Goal: Transaction & Acquisition: Book appointment/travel/reservation

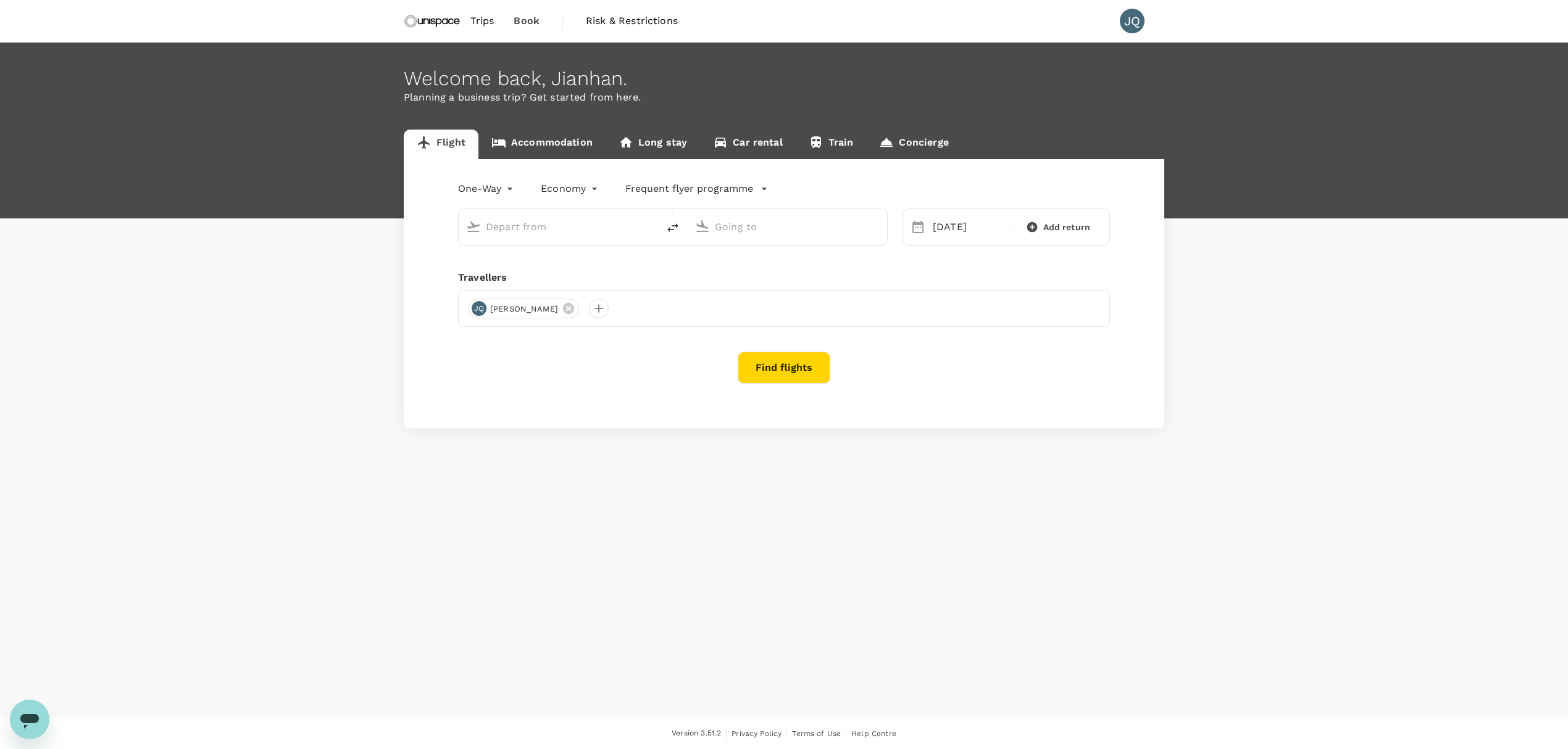
type input "Hong Kong Intl (HKG)"
type input "Singapore Changi (SIN)"
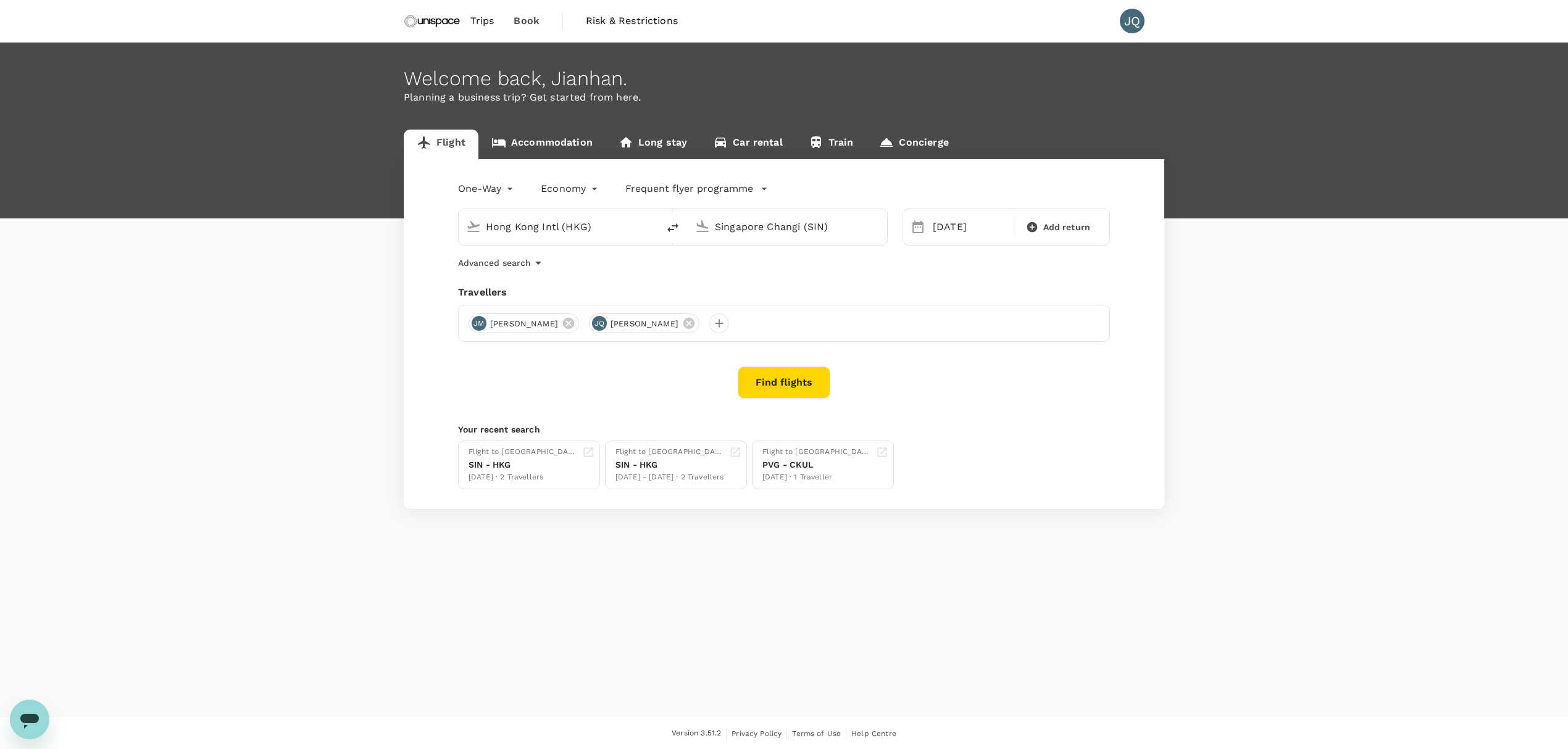
click at [617, 232] on input "Hong Kong Intl (HKG)" at bounding box center [558, 227] width 147 height 20
click at [616, 232] on input "Hong Kong Intl (HKG)" at bounding box center [558, 227] width 147 height 20
click at [615, 232] on input "Hong Kong Intl (HKG)" at bounding box center [558, 227] width 147 height 20
click at [612, 228] on input "Hong Kong Intl (HKG)" at bounding box center [558, 227] width 147 height 20
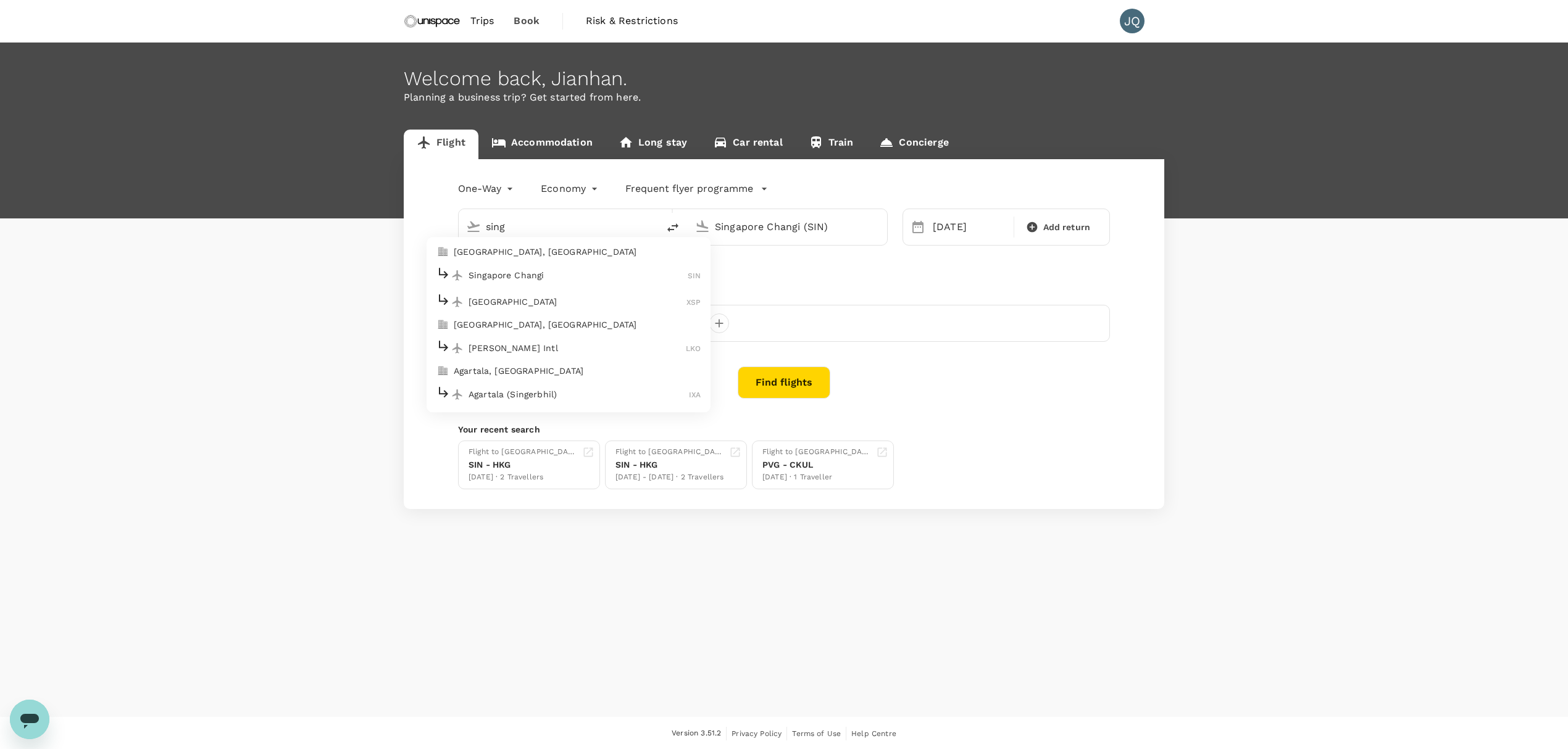
click at [607, 269] on p "Singapore Changi" at bounding box center [578, 275] width 219 height 12
type input "Singapore Changi (SIN)"
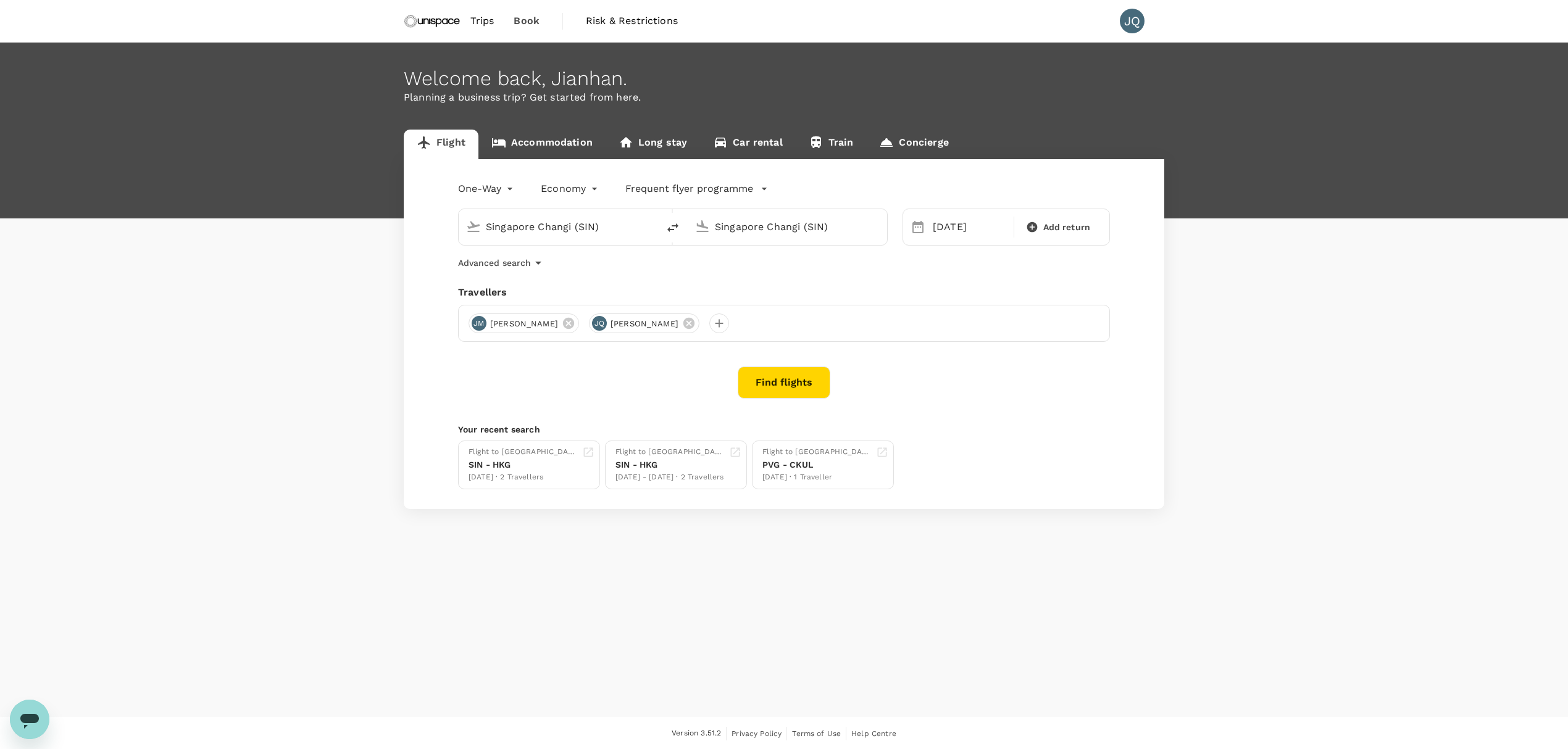
type input "s"
type input "c"
type input "Singapore Changi (SIN)"
click at [604, 227] on input "Singapore Changi (SIN)" at bounding box center [558, 227] width 147 height 20
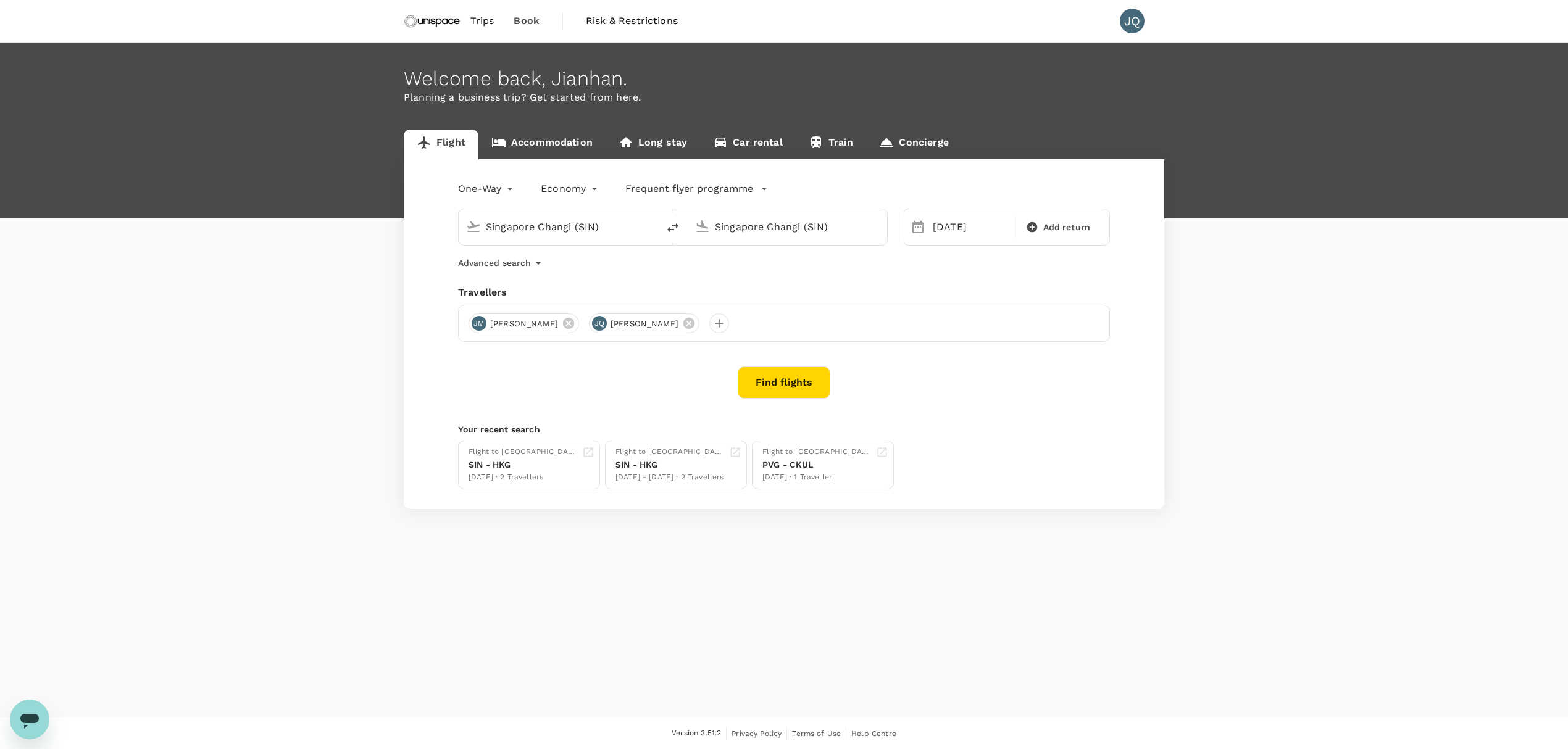
type input "s"
type input "Shanghai, China (any)"
type input "Singapore Changi (S"
type input "Kuala Lumpur Intl (KUL)"
click at [1001, 382] on div "24" at bounding box center [998, 381] width 23 height 23
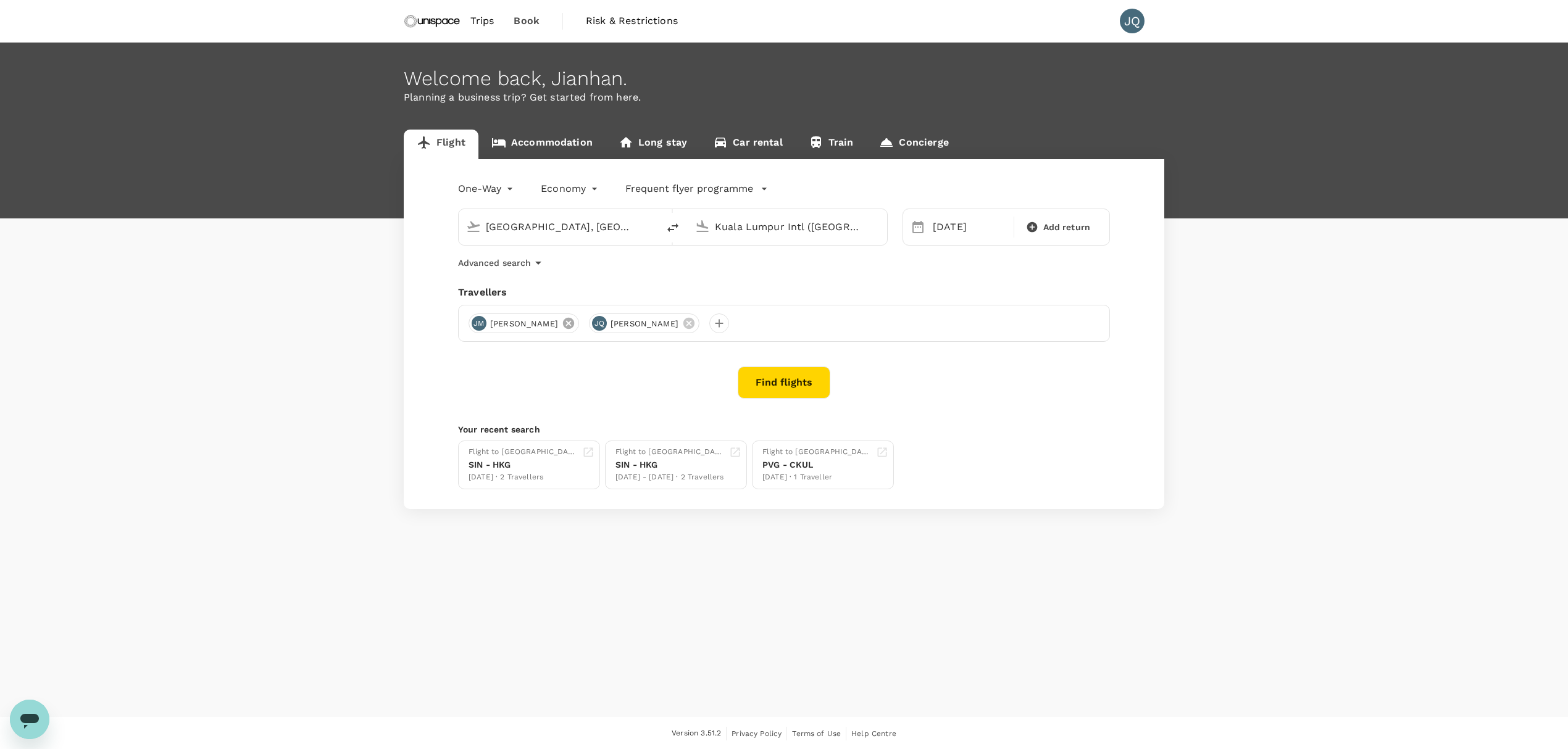
click at [563, 322] on icon at bounding box center [568, 323] width 11 height 11
click at [588, 324] on div at bounding box center [598, 323] width 20 height 20
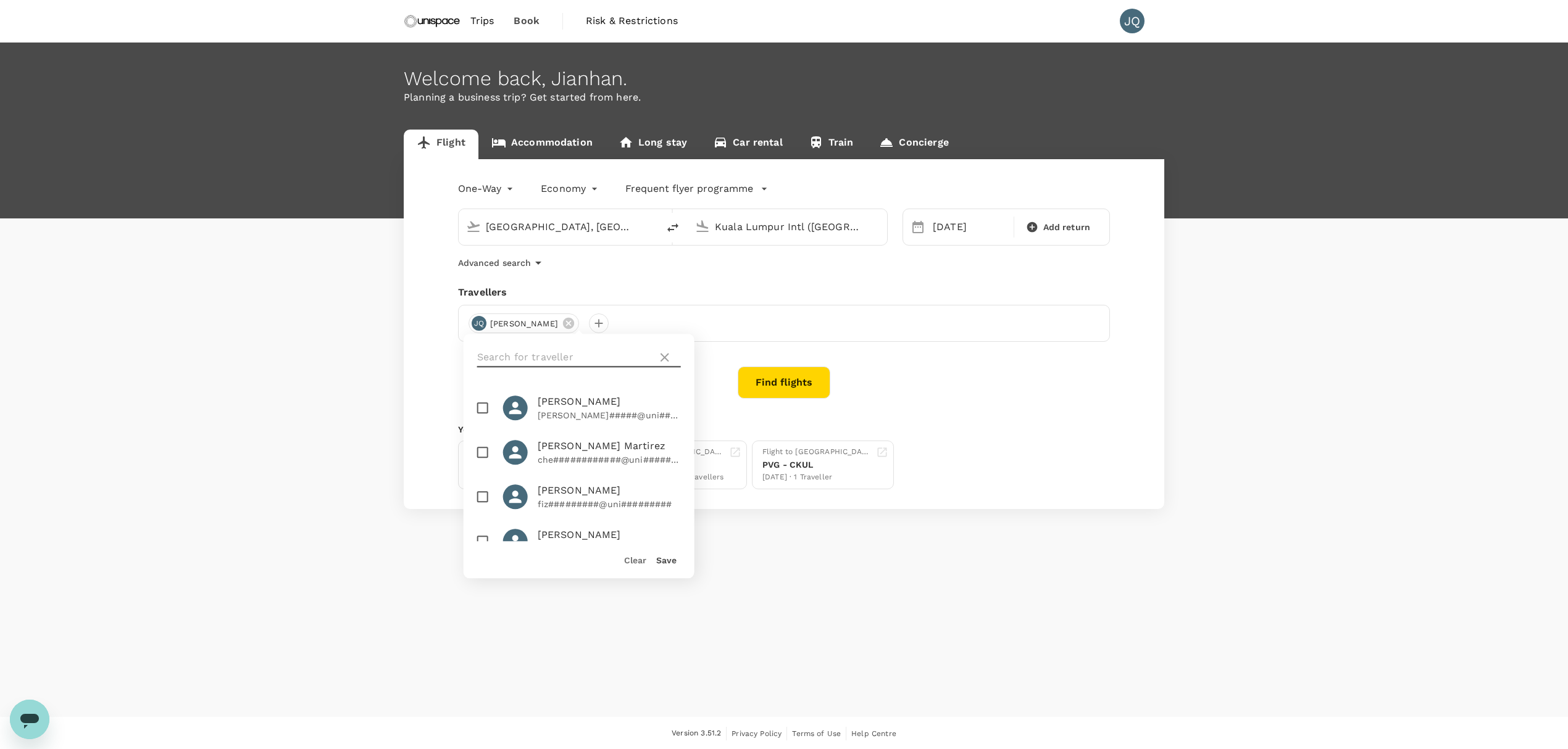
click at [586, 348] on input "text" at bounding box center [564, 357] width 175 height 20
type input "nic"
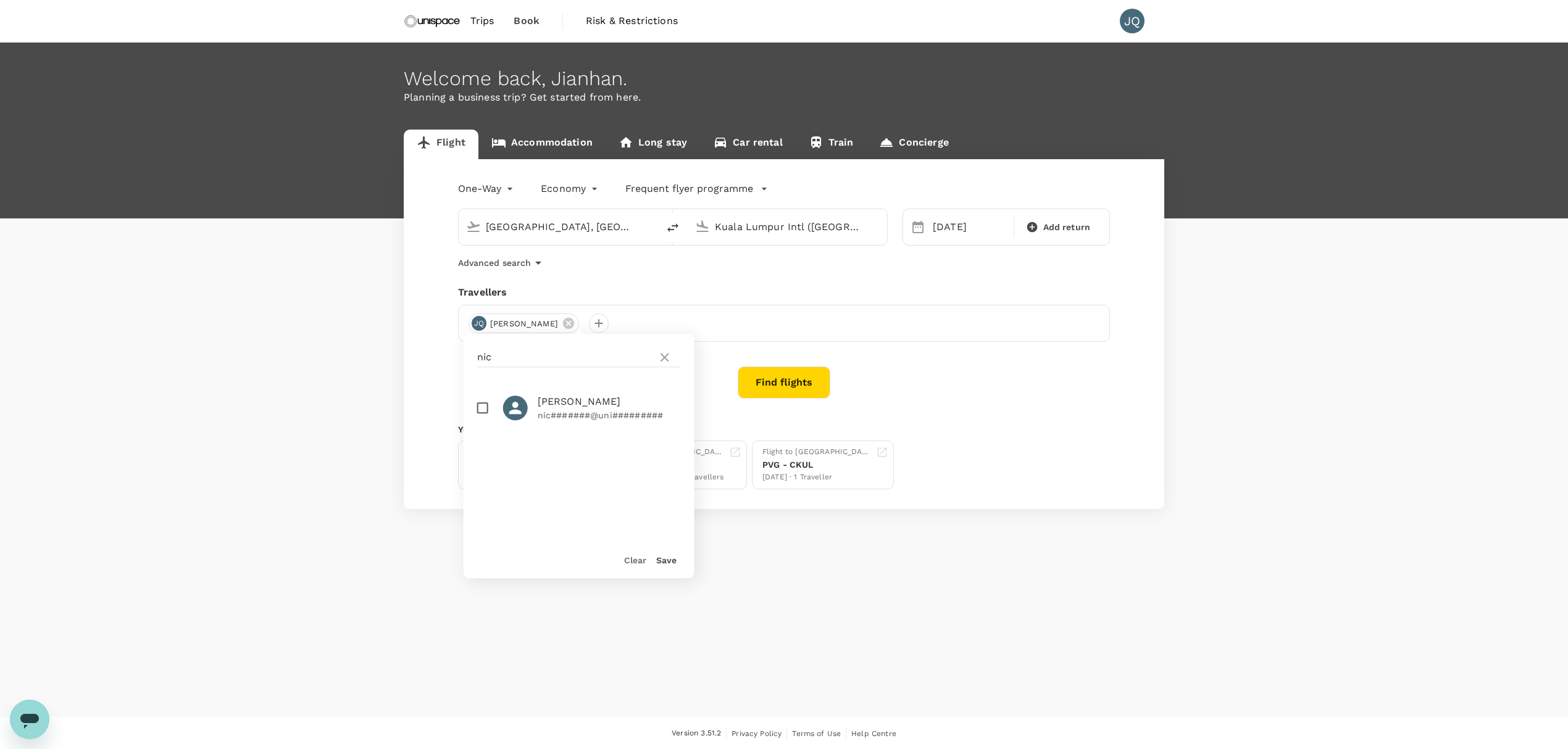
click at [586, 402] on span "[PERSON_NAME]" at bounding box center [609, 402] width 143 height 15
checkbox input "true"
click at [669, 558] on button "Save" at bounding box center [666, 560] width 20 height 10
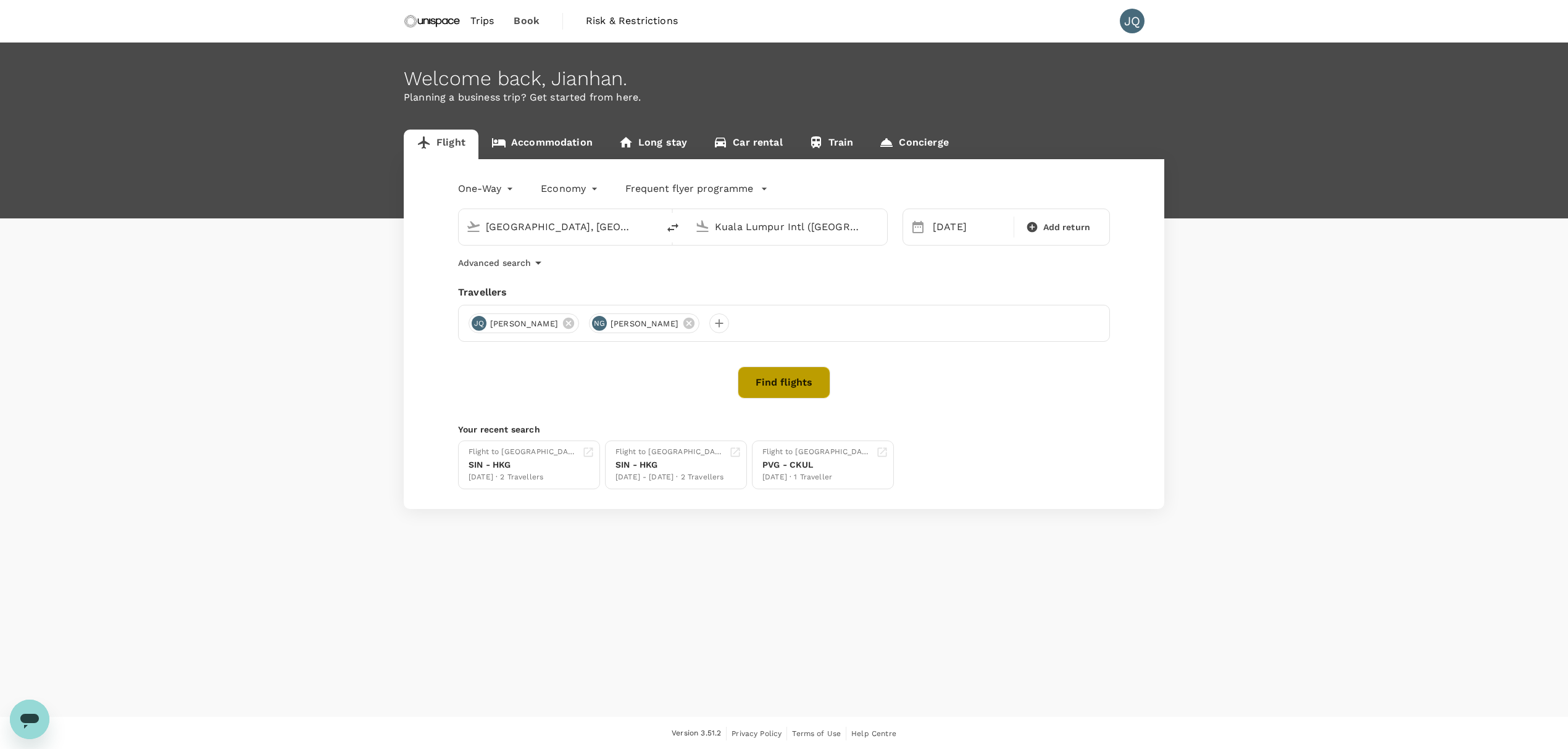
click at [776, 388] on button "Find flights" at bounding box center [784, 382] width 92 height 32
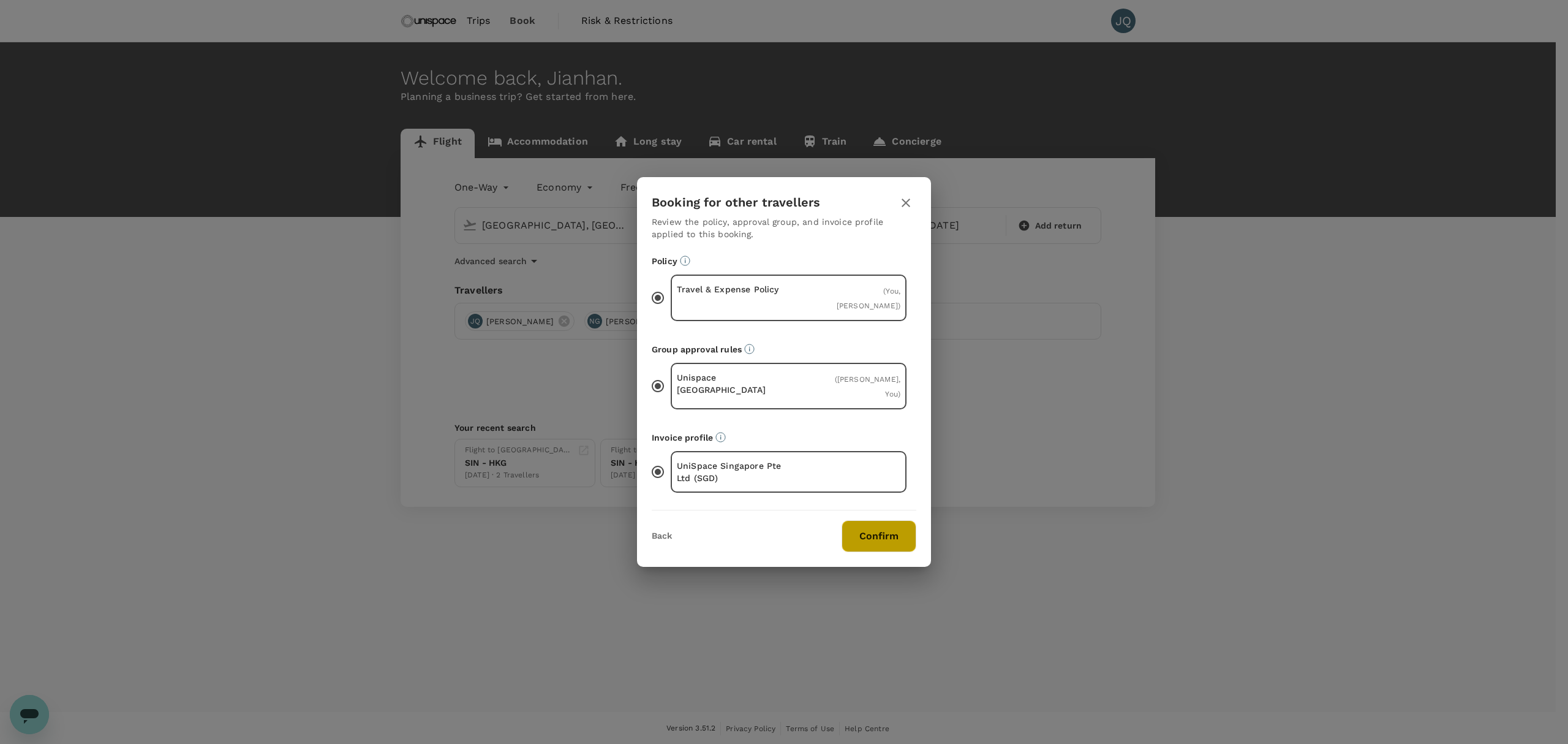
click at [874, 522] on button "Confirm" at bounding box center [879, 536] width 75 height 32
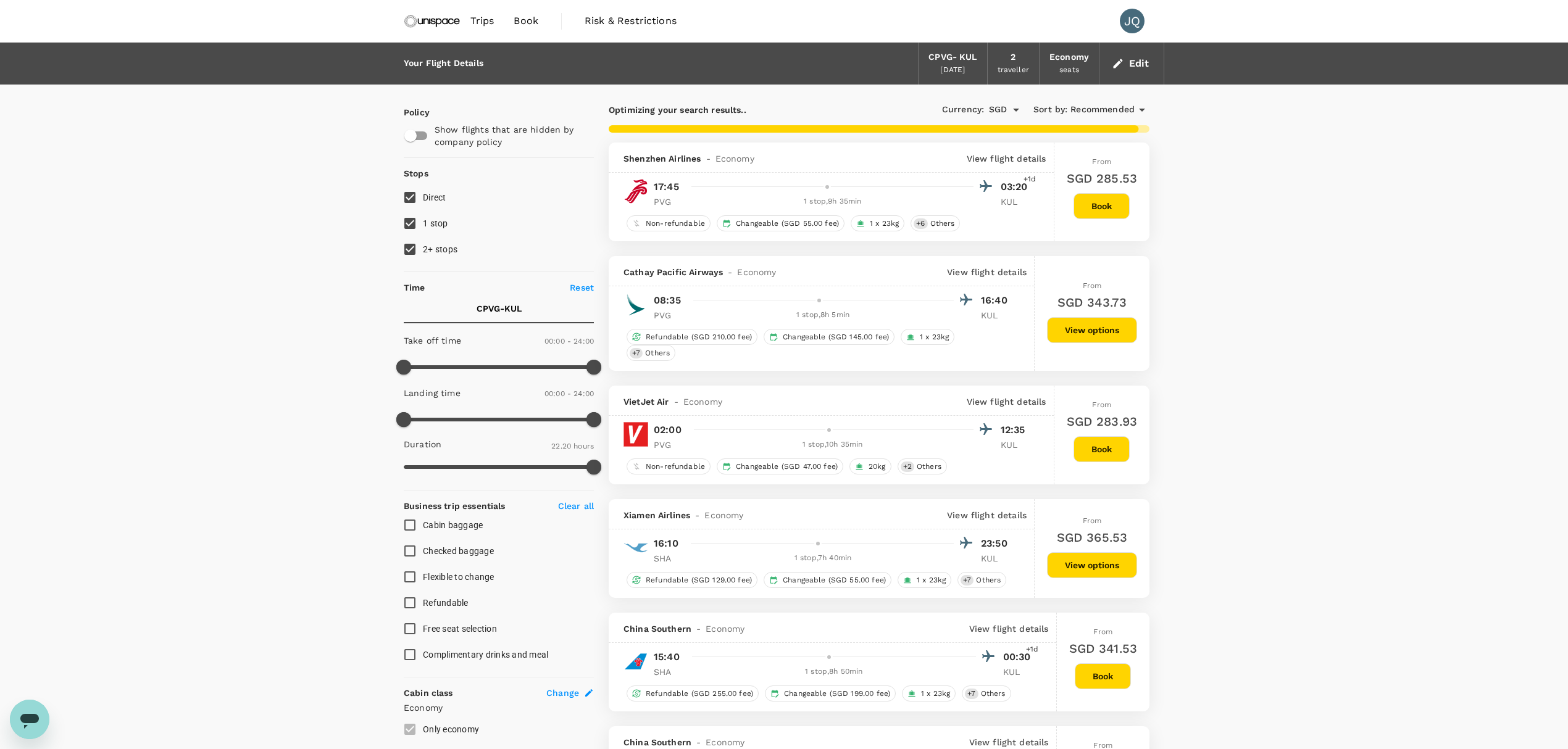
type input "2620"
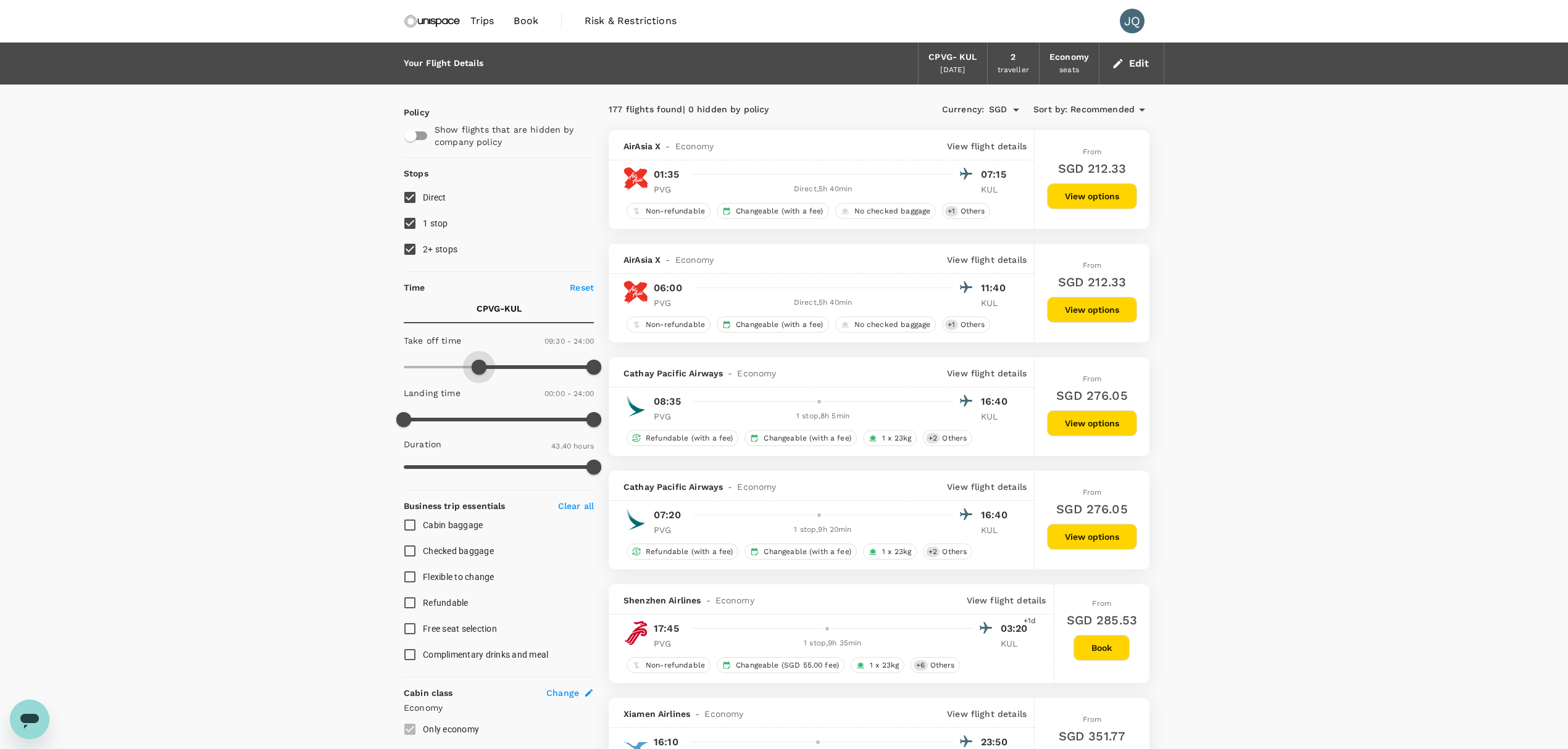
drag, startPoint x: 398, startPoint y: 365, endPoint x: 476, endPoint y: 358, distance: 78.3
click at [476, 360] on span at bounding box center [478, 367] width 15 height 15
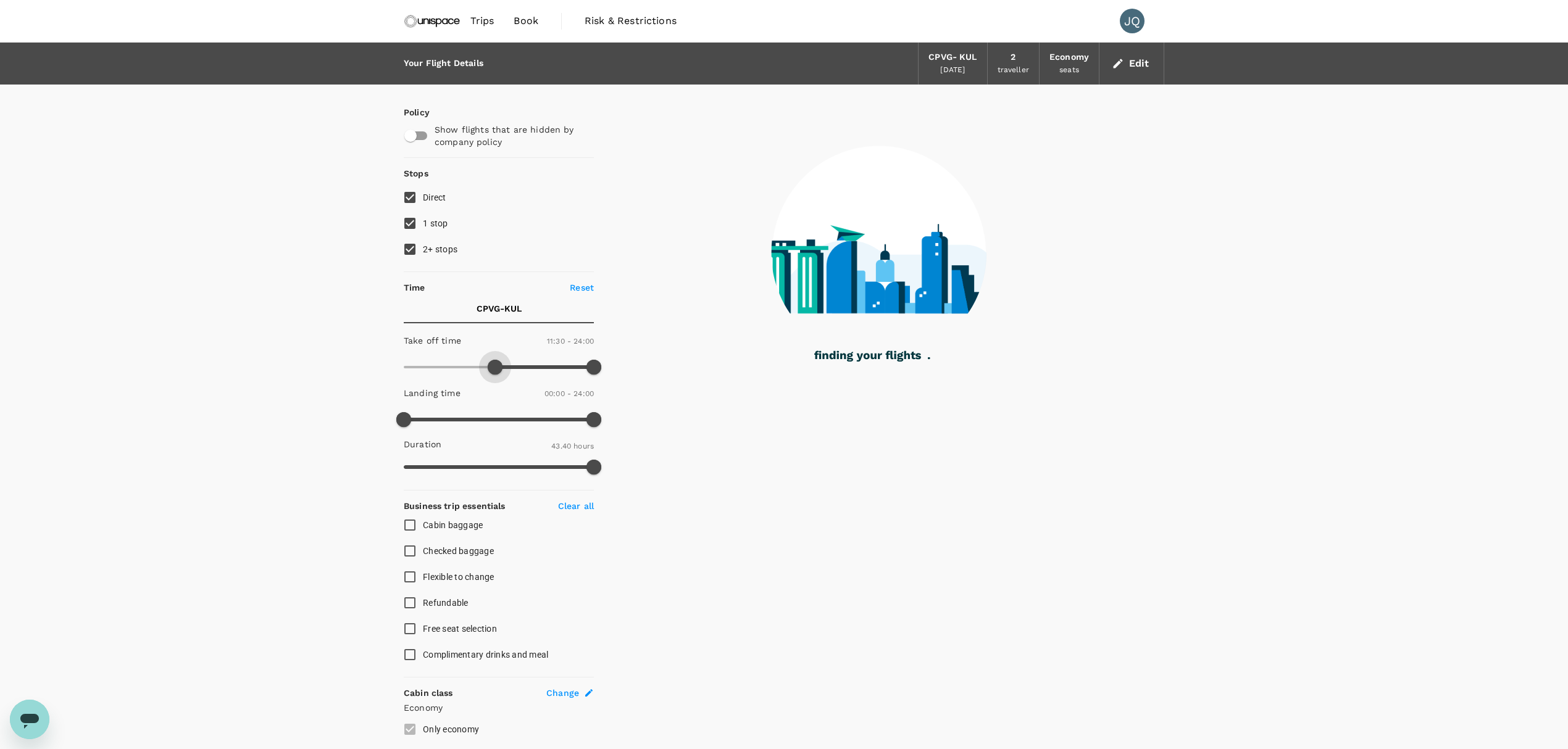
drag, startPoint x: 470, startPoint y: 365, endPoint x: 494, endPoint y: 360, distance: 24.5
click at [494, 360] on span at bounding box center [495, 367] width 15 height 15
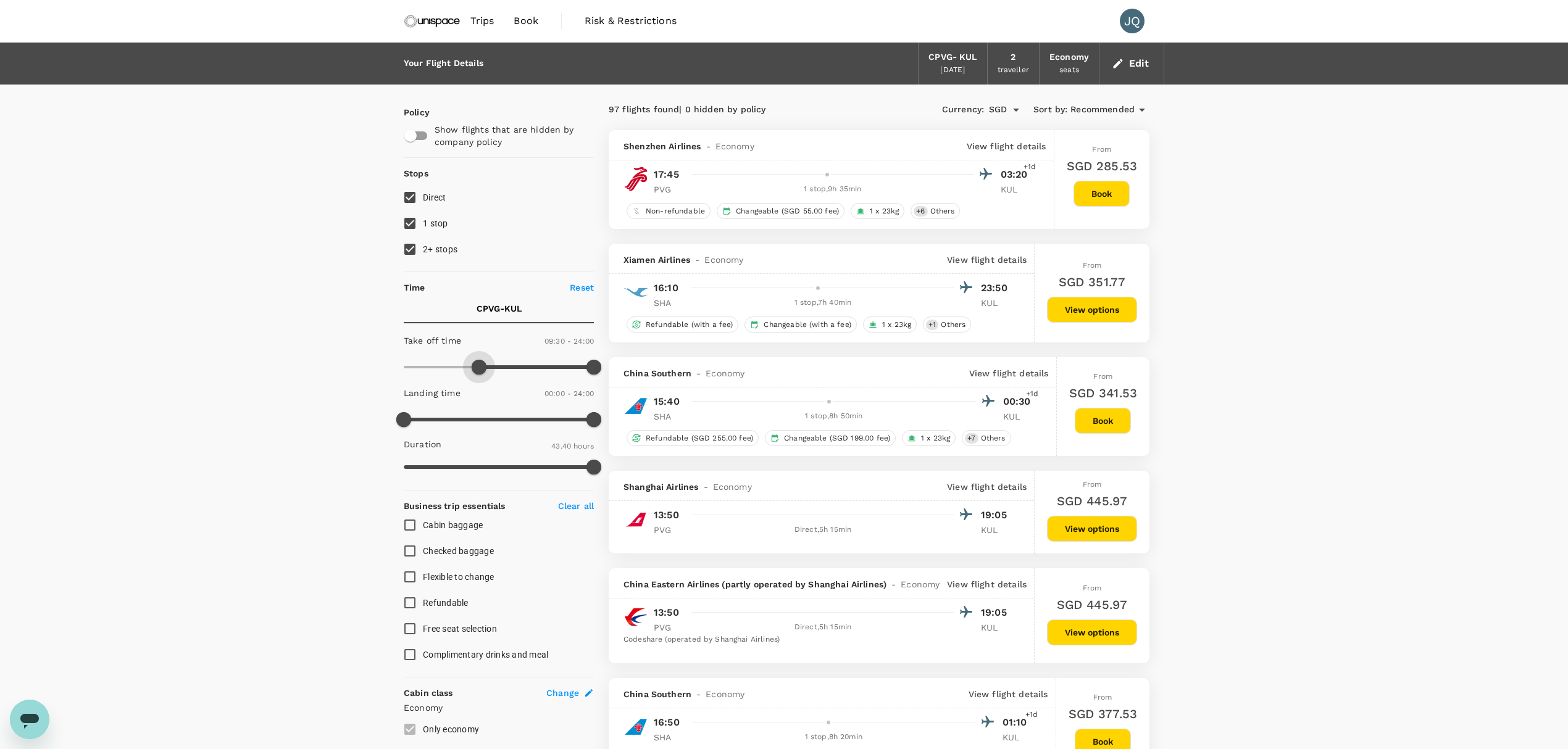
type input "0"
drag, startPoint x: 487, startPoint y: 364, endPoint x: 457, endPoint y: 364, distance: 30.0
type input "1170"
drag, startPoint x: 590, startPoint y: 364, endPoint x: 558, endPoint y: 358, distance: 32.6
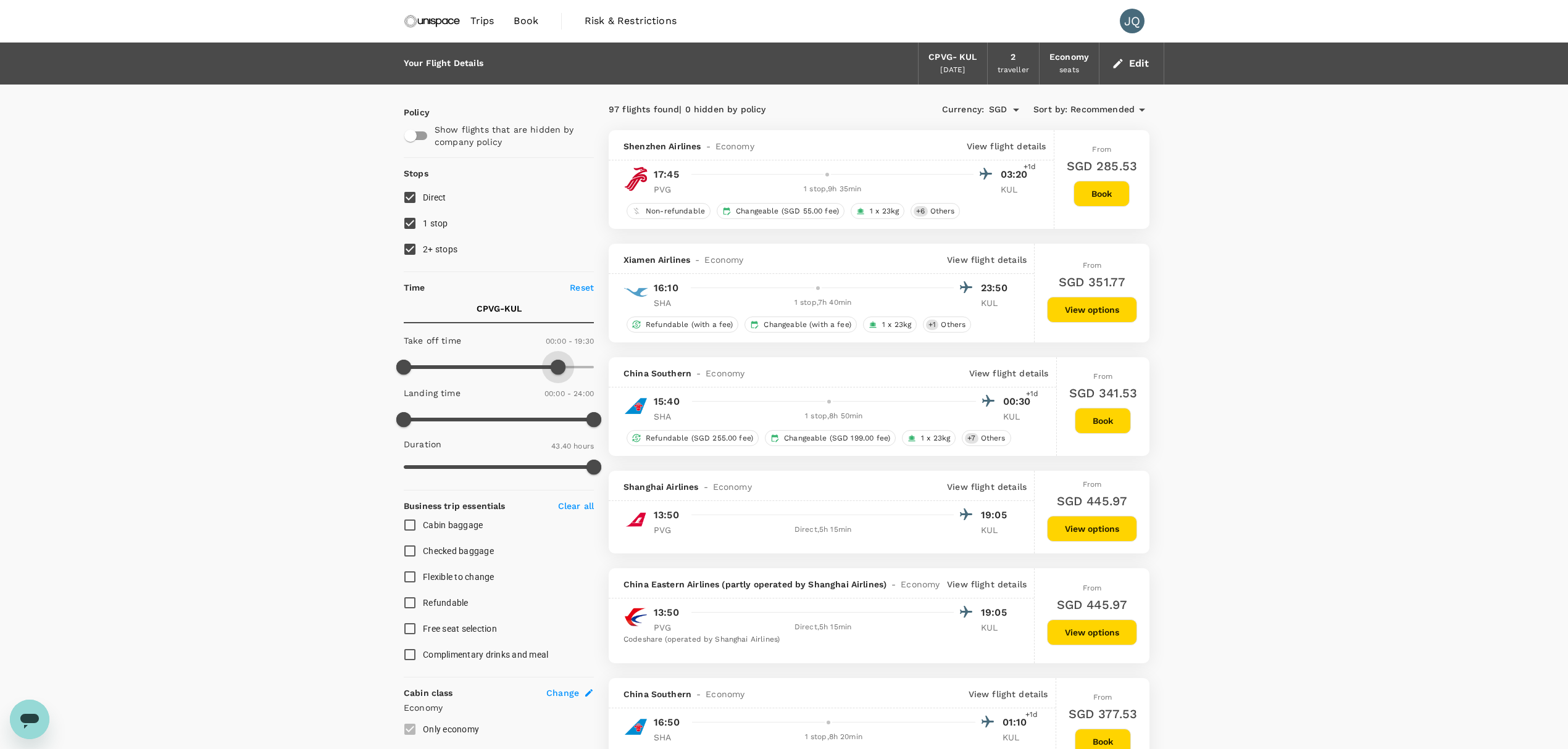
click at [558, 360] on span at bounding box center [557, 367] width 15 height 15
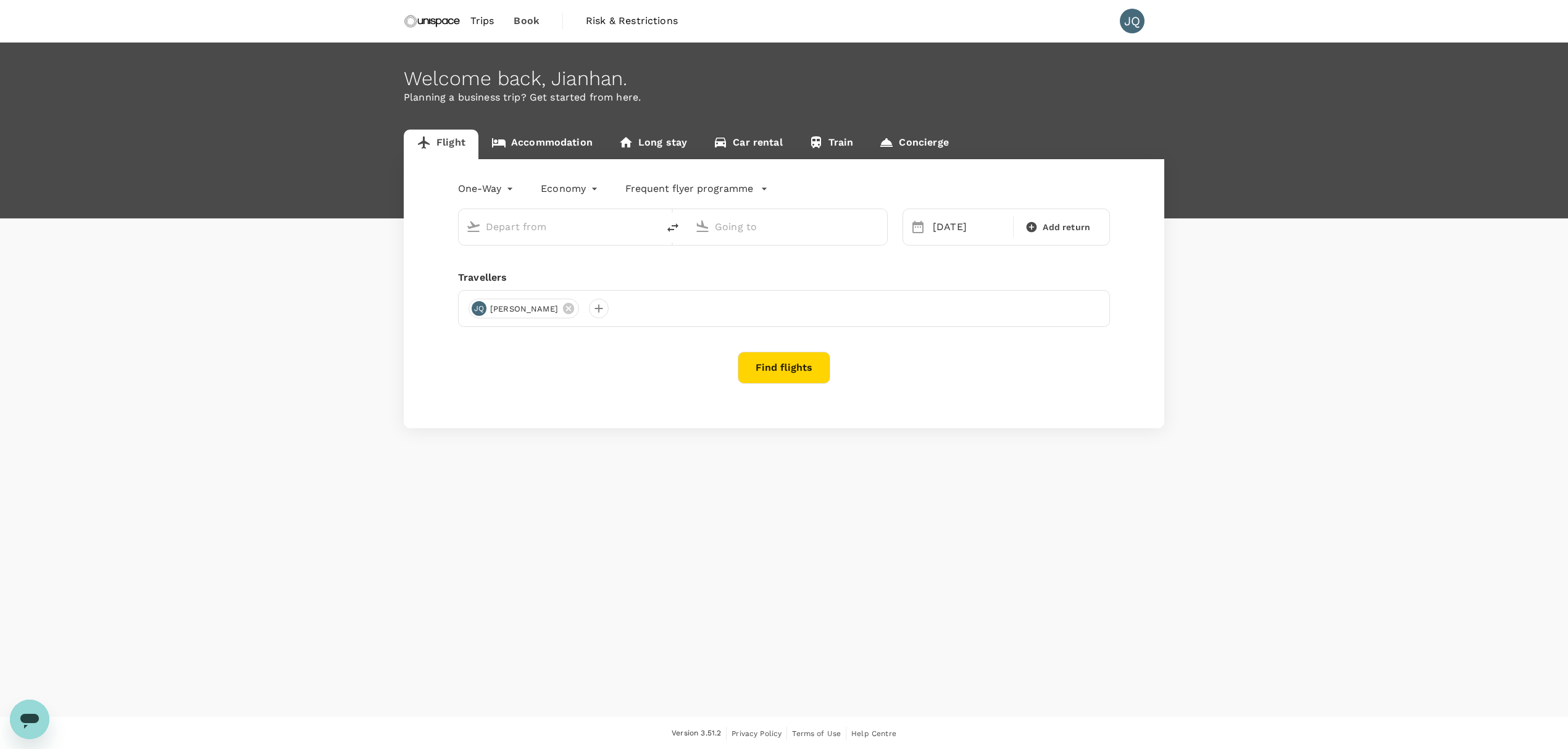
type input "Shanghai, China (any)"
type input "Kuala Lumpur Intl (KUL)"
type input "Shanghai, China (any)"
type input "Kuala Lumpur Intl (KUL)"
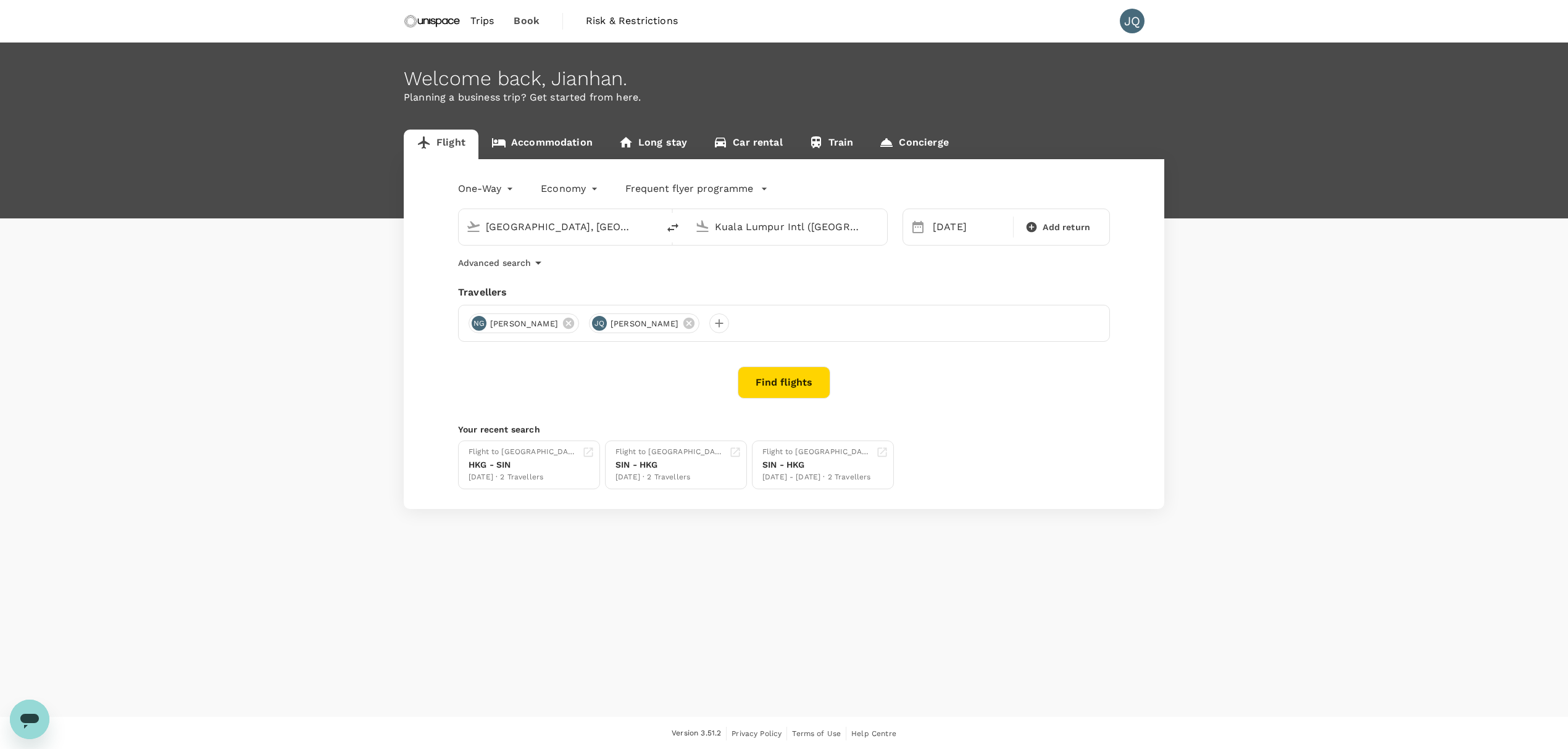
click at [801, 372] on button "Find flights" at bounding box center [784, 382] width 92 height 32
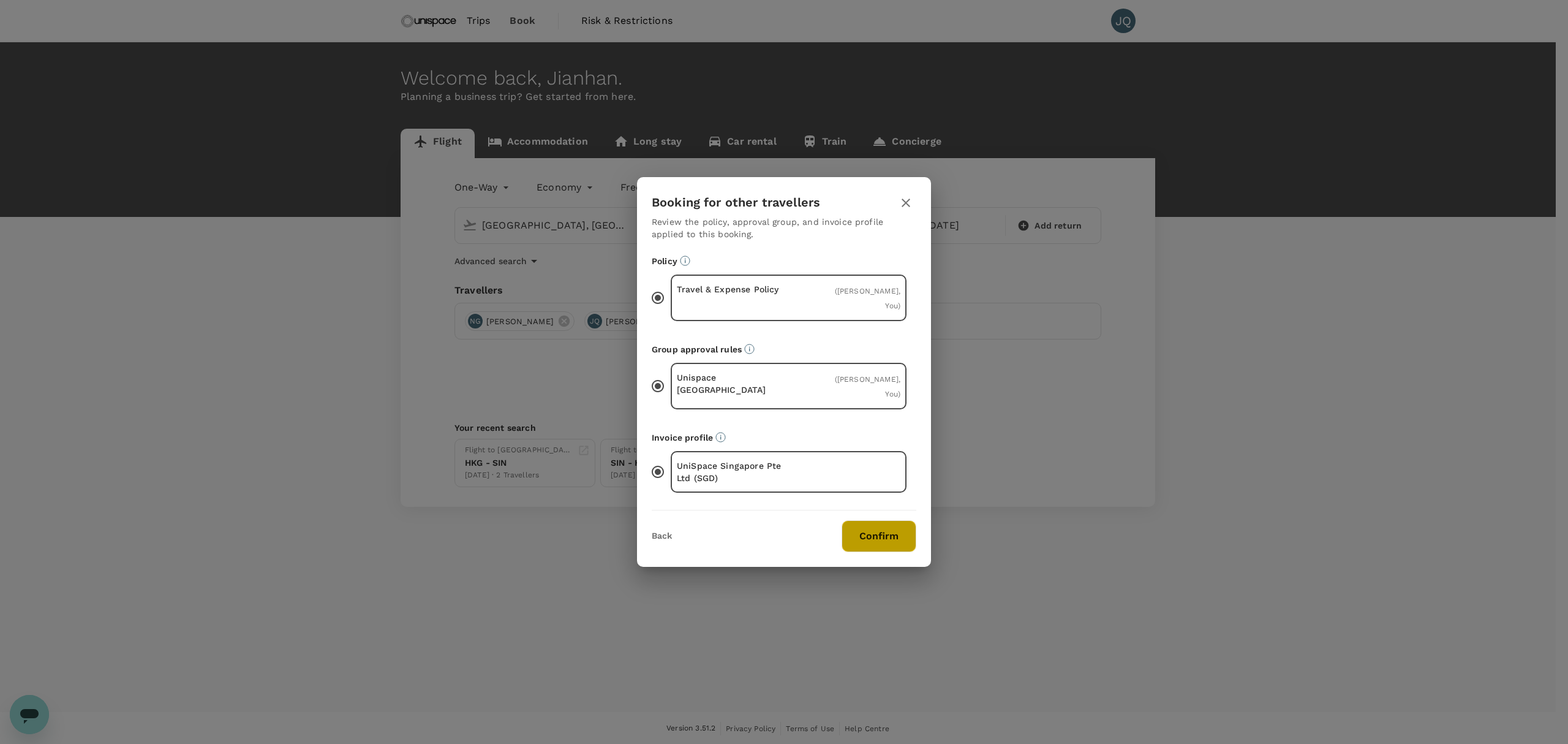
click at [877, 520] on button "Confirm" at bounding box center [879, 536] width 75 height 32
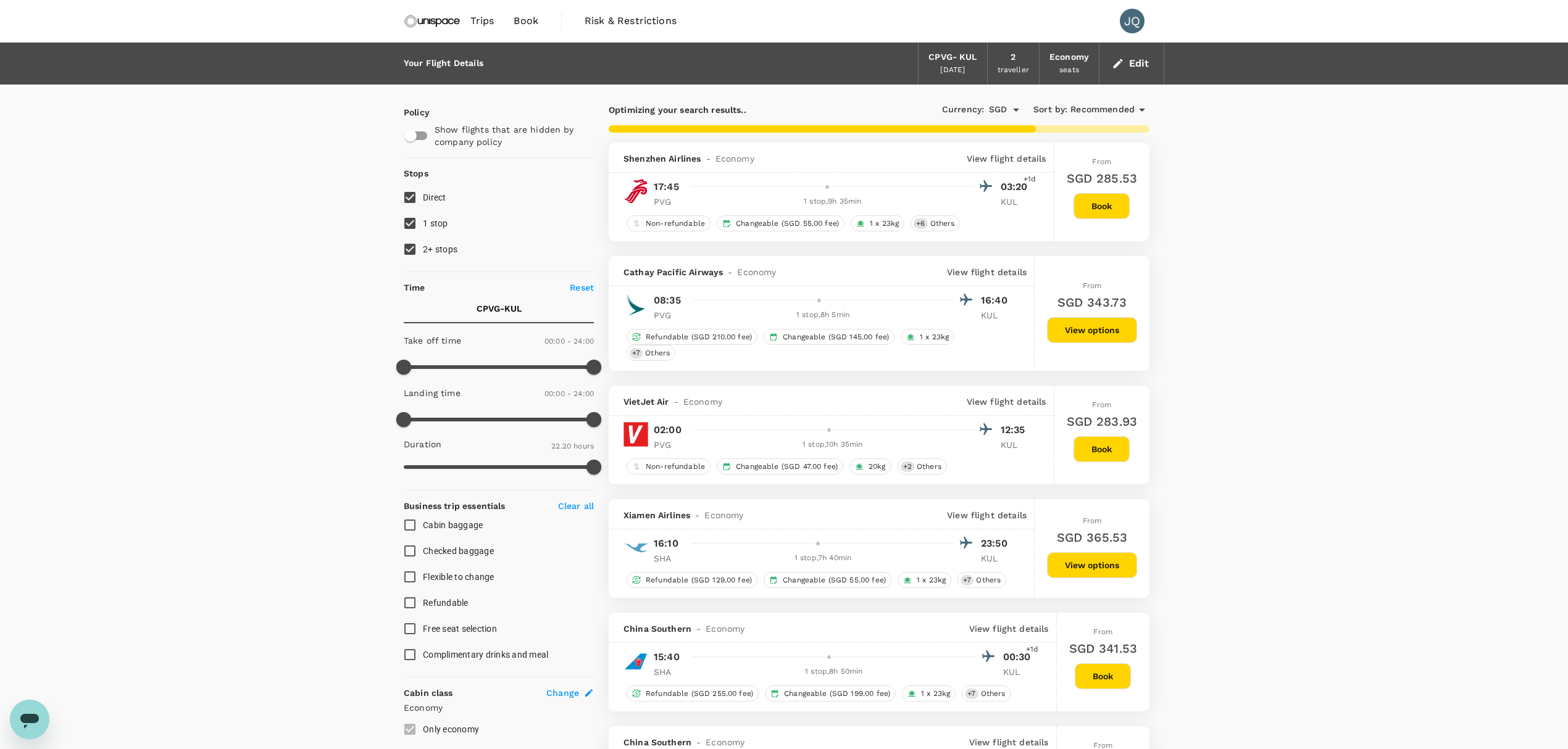
type input "2620"
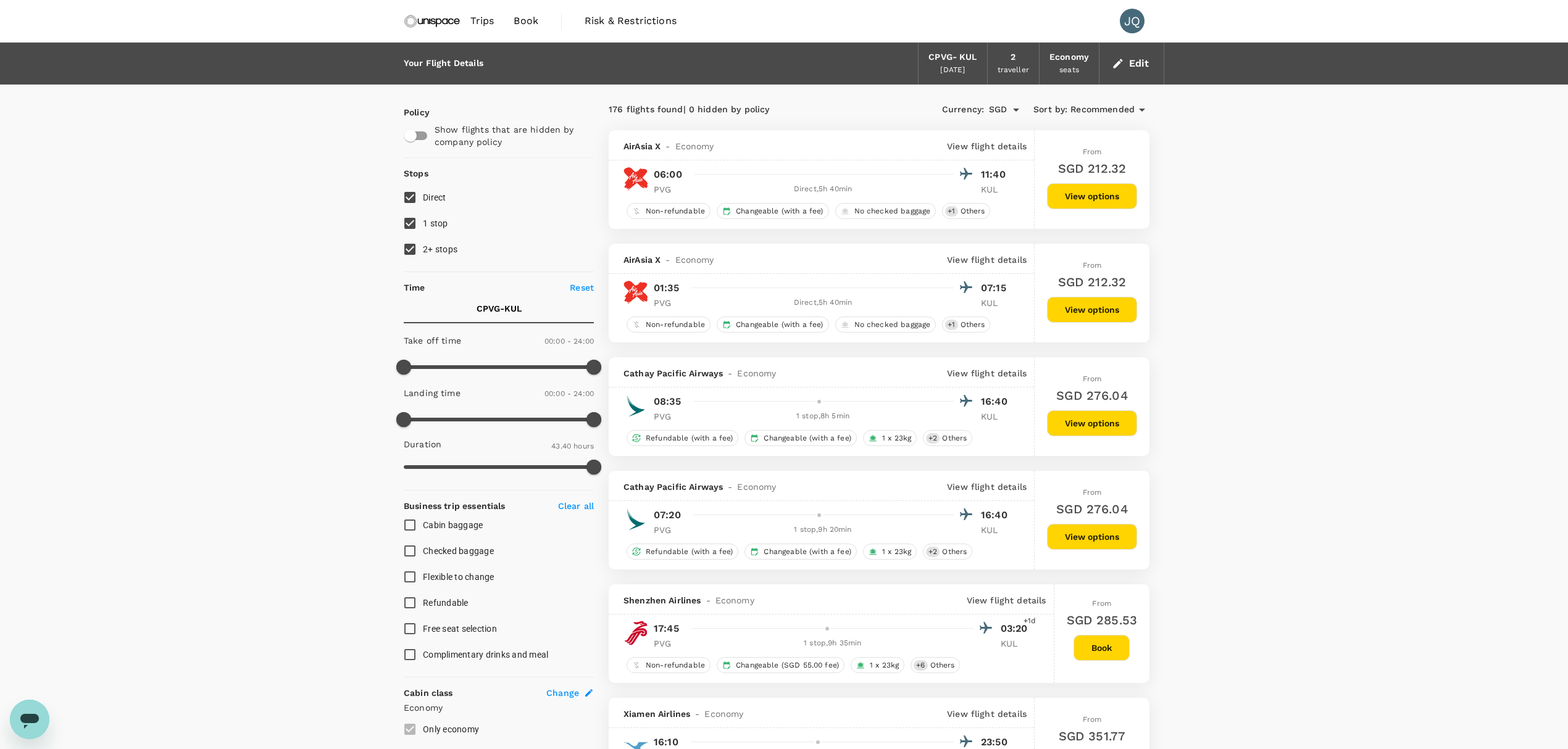
click at [406, 222] on input "1 stop" at bounding box center [409, 223] width 26 height 26
checkbox input "false"
click at [411, 252] on input "2+ stops" at bounding box center [409, 249] width 26 height 26
checkbox input "false"
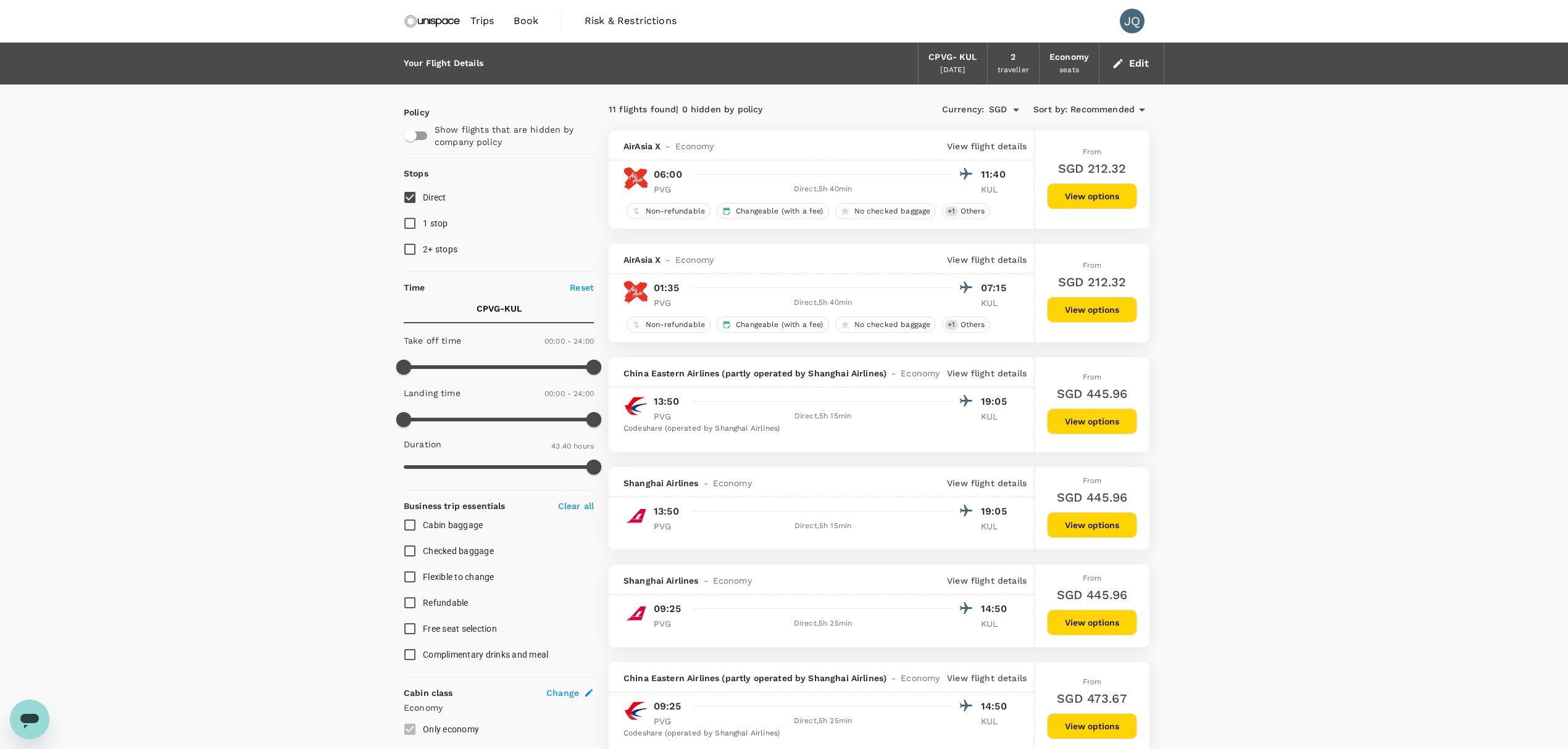
click at [991, 377] on p "View flight details" at bounding box center [987, 373] width 80 height 12
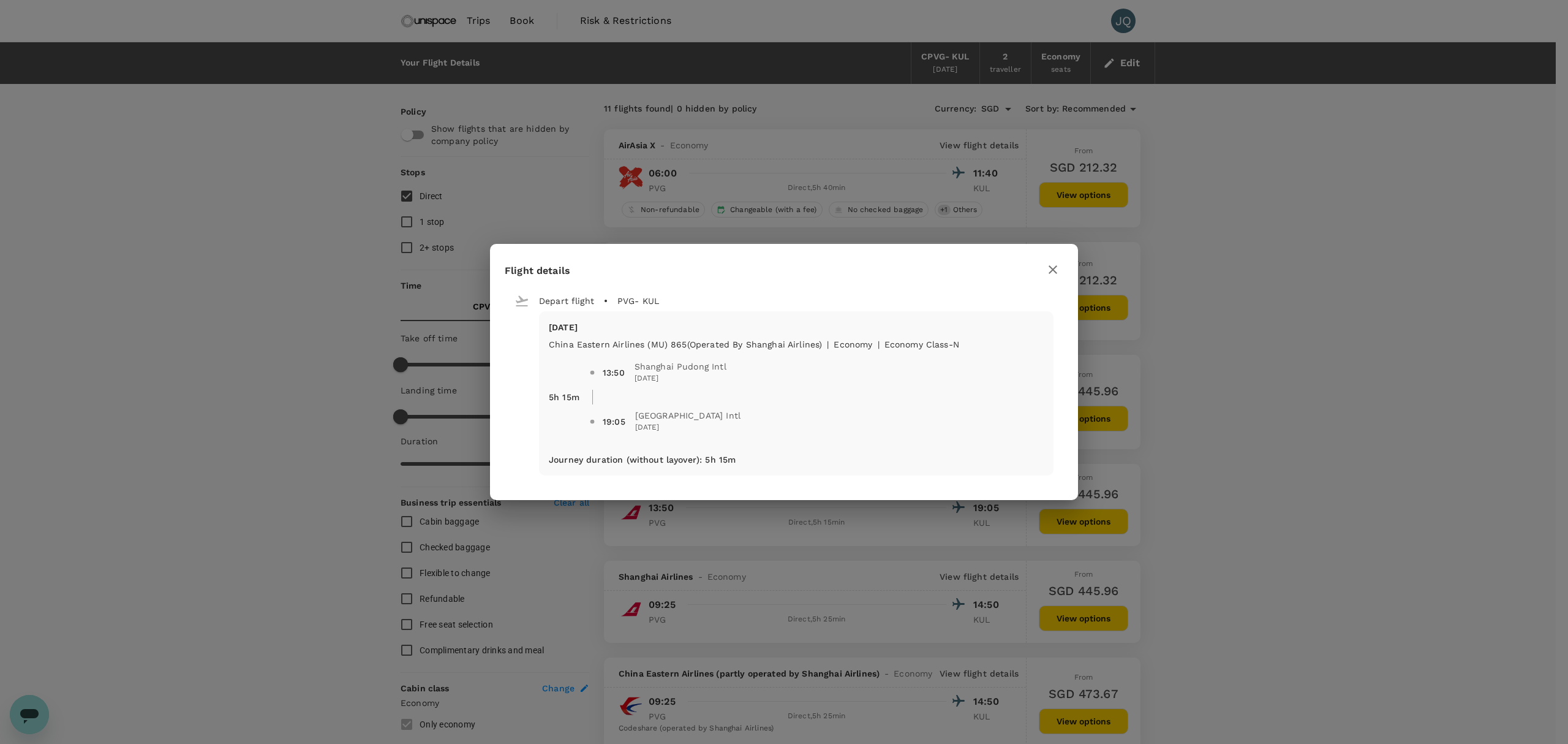
click at [1055, 274] on icon "button" at bounding box center [1053, 269] width 15 height 15
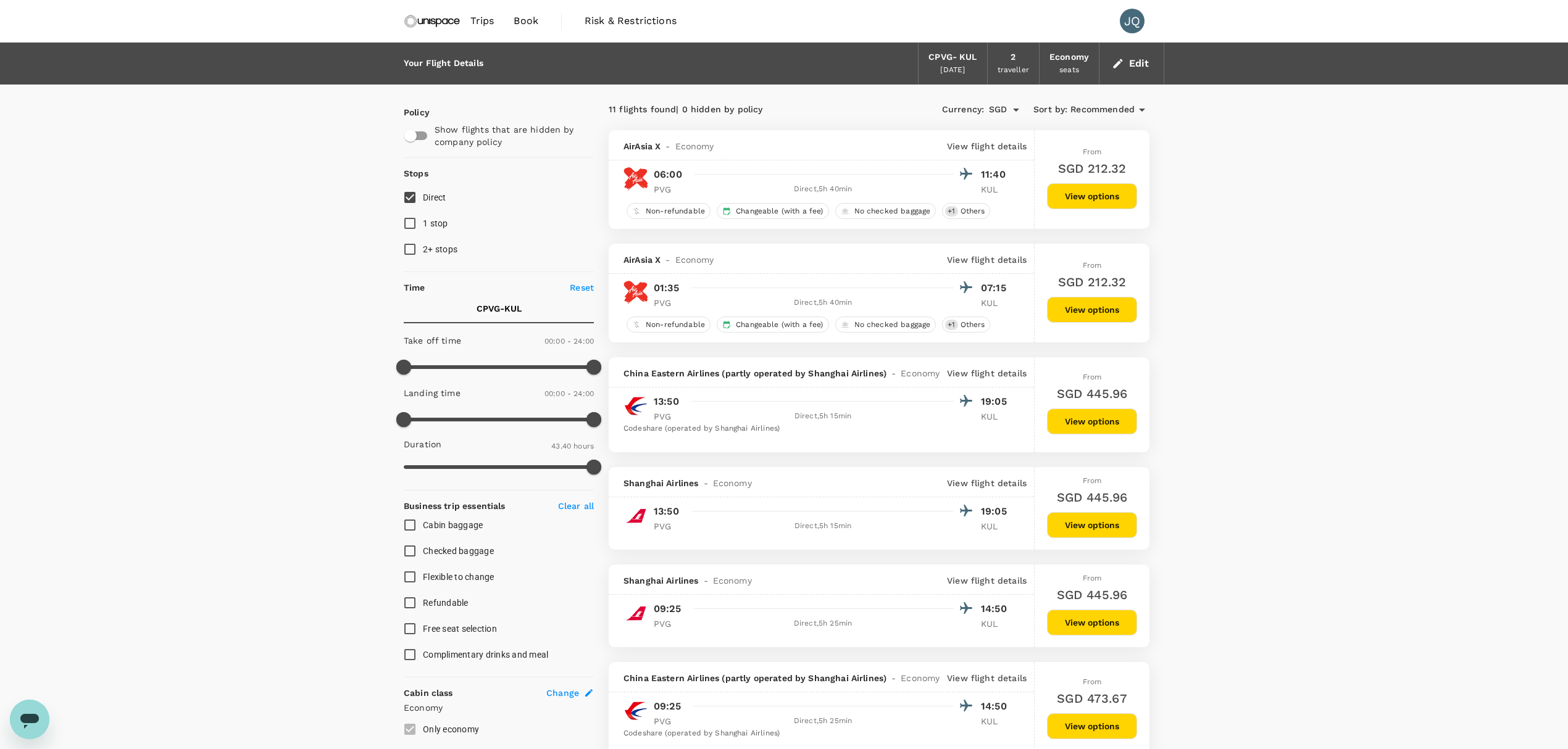
click at [990, 480] on p "View flight details" at bounding box center [987, 483] width 80 height 12
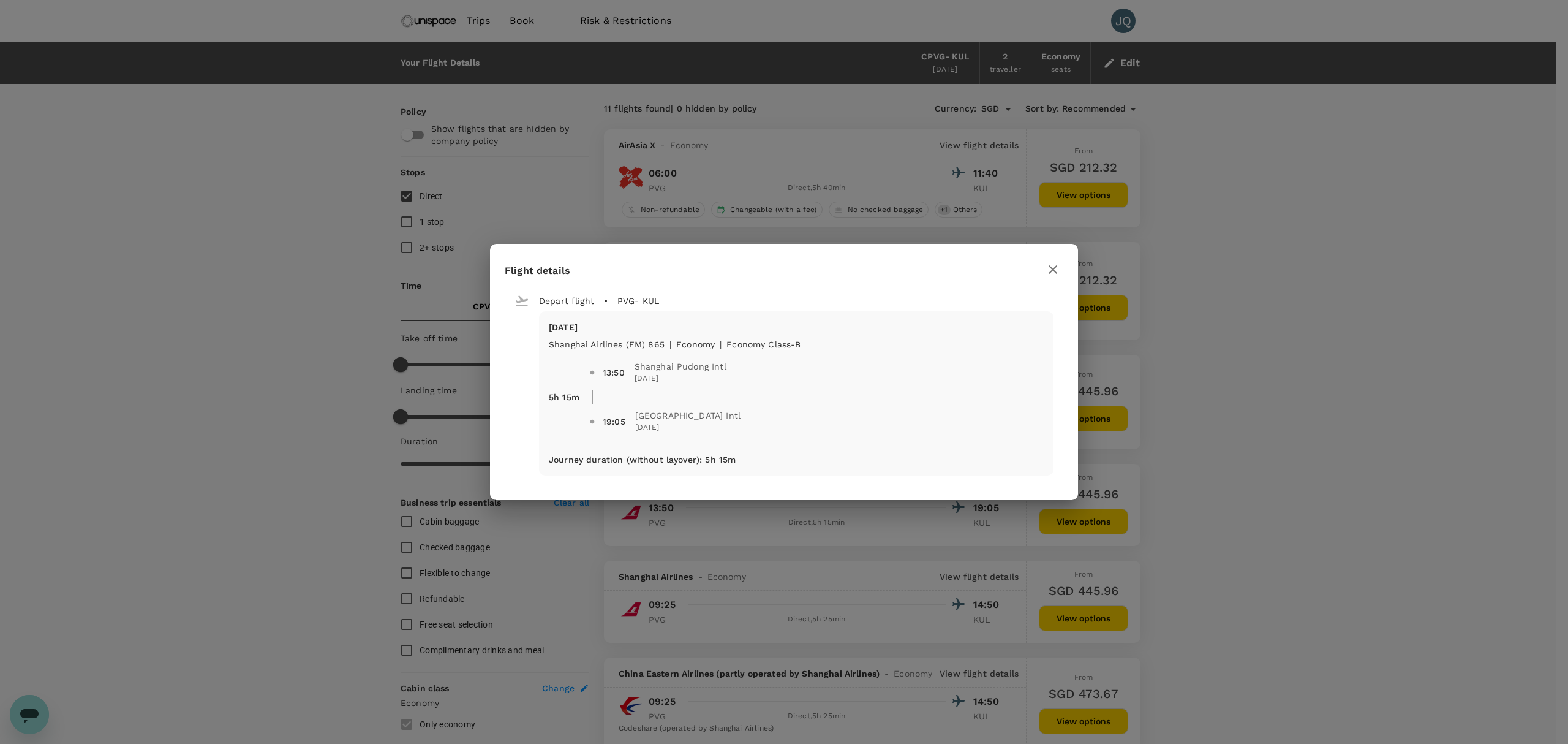
click at [1049, 274] on icon "button" at bounding box center [1053, 269] width 15 height 15
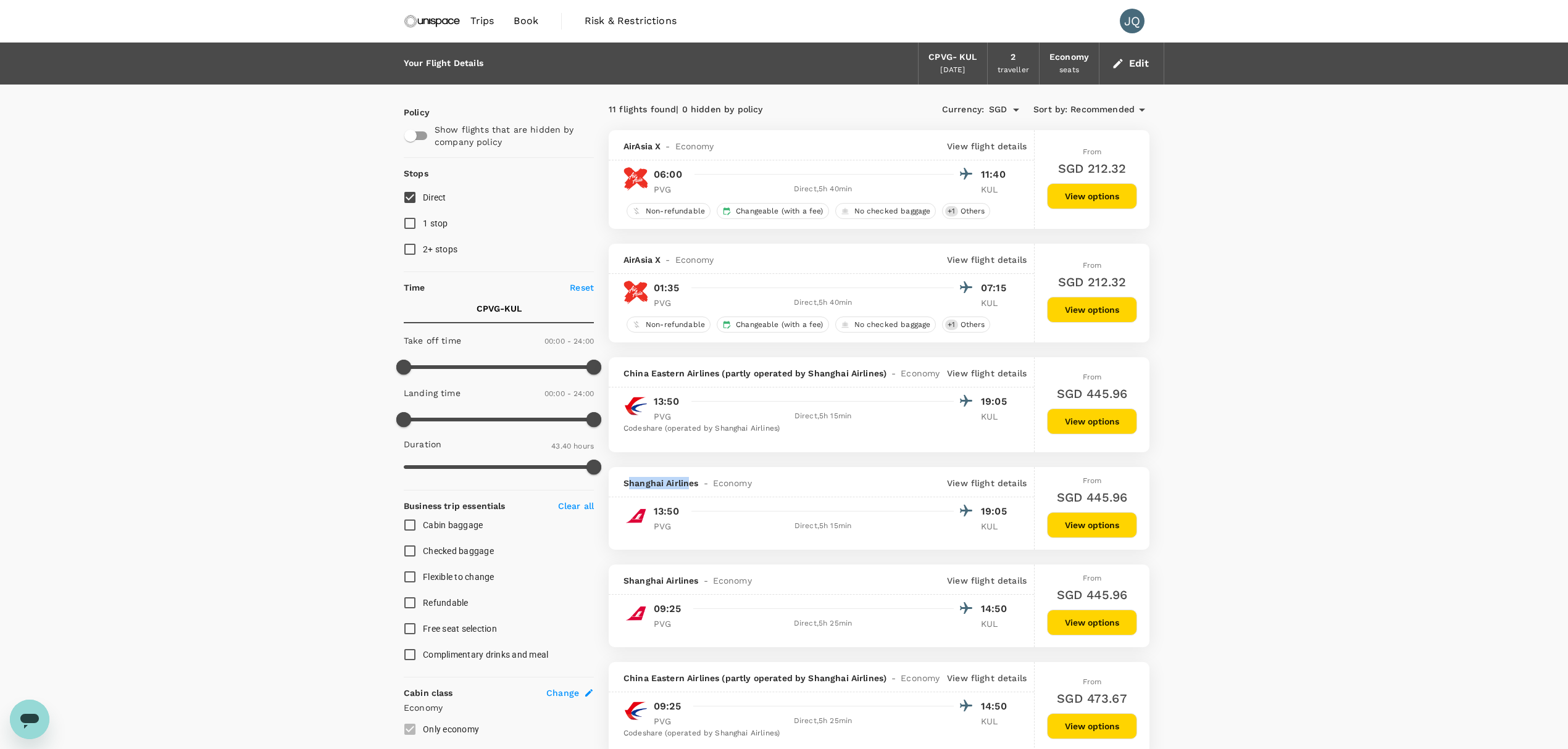
drag, startPoint x: 628, startPoint y: 483, endPoint x: 690, endPoint y: 483, distance: 62.0
click at [690, 483] on span "Shanghai Airlines" at bounding box center [660, 483] width 76 height 12
drag, startPoint x: 695, startPoint y: 483, endPoint x: 608, endPoint y: 482, distance: 87.0
click at [609, 482] on div "Shanghai Airlines - Economy View flight details" at bounding box center [821, 482] width 425 height 30
click at [1108, 523] on button "View options" at bounding box center [1092, 524] width 90 height 26
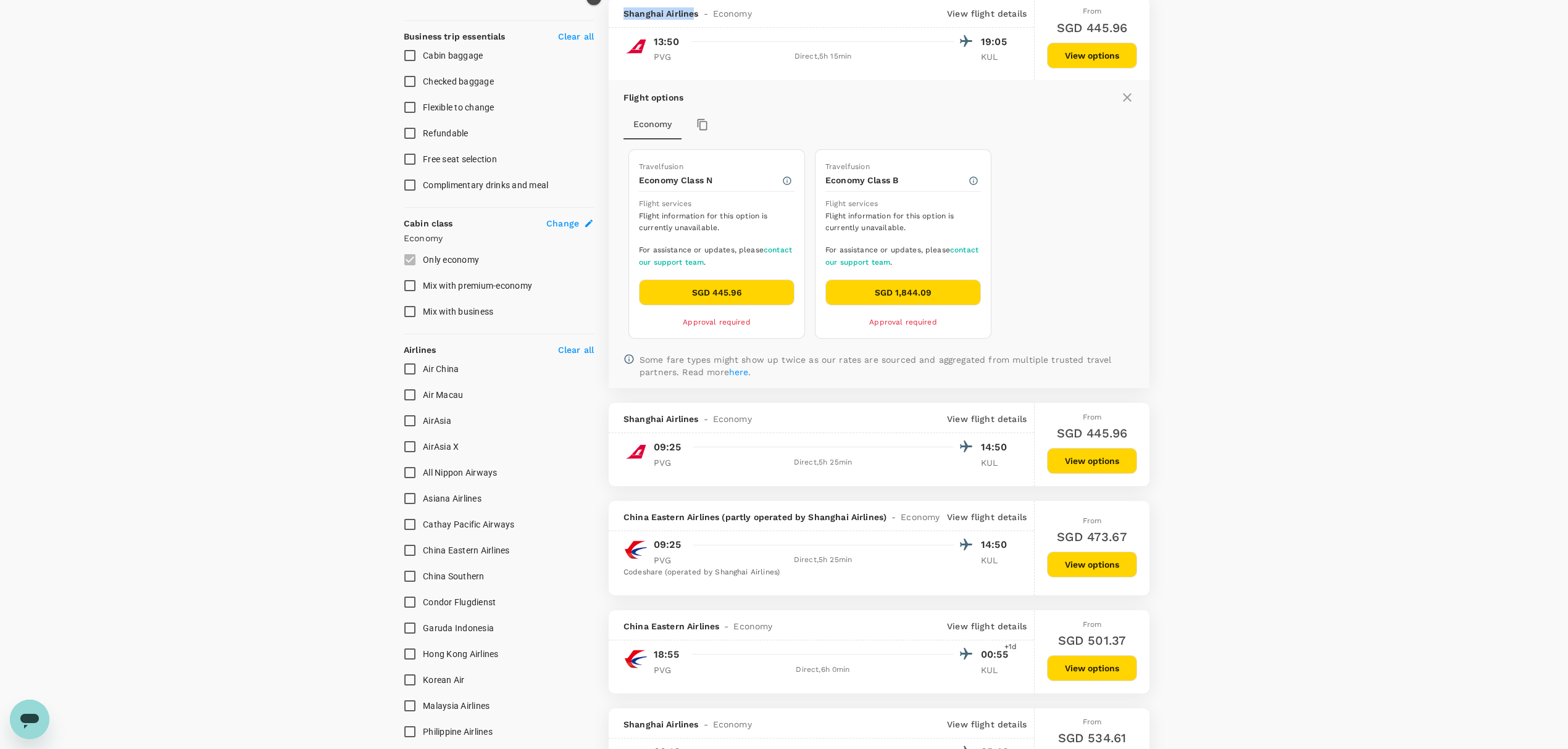
scroll to position [387, 0]
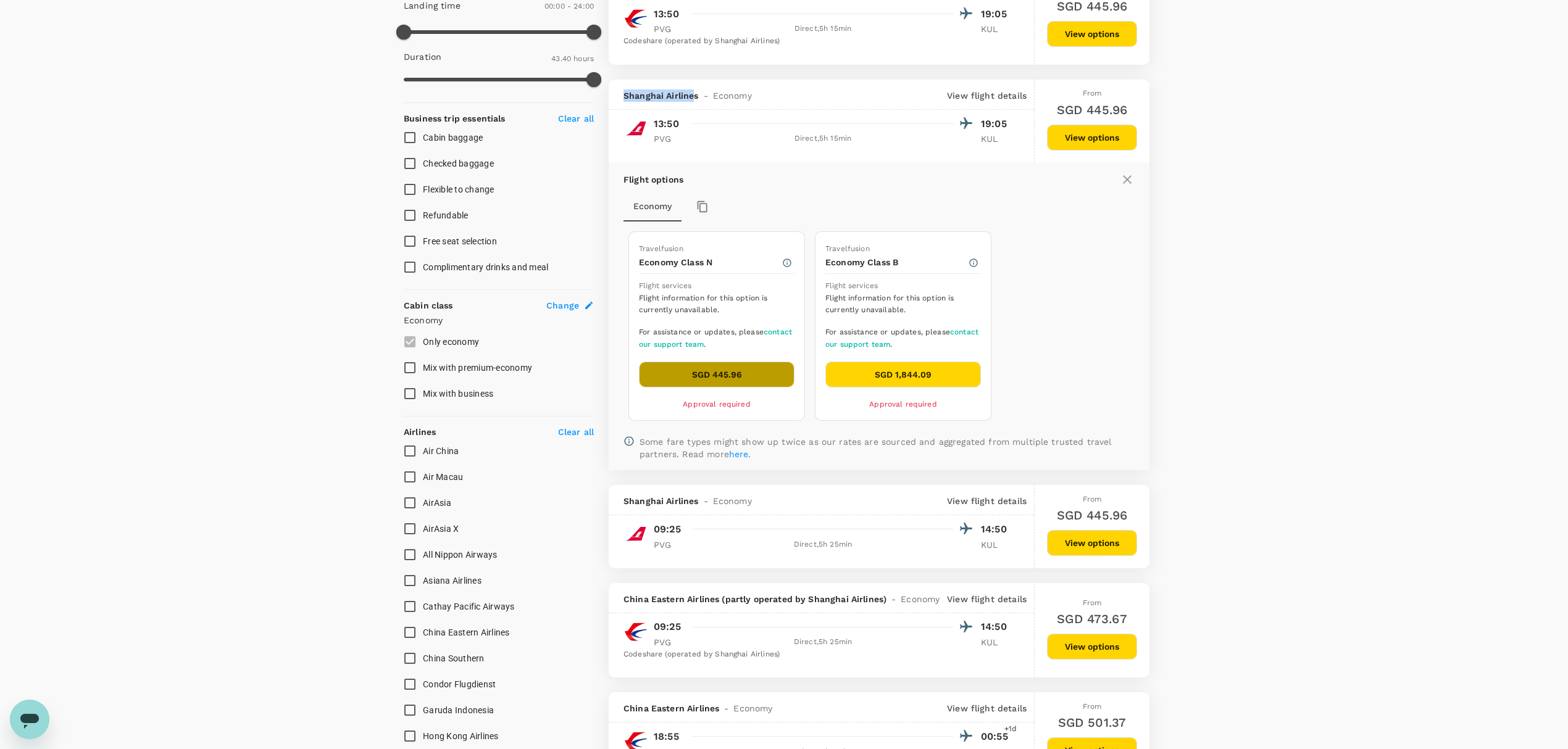
click at [761, 371] on button "SGD 445.96" at bounding box center [716, 374] width 156 height 26
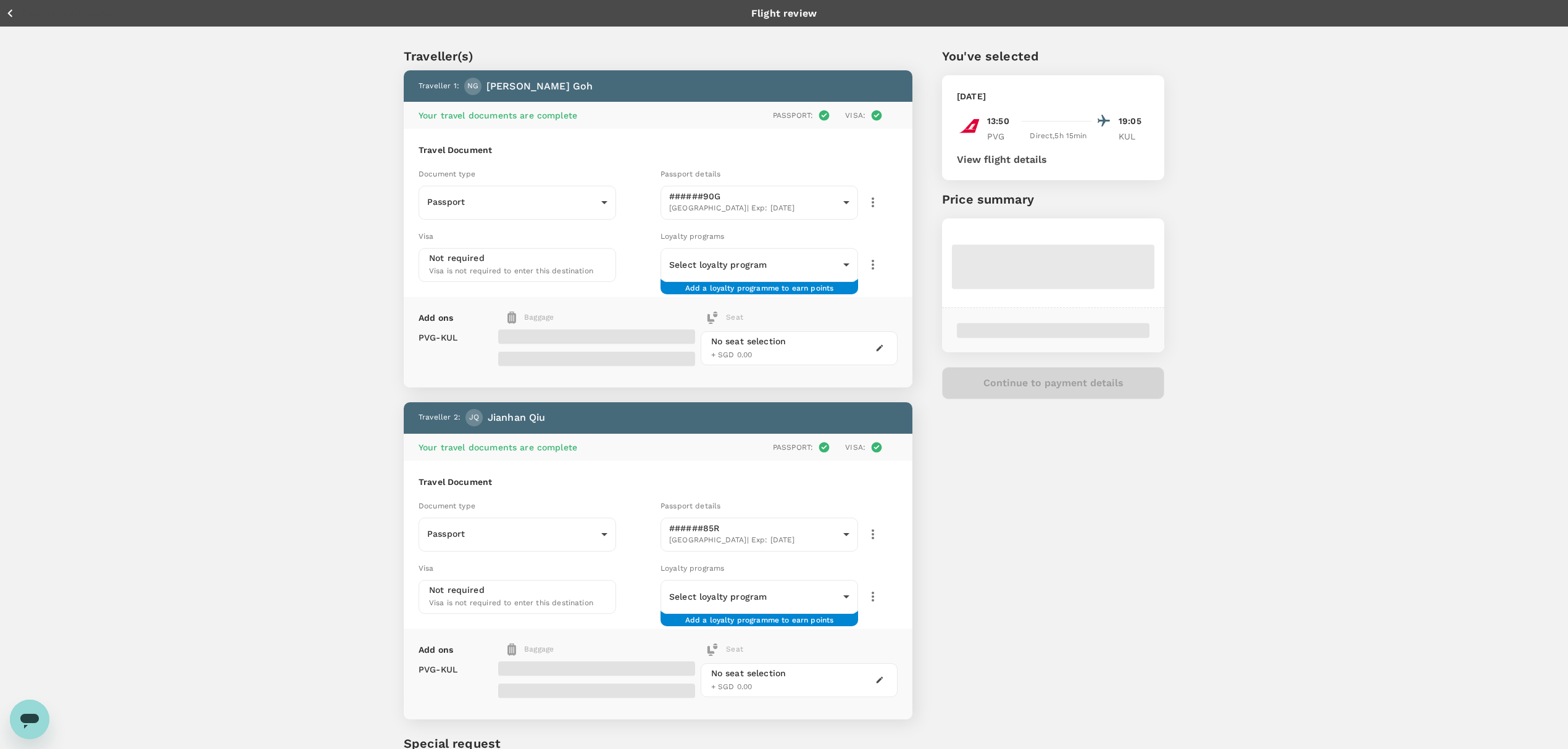
click at [1012, 165] on div "Wednesday, 24 Sep 2025 13:50 19:05 PVG Direct , 5h 15min KUL View flight details" at bounding box center [1053, 128] width 222 height 105
click at [1018, 164] on button "View flight details" at bounding box center [1001, 160] width 90 height 11
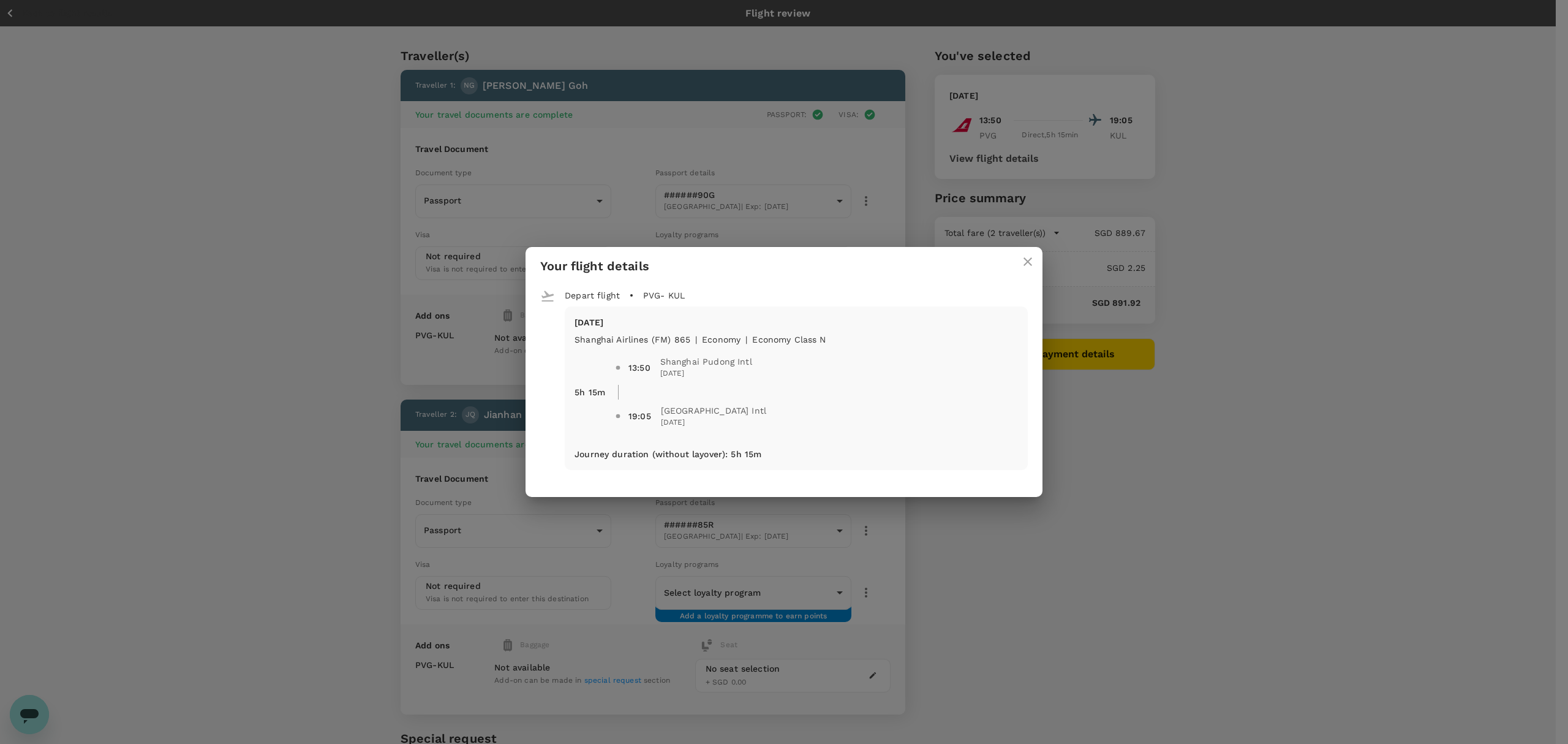
click at [1025, 261] on icon "close" at bounding box center [1028, 261] width 15 height 15
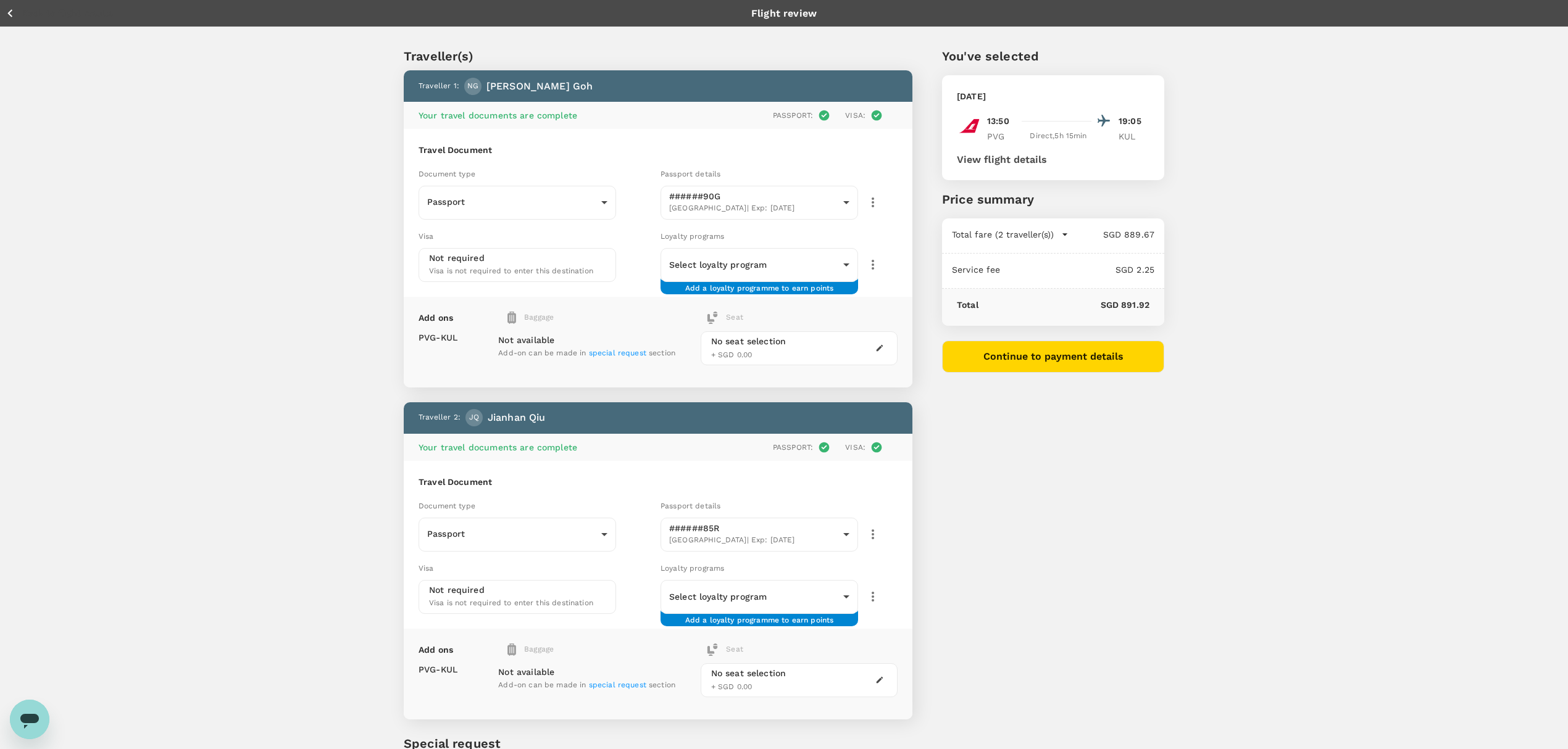
scroll to position [1, 0]
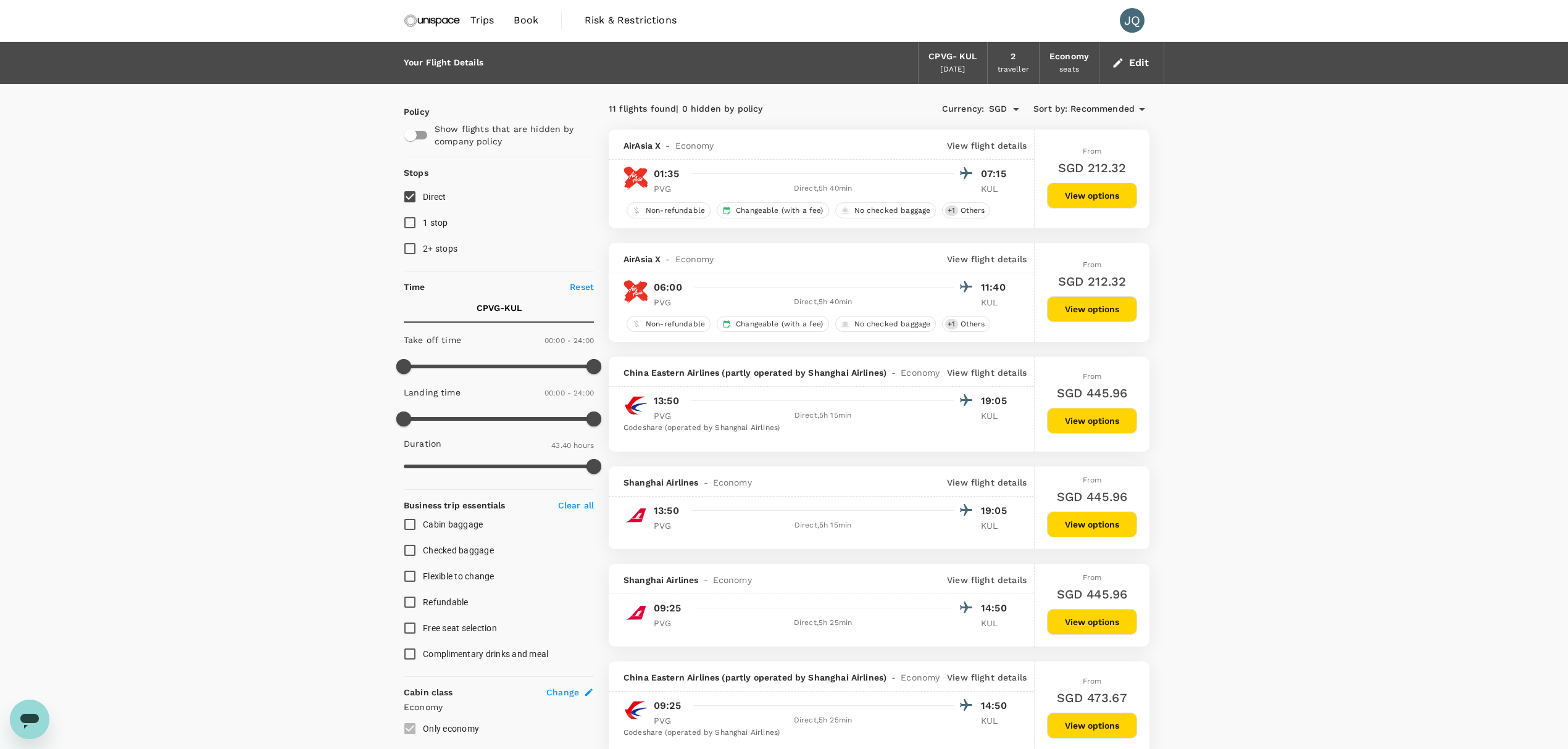
click at [430, 543] on span "Checked baggage" at bounding box center [459, 550] width 71 height 15
click at [423, 543] on input "Checked baggage" at bounding box center [409, 550] width 26 height 26
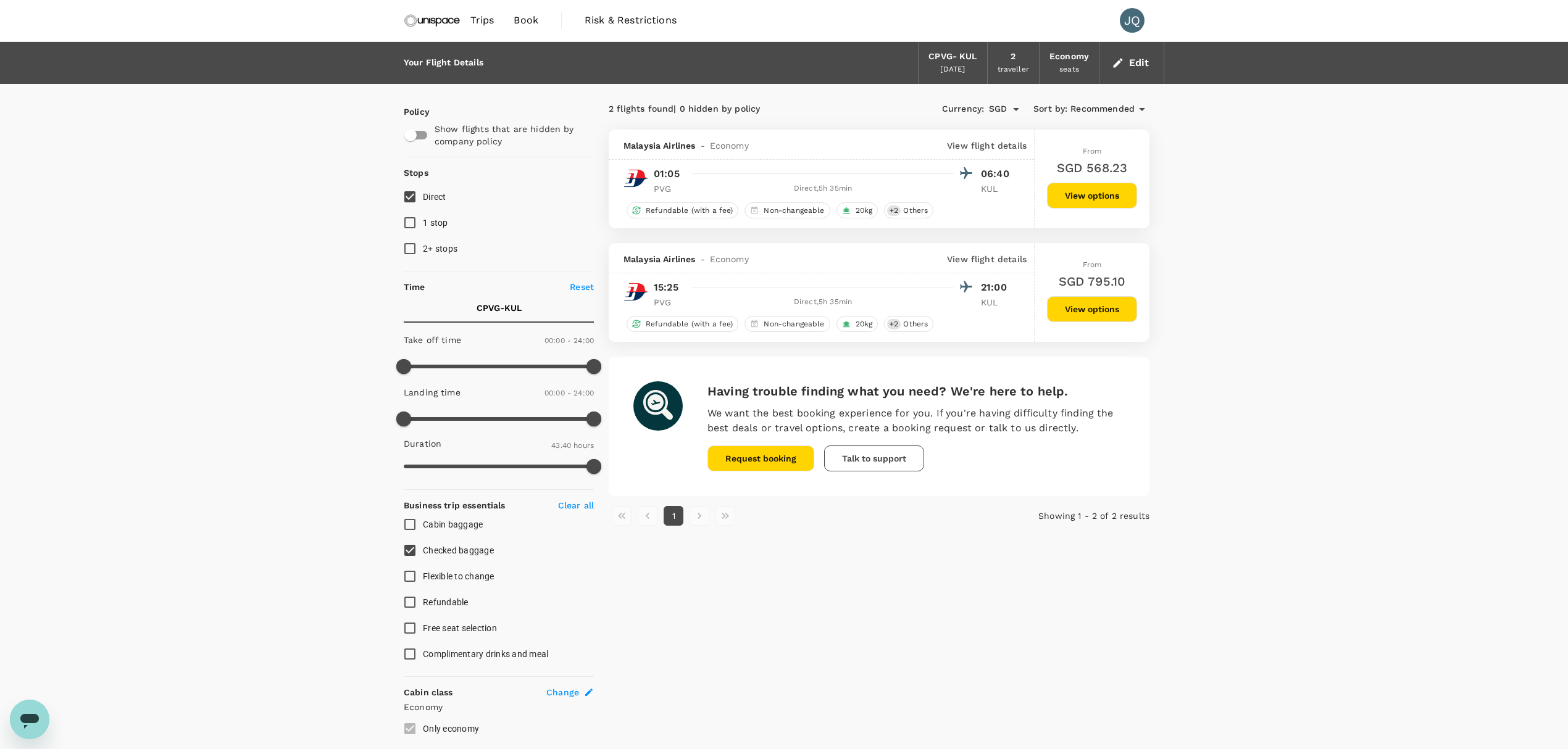
click at [423, 544] on span "Checked baggage" at bounding box center [459, 550] width 71 height 15
click at [423, 544] on input "Checked baggage" at bounding box center [409, 550] width 26 height 26
checkbox input "false"
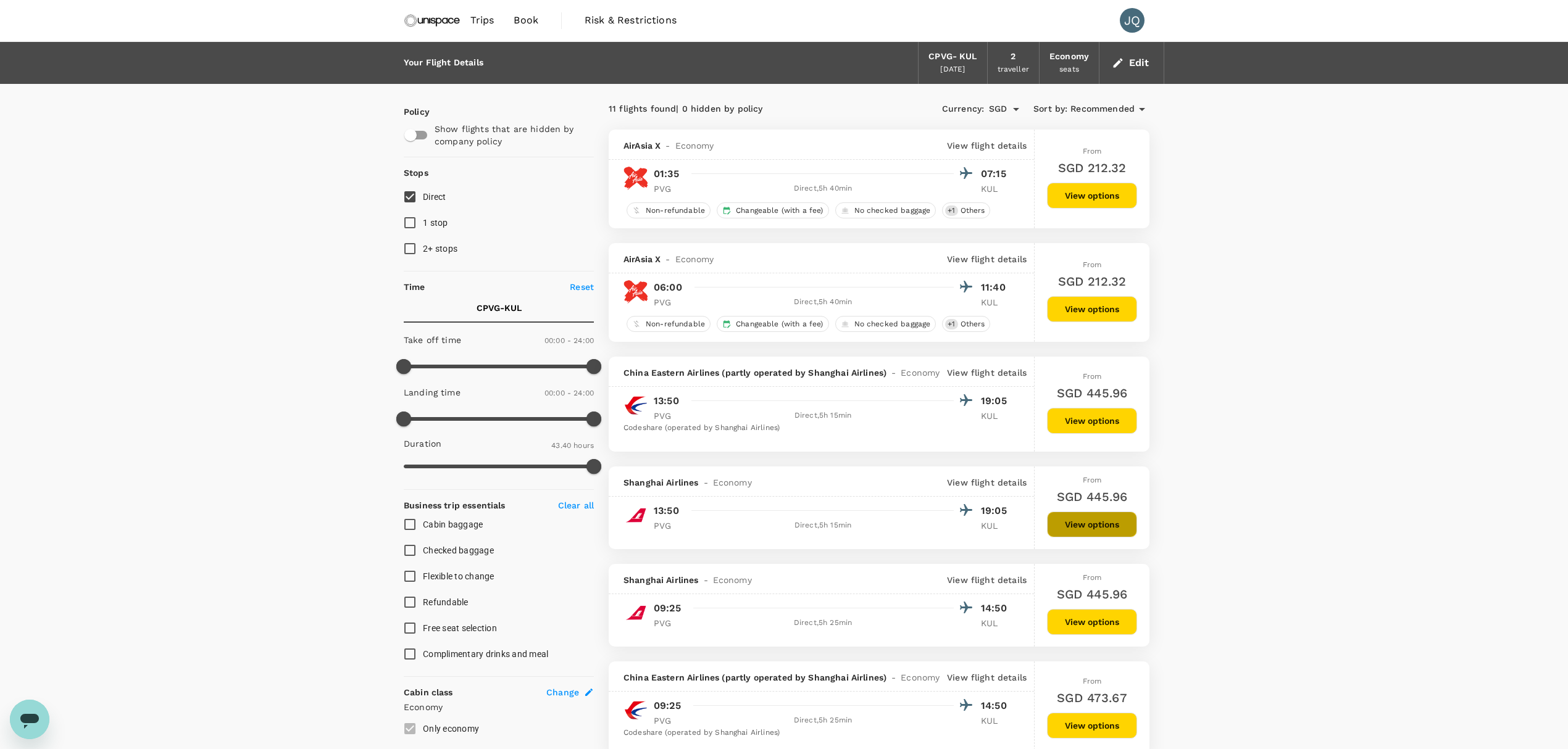
click at [1081, 522] on button "View options" at bounding box center [1092, 524] width 90 height 26
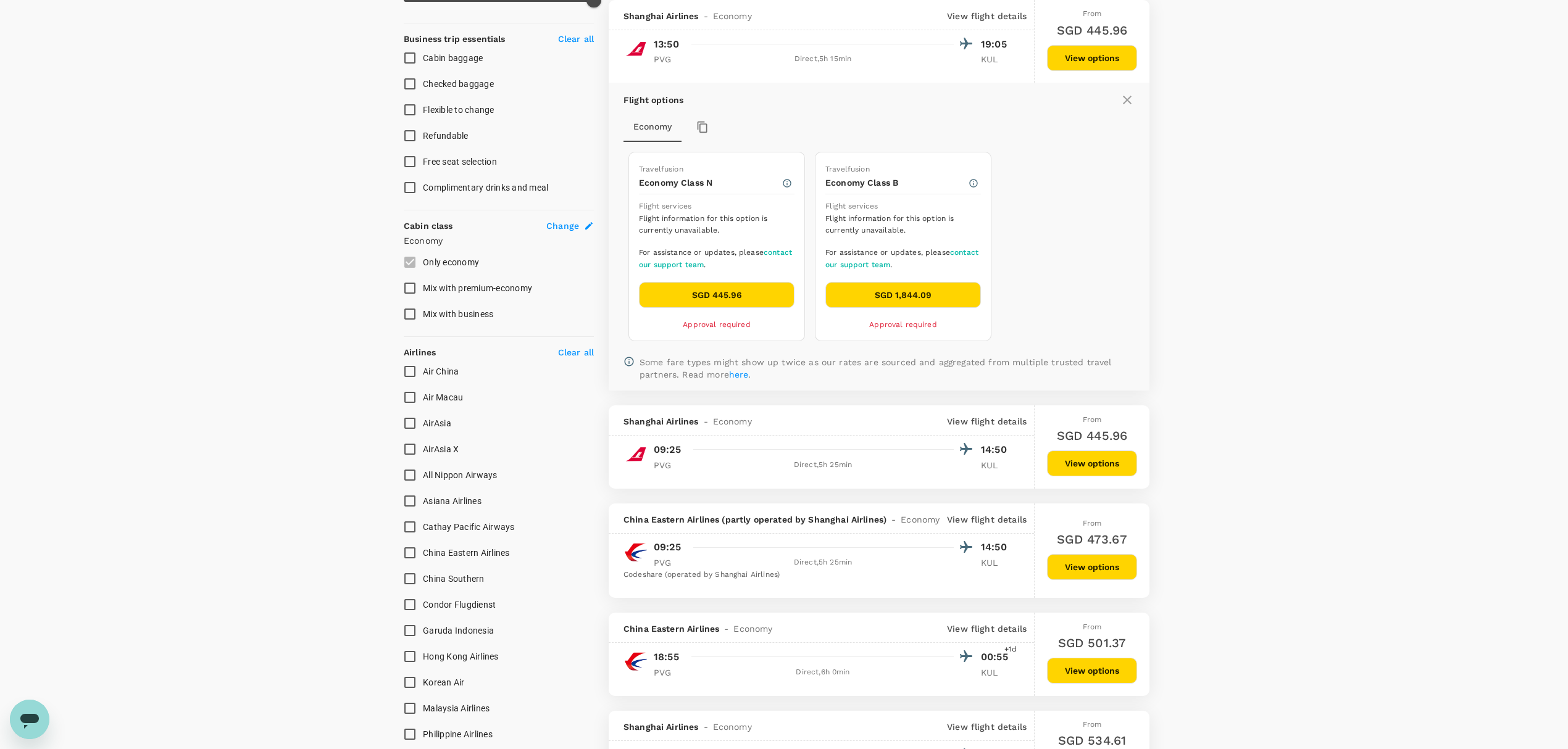
scroll to position [469, 0]
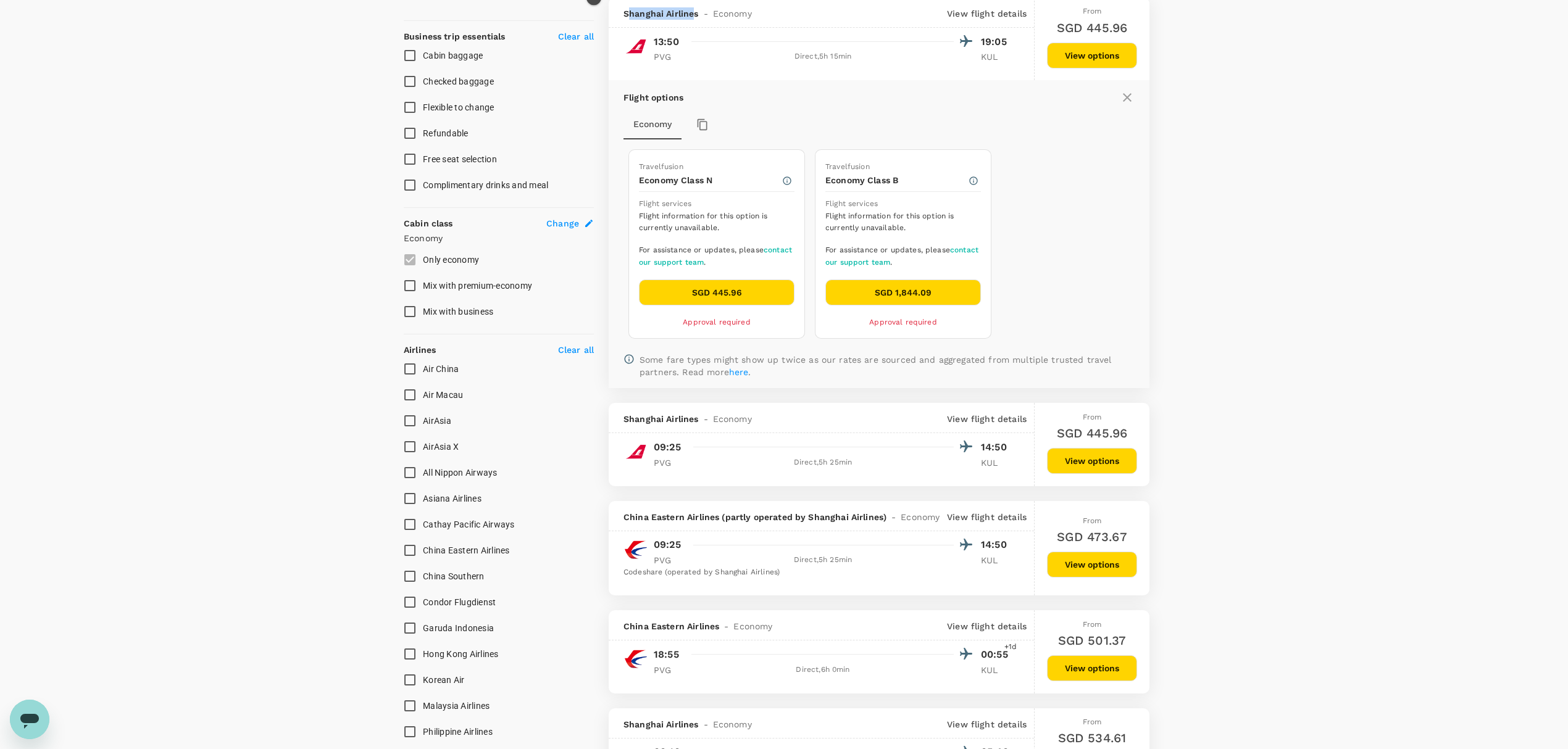
drag, startPoint x: 626, startPoint y: 17, endPoint x: 699, endPoint y: 17, distance: 73.0
click at [698, 17] on div "Shanghai Airlines - Economy" at bounding box center [687, 13] width 128 height 12
drag, startPoint x: 650, startPoint y: 18, endPoint x: 641, endPoint y: 18, distance: 9.0
click at [647, 18] on span "Shanghai Airlines" at bounding box center [660, 13] width 76 height 12
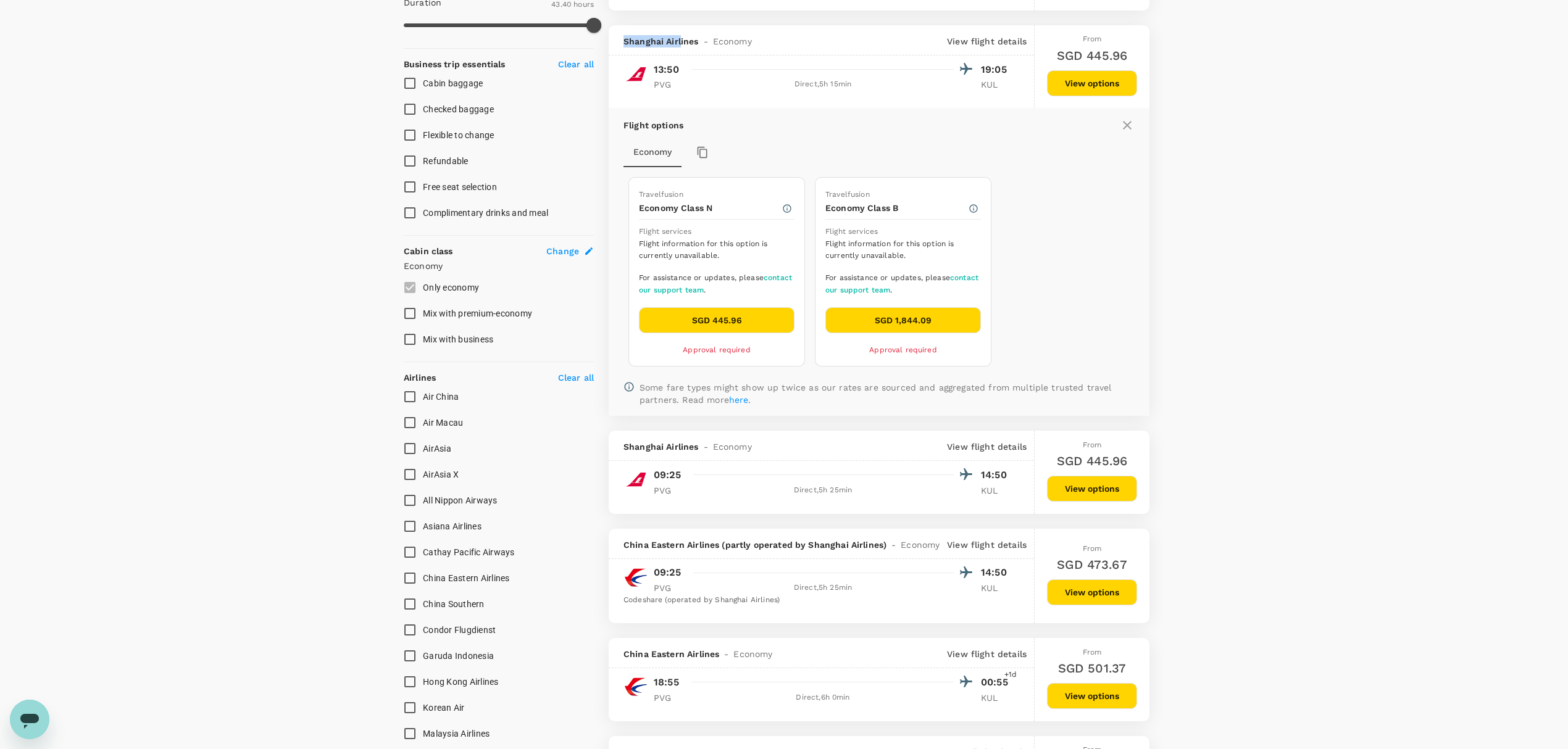
scroll to position [441, 0]
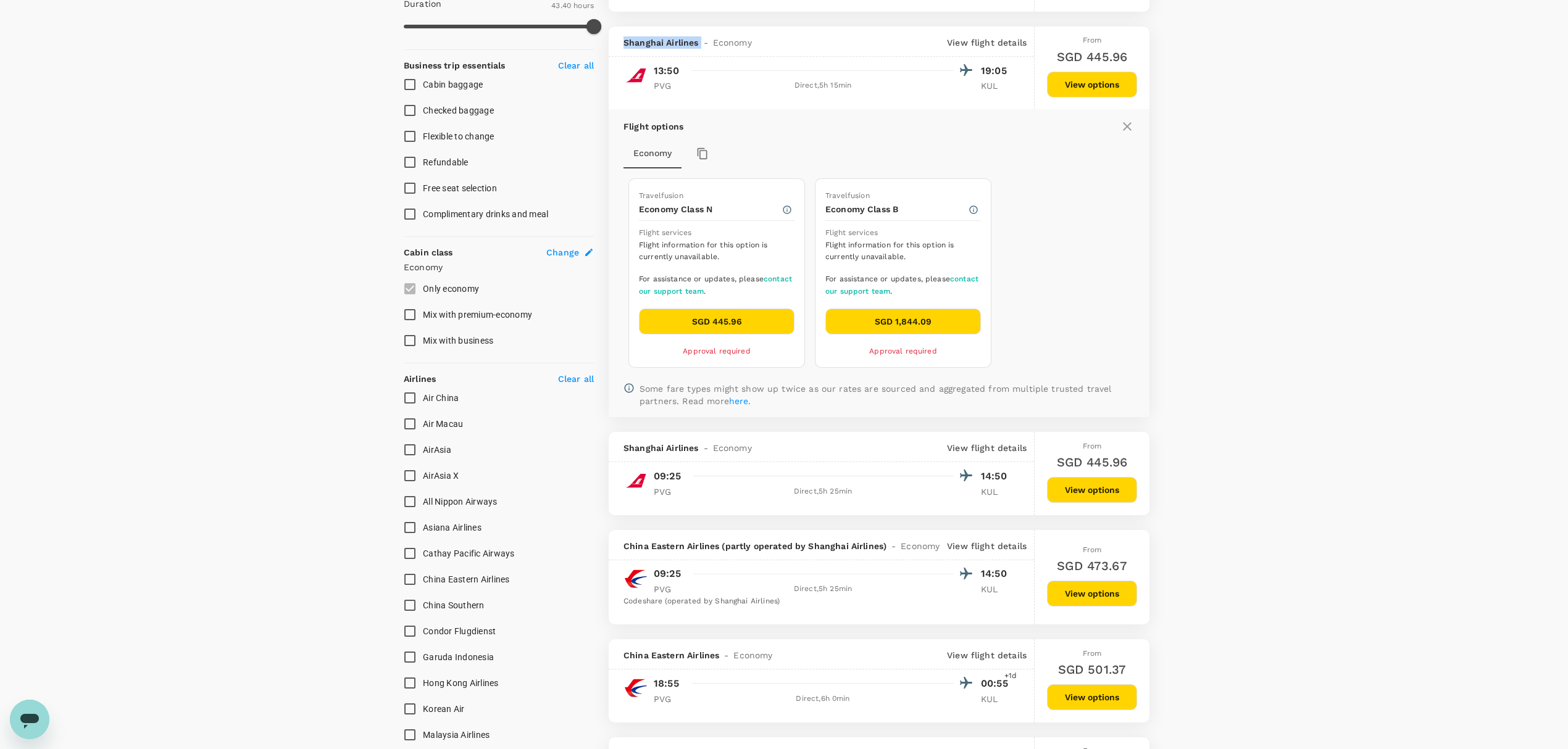
drag, startPoint x: 617, startPoint y: 17, endPoint x: 667, endPoint y: 31, distance: 51.9
click at [704, 47] on div "Shanghai Airlines - Economy View flight details" at bounding box center [821, 42] width 425 height 30
copy span "Shanghai Airlines"
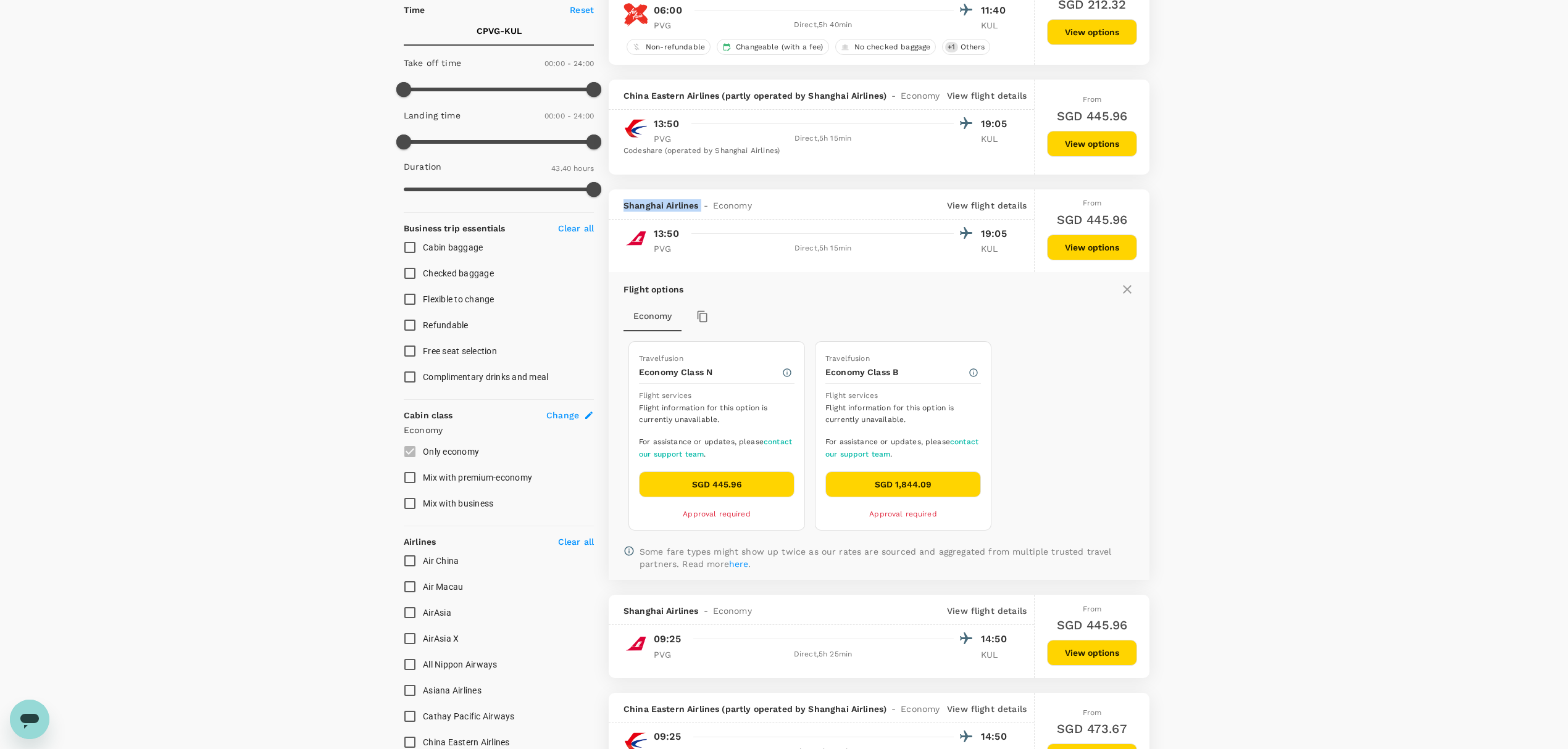
scroll to position [276, 0]
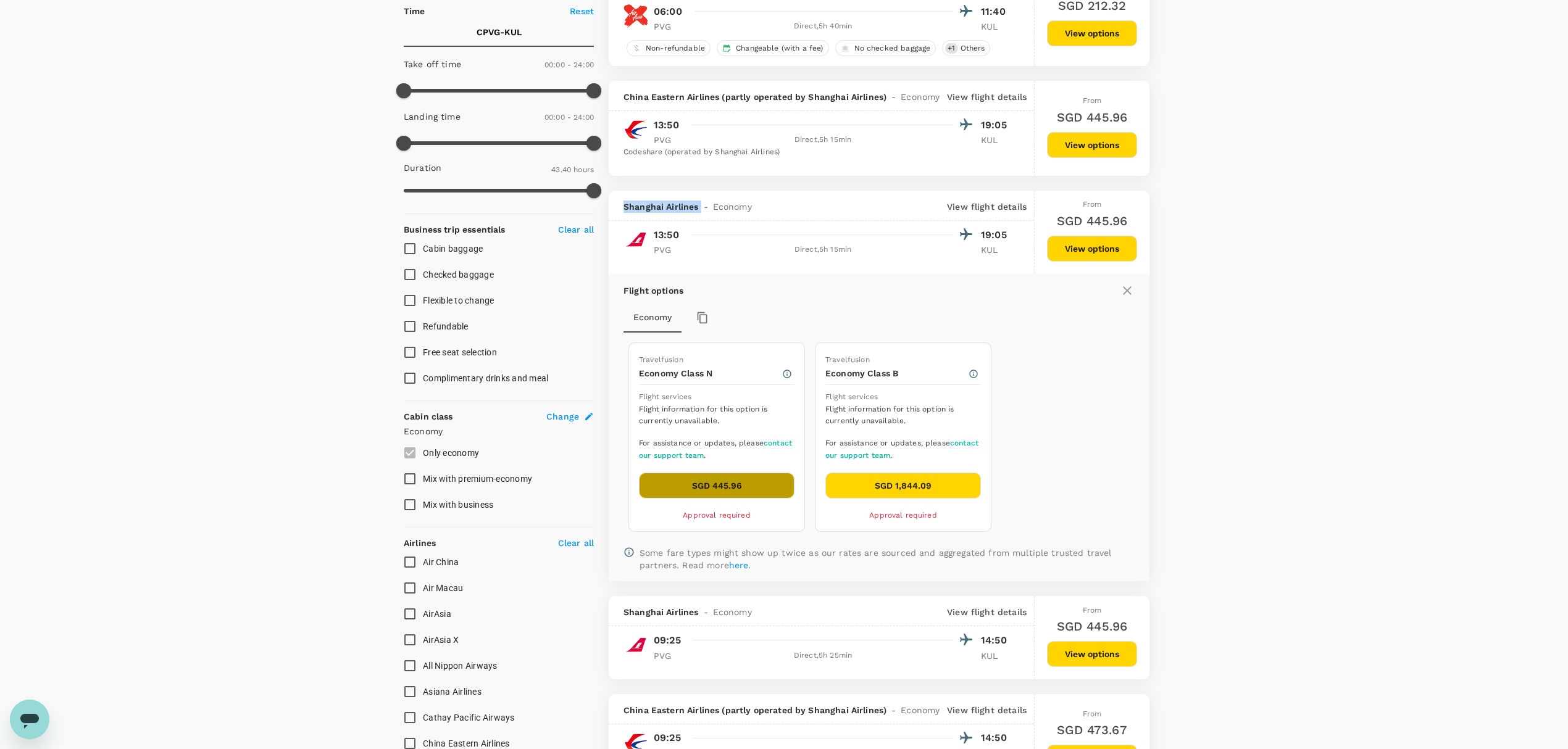
click at [734, 490] on button "SGD 445.96" at bounding box center [716, 485] width 156 height 26
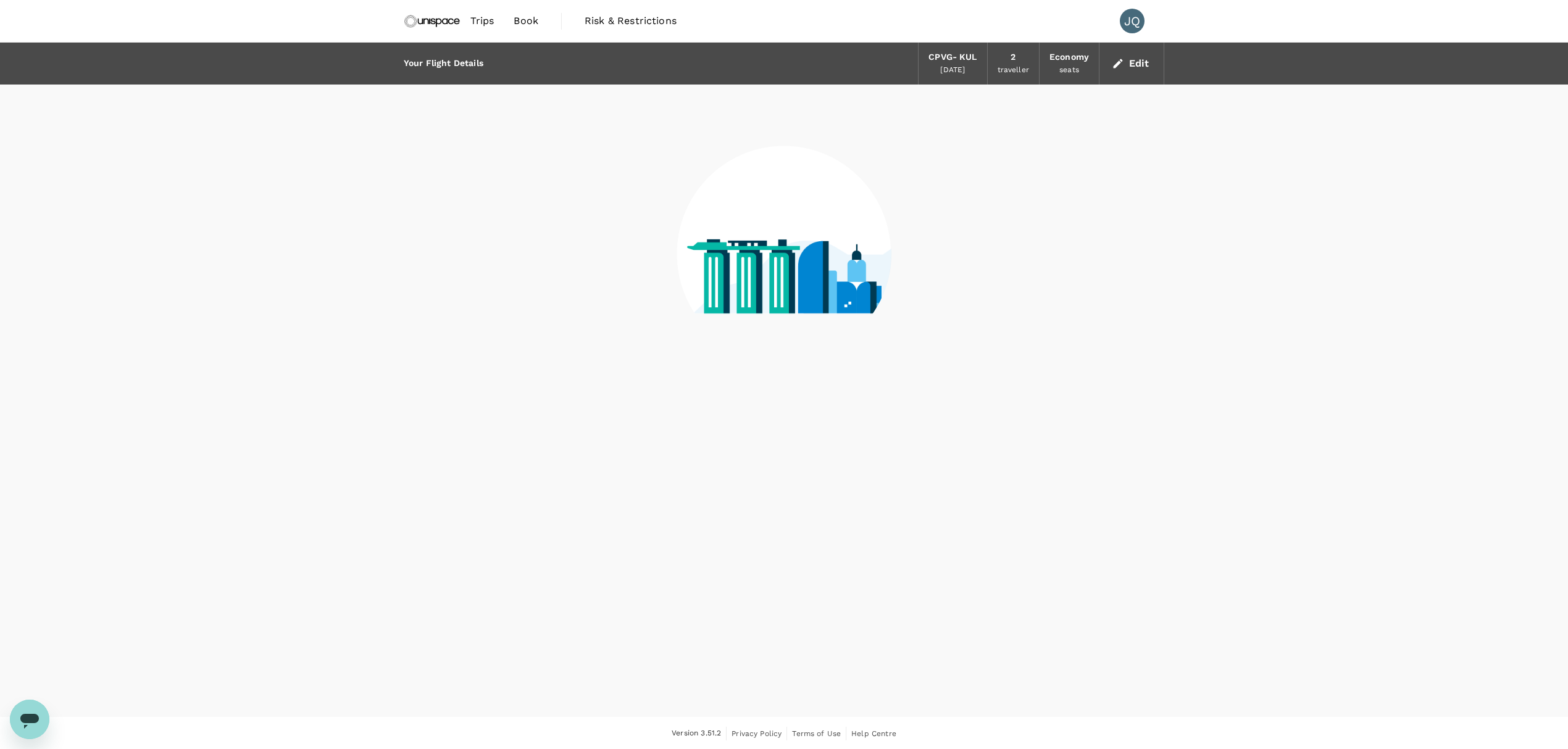
scroll to position [1, 0]
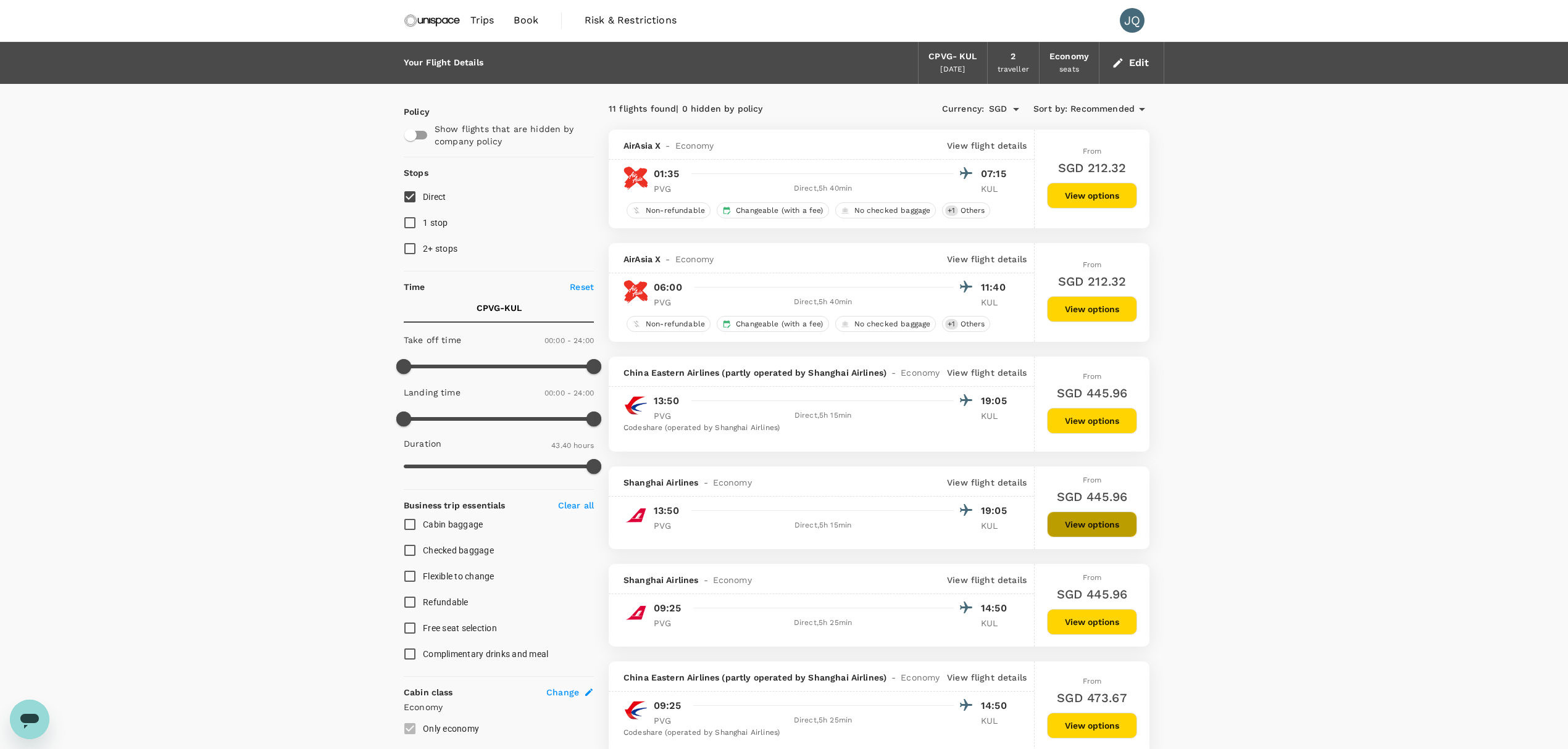
click at [1084, 524] on button "View options" at bounding box center [1092, 524] width 90 height 26
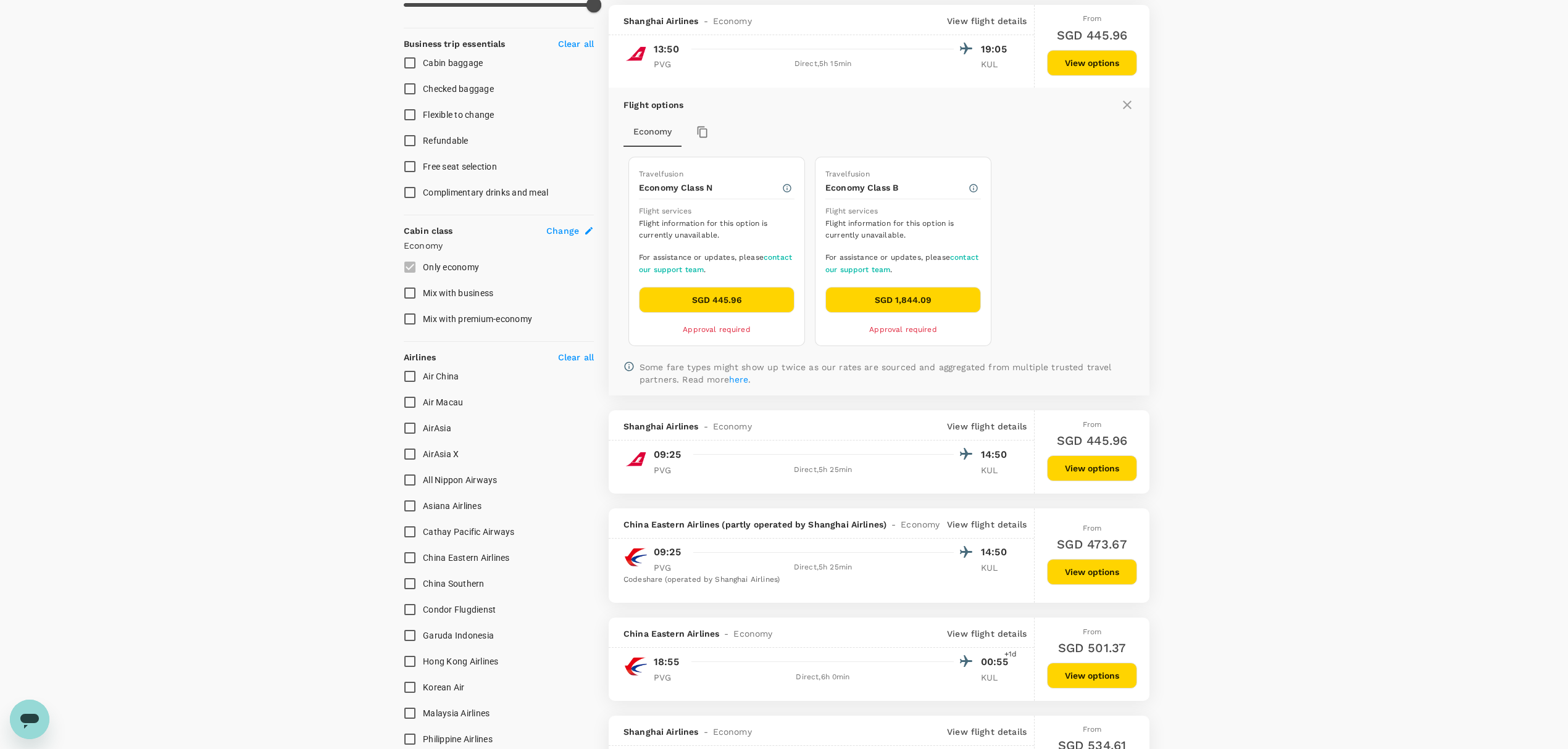
scroll to position [469, 0]
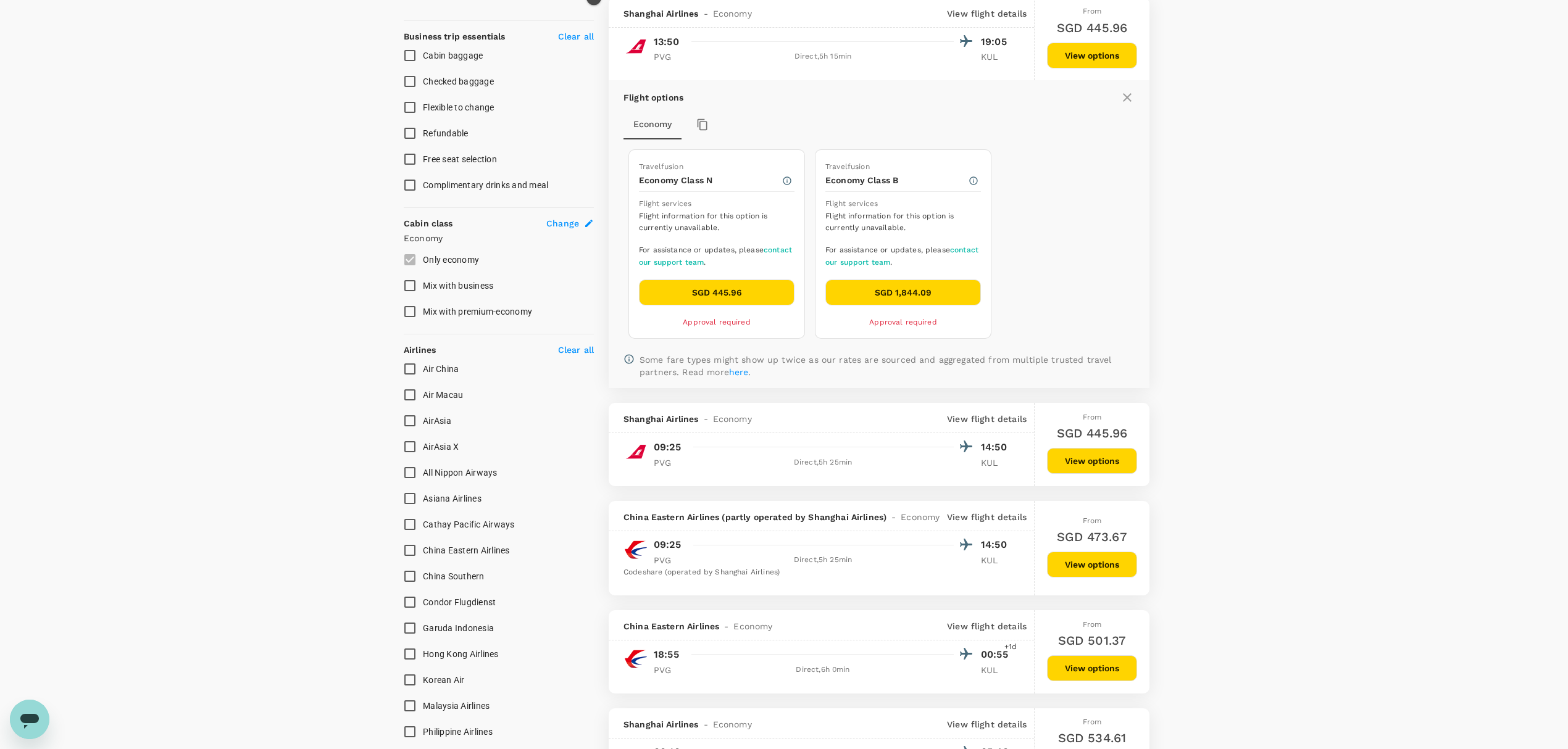
click at [734, 296] on button "SGD 445.96" at bounding box center [716, 292] width 156 height 26
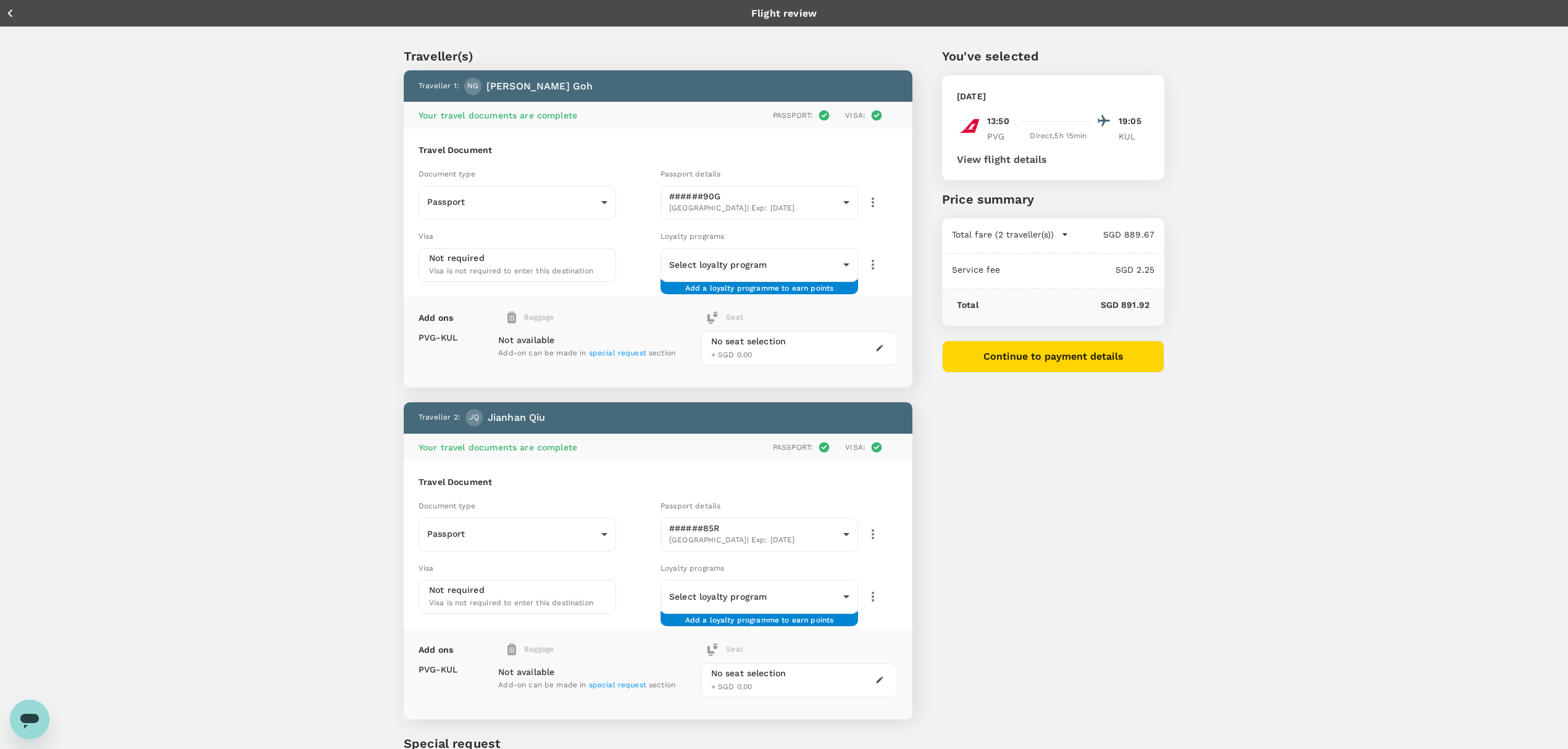
click at [615, 351] on span "special request" at bounding box center [617, 353] width 58 height 9
click at [625, 352] on span "special request" at bounding box center [617, 353] width 58 height 9
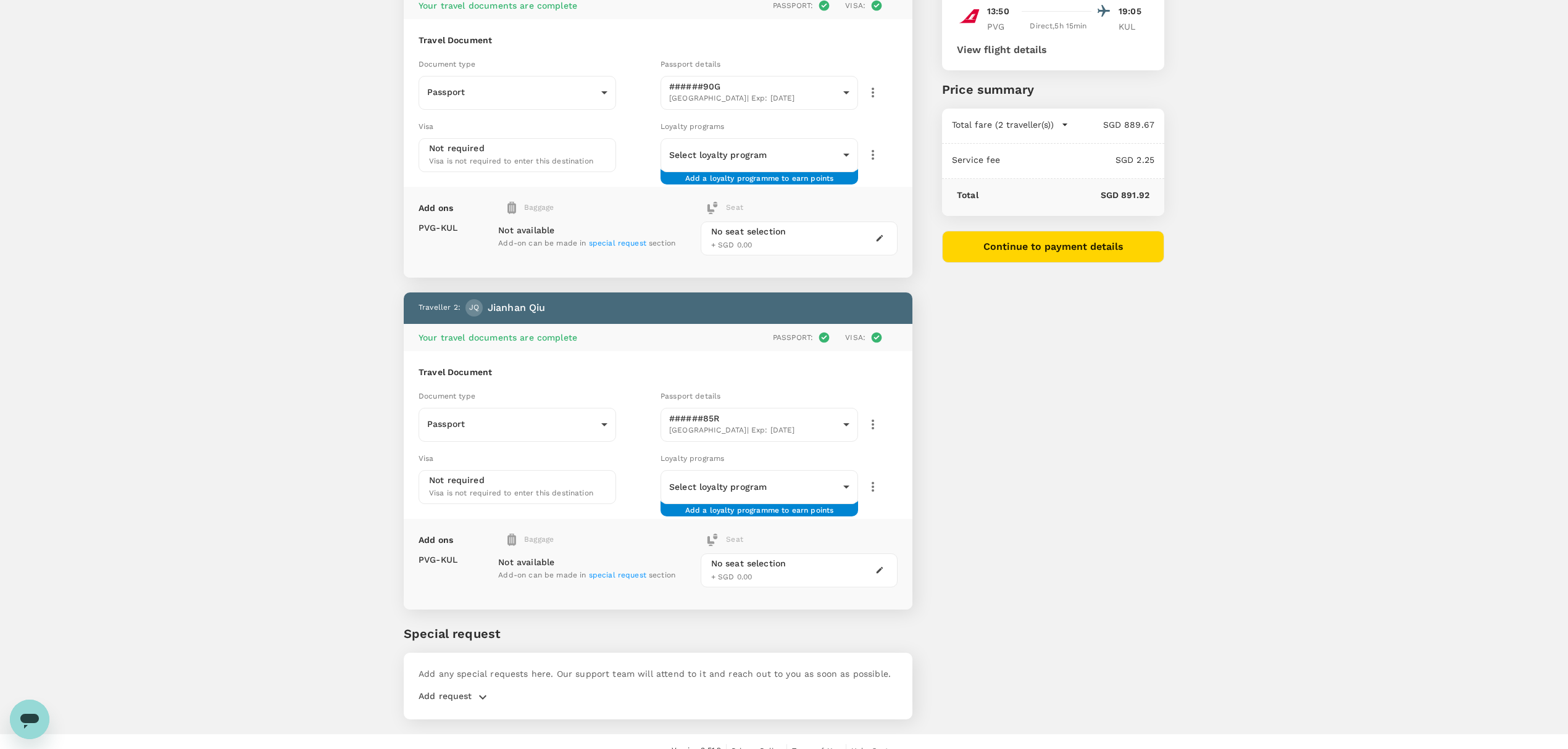
scroll to position [126, 0]
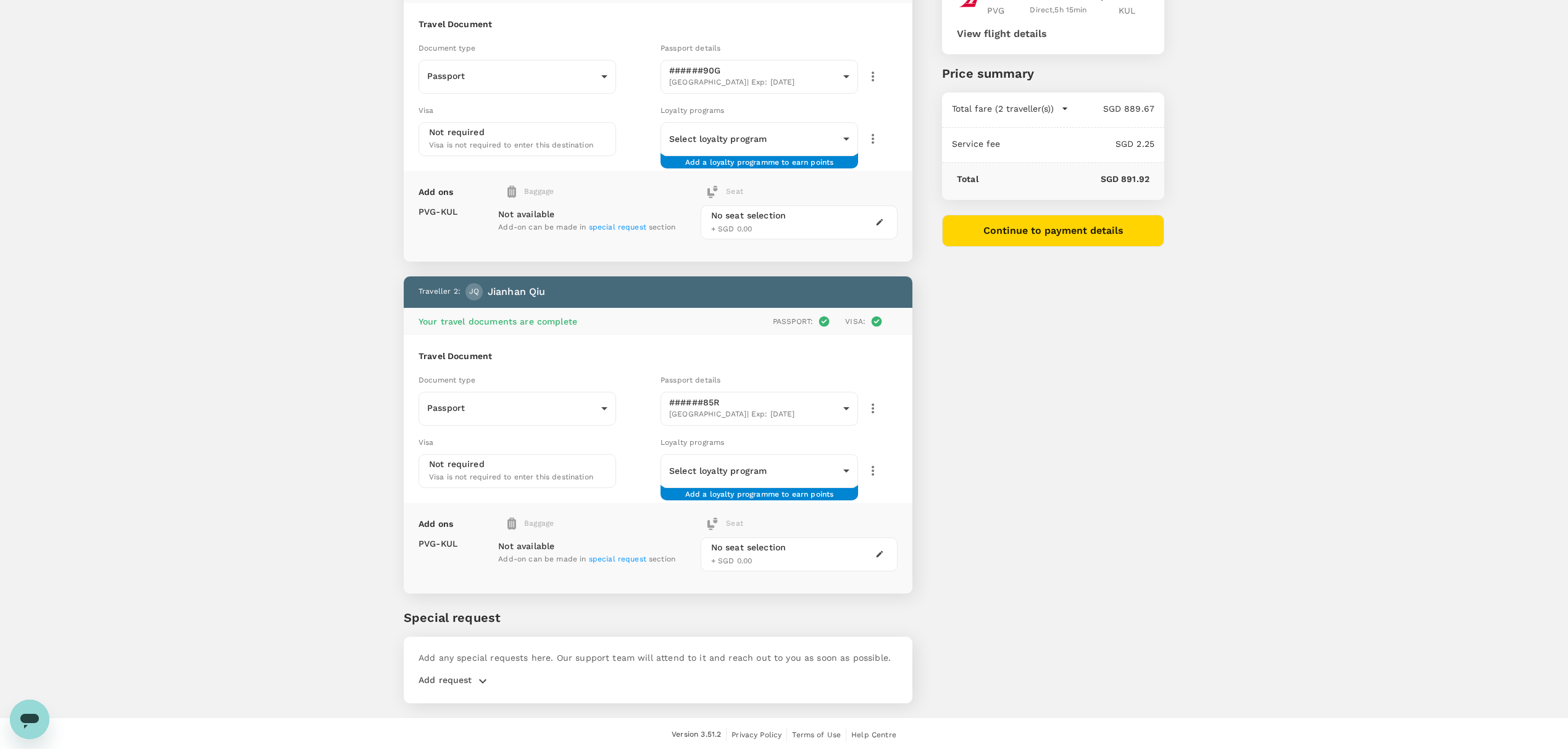
click at [492, 665] on div "Add any special requests here. Our support team will attend to it and reach out…" at bounding box center [658, 670] width 508 height 67
click at [493, 659] on p "Add any special requests here. Our support team will attend to it and reach out…" at bounding box center [658, 657] width 479 height 12
click at [475, 669] on div "Add request" at bounding box center [658, 679] width 479 height 20
click at [476, 673] on icon "button" at bounding box center [483, 681] width 15 height 15
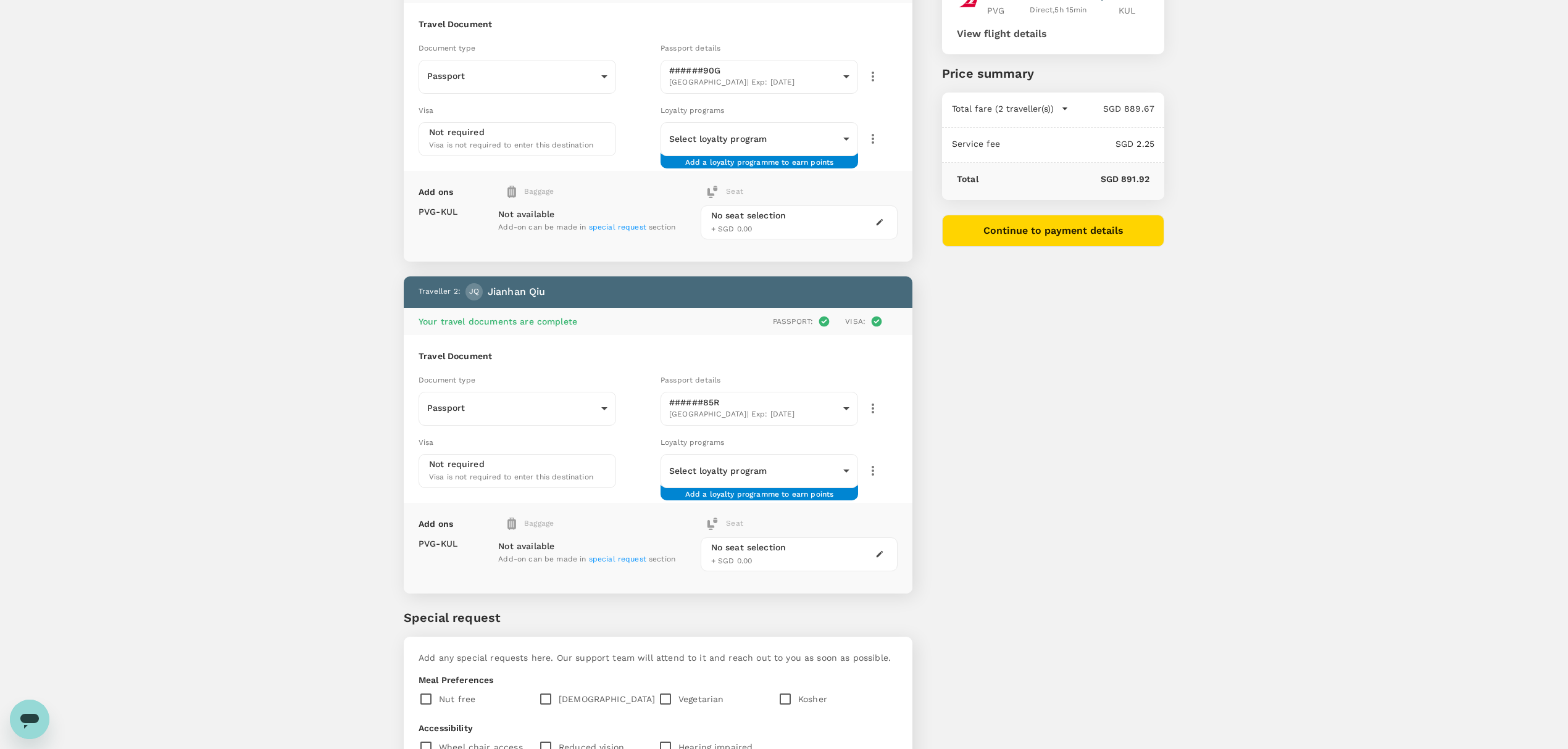
scroll to position [322, 0]
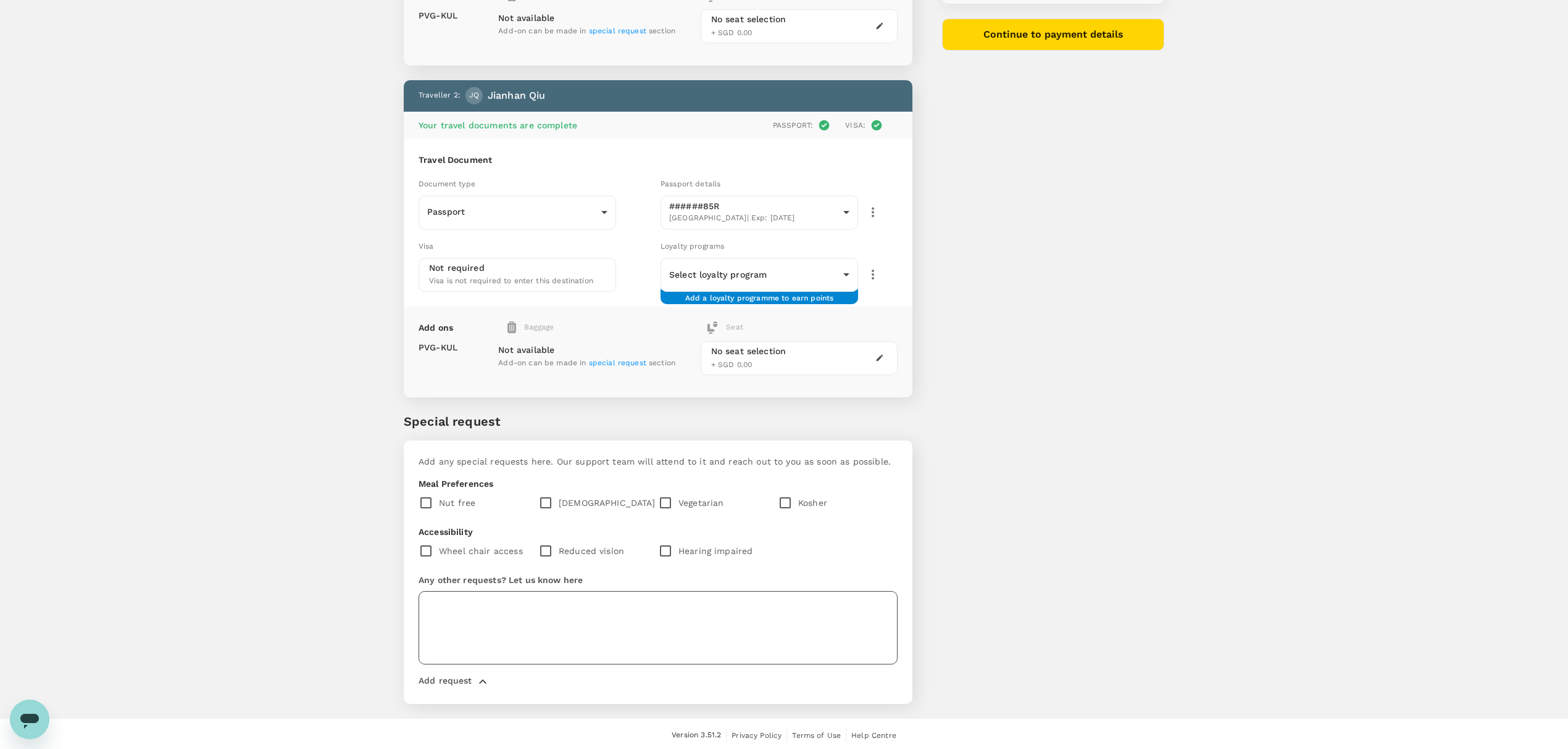
click at [510, 620] on textarea at bounding box center [658, 627] width 479 height 74
click at [497, 598] on textarea "Check baggage for Nicole Goh only" at bounding box center [658, 627] width 479 height 74
click at [494, 608] on textarea "Check baggage for Nicole Goh only" at bounding box center [658, 627] width 479 height 74
click at [502, 607] on textarea "Check baggage for Nicole Goh only" at bounding box center [658, 627] width 479 height 74
click at [518, 610] on textarea "Check baggage for Nicole Goh only" at bounding box center [658, 627] width 479 height 74
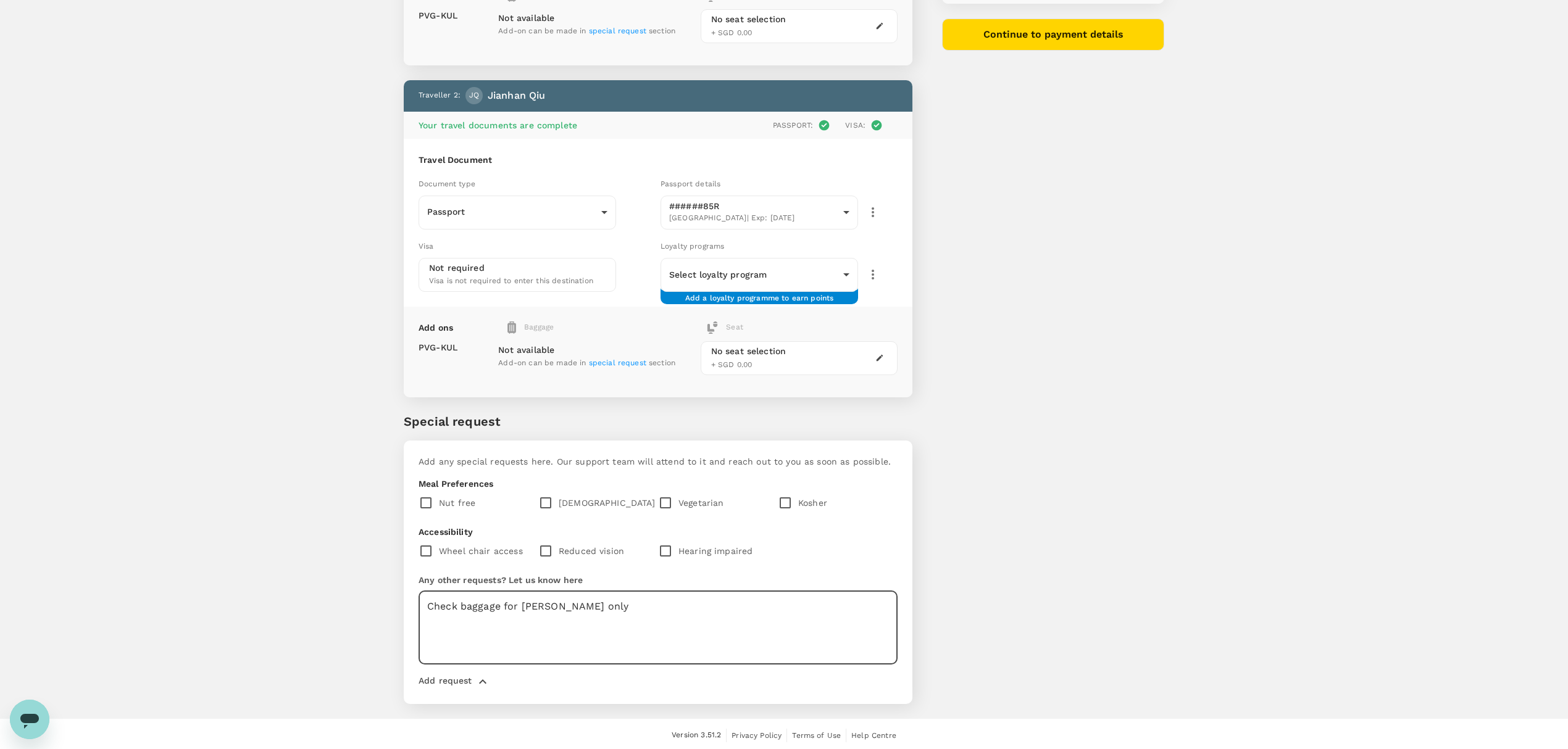
click at [494, 600] on textarea "Check baggage for Nicole Goh only" at bounding box center [658, 627] width 479 height 74
click at [499, 602] on textarea "Check baggage for Nicole Goh only" at bounding box center [658, 627] width 479 height 74
click at [610, 612] on textarea "Check baggage for Nicole Goh only" at bounding box center [658, 627] width 479 height 74
type textarea "Check baggage for Nicole Goh only"
click at [958, 457] on div "You've selected Wednesday, 24 Sep 2025 13:50 19:05 PVG Direct , 5h 15min KUL Vi…" at bounding box center [1037, 207] width 252 height 1024
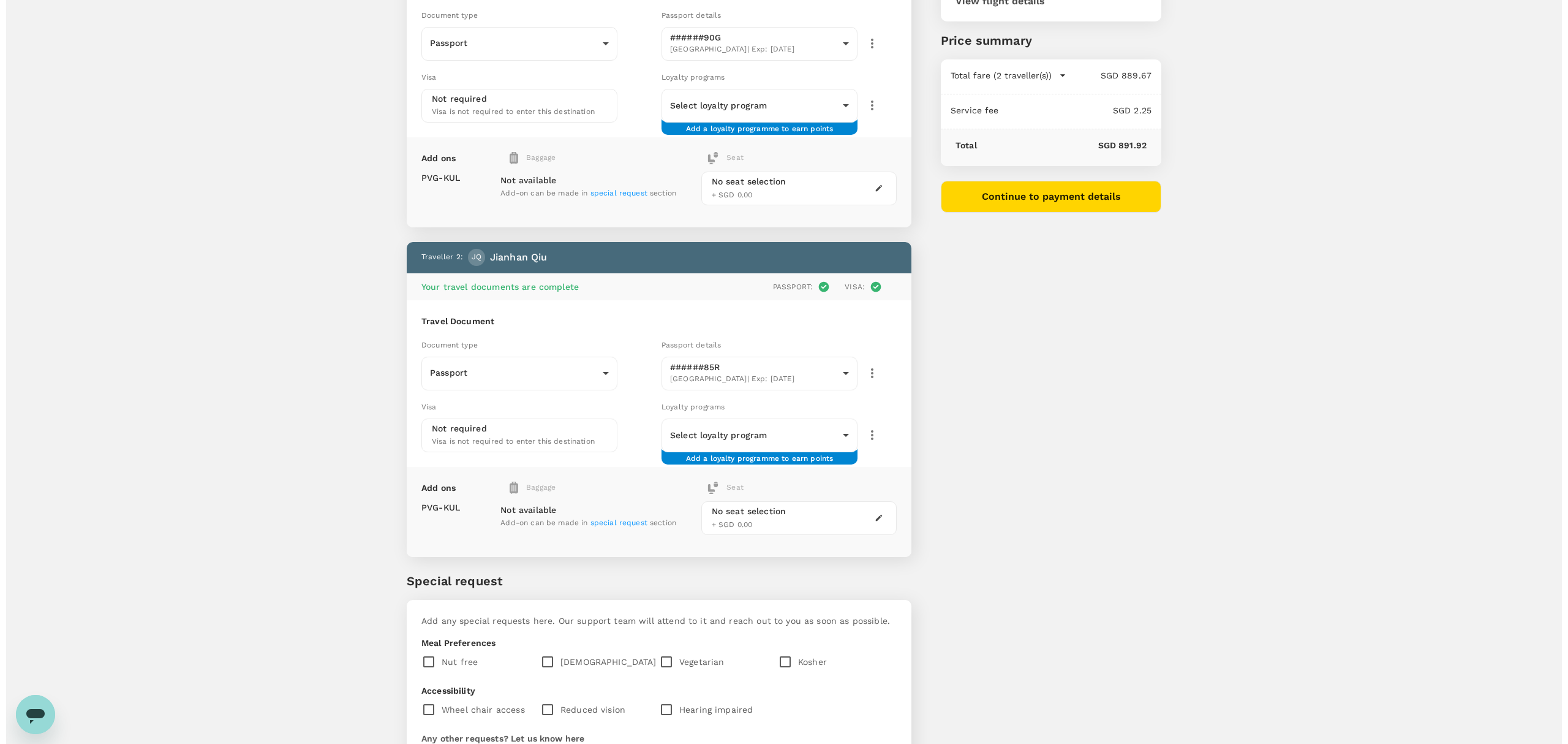
scroll to position [0, 0]
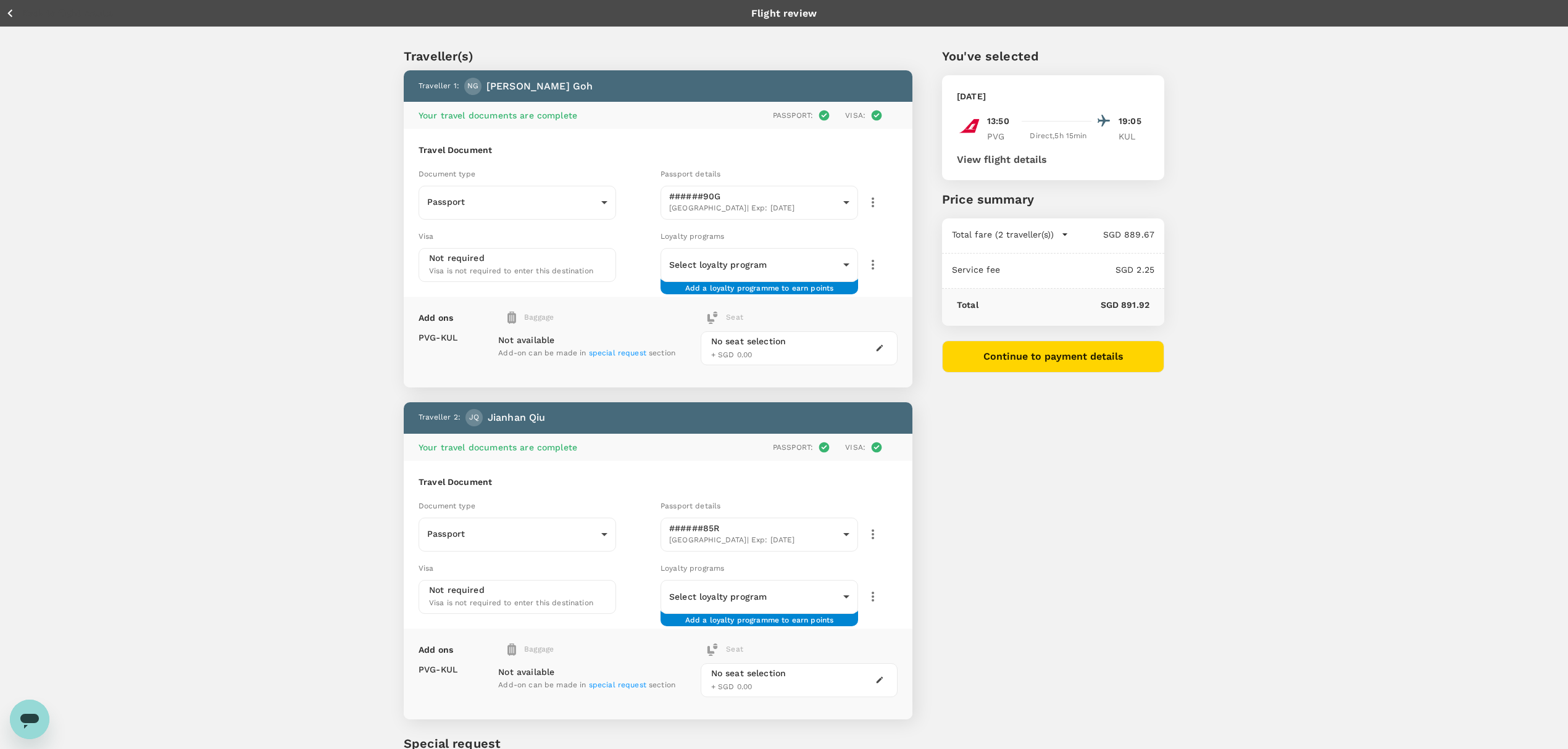
click at [1016, 162] on button "View flight details" at bounding box center [1001, 160] width 90 height 11
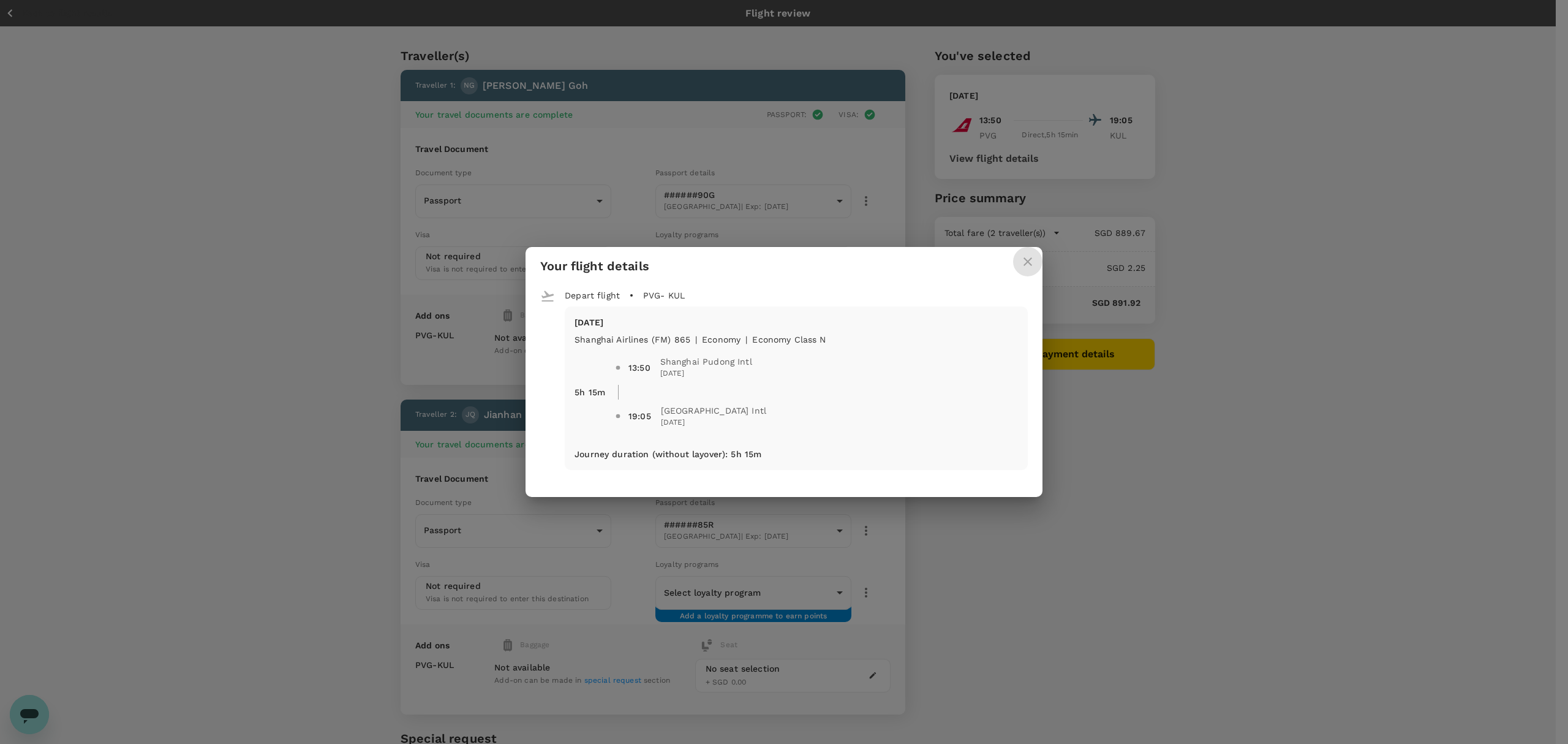
click at [1019, 261] on button "close" at bounding box center [1027, 261] width 29 height 29
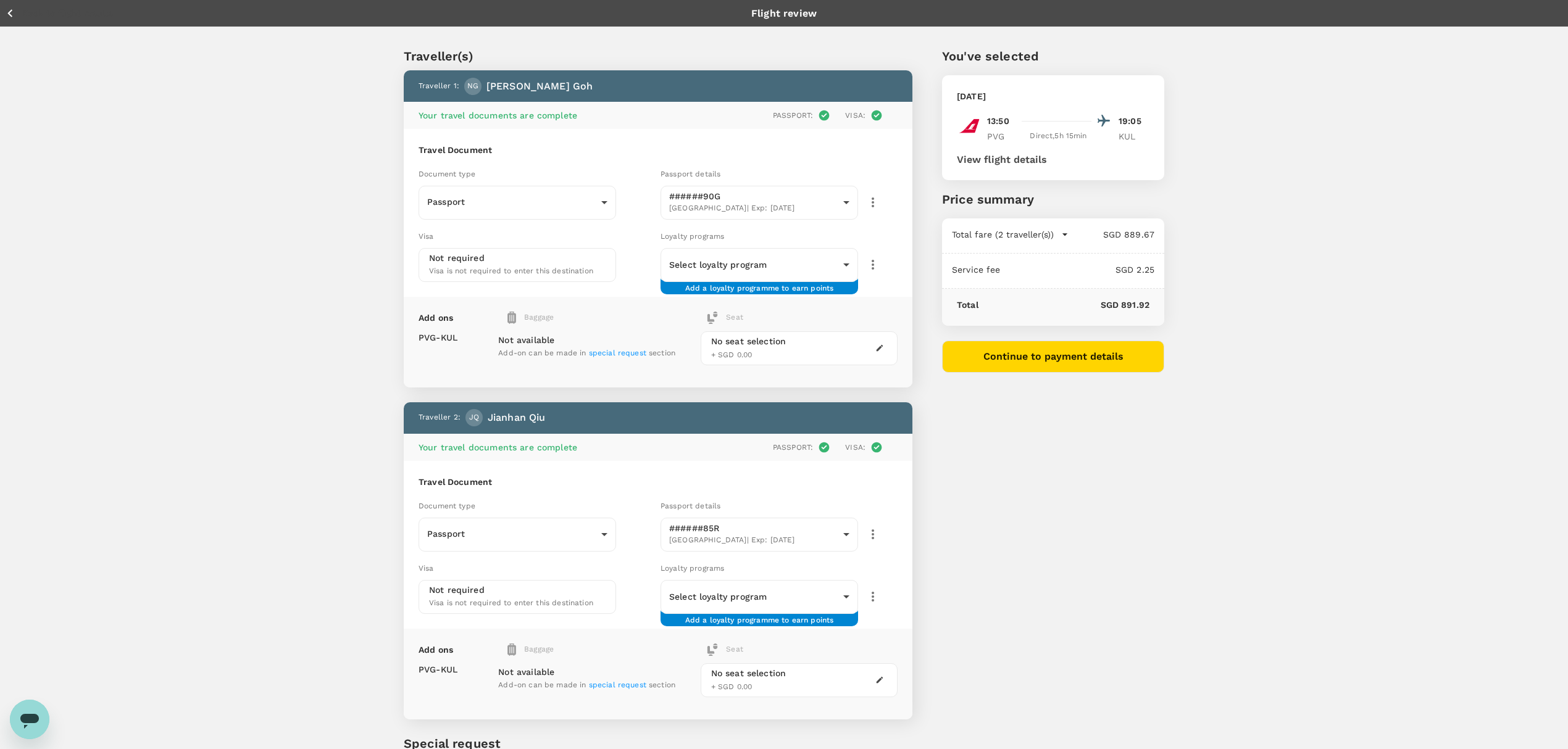
drag, startPoint x: 1052, startPoint y: 358, endPoint x: 1031, endPoint y: 353, distance: 21.6
click at [1031, 353] on button "Continue to payment details" at bounding box center [1053, 356] width 222 height 32
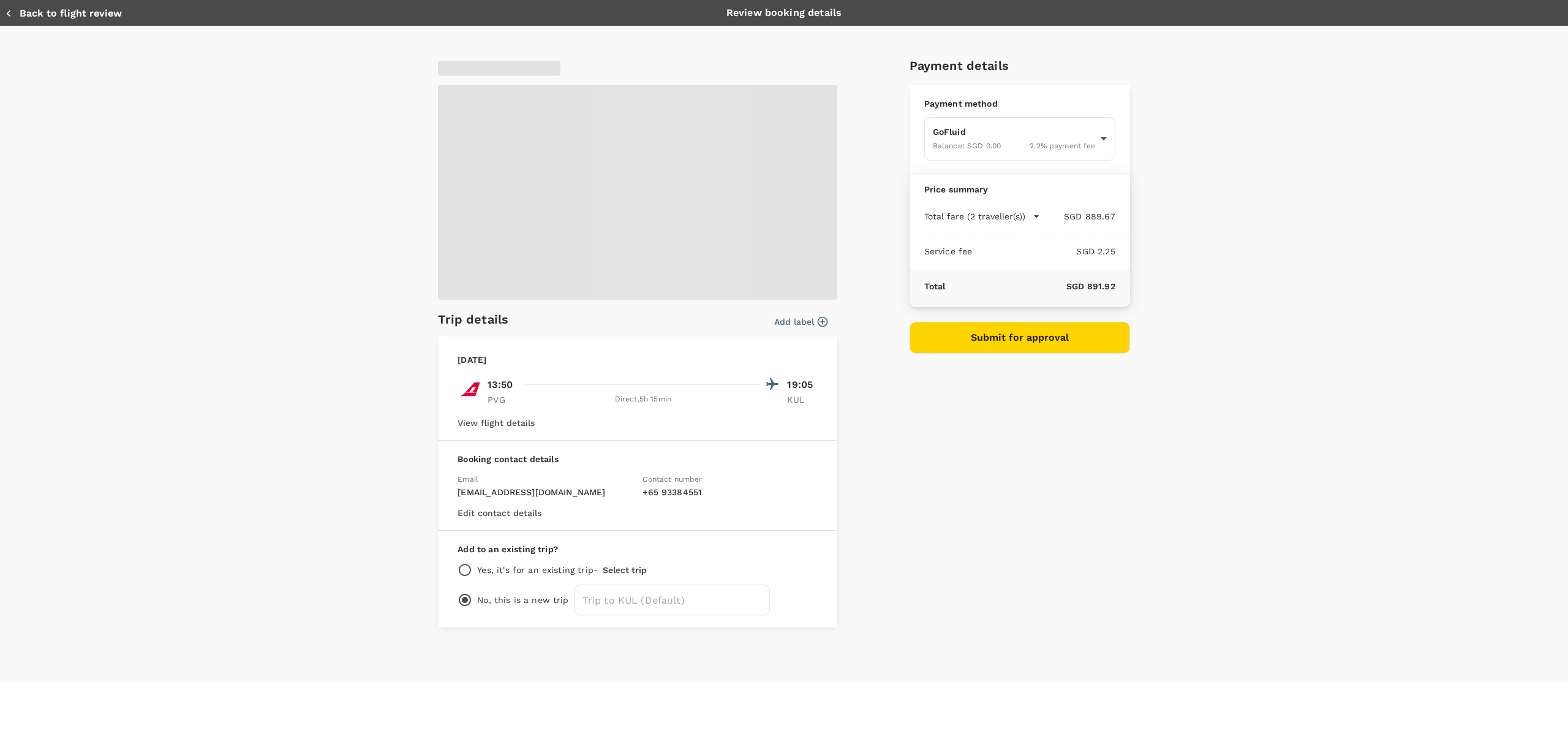
type input "9ca6ee36-36cb-4982-994b-715ae594bb55"
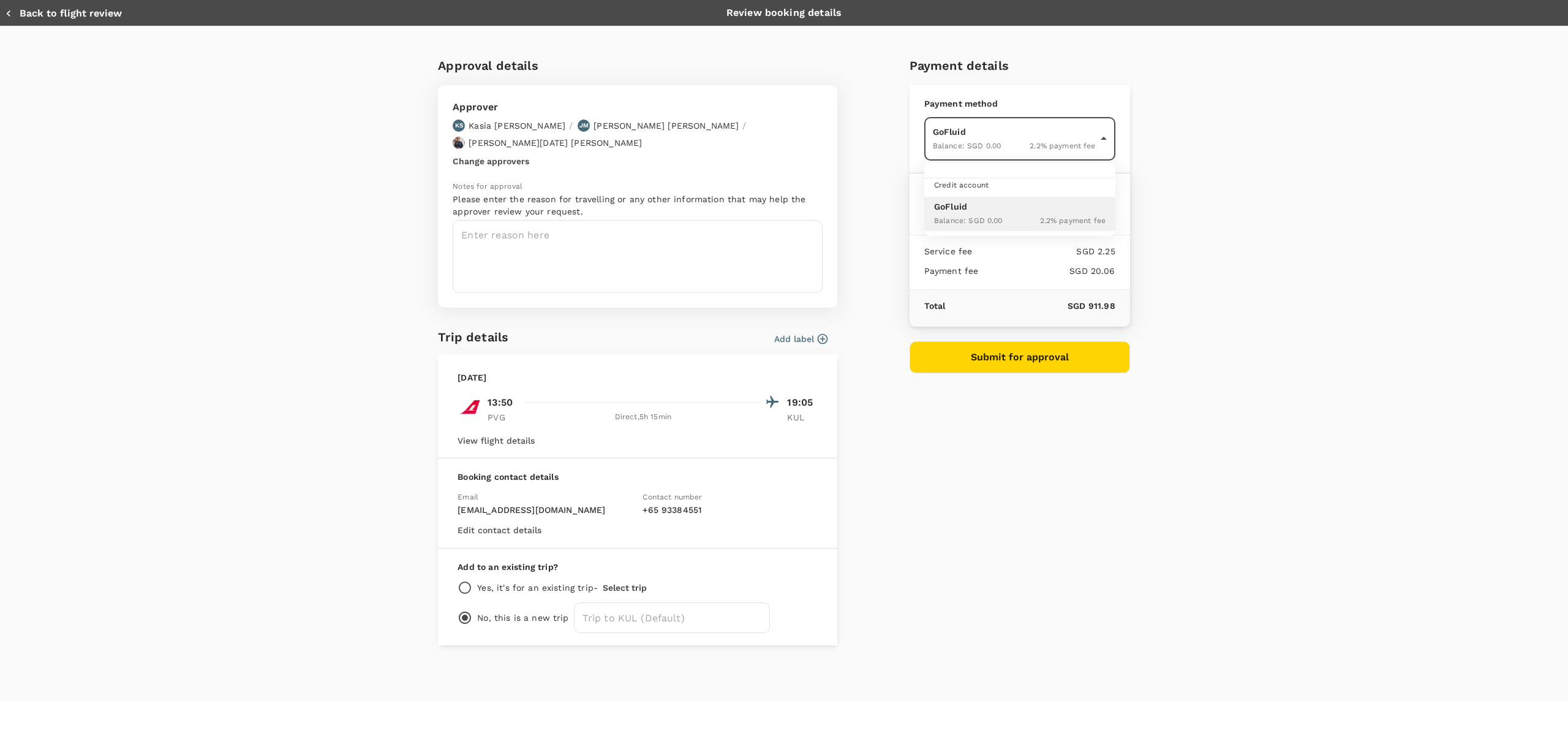
click at [1044, 135] on body "Back to flight results Flight review Traveller(s) Traveller 1 : NG Nicole Goh Y…" at bounding box center [784, 533] width 1568 height 1067
click at [1169, 136] on div at bounding box center [784, 372] width 1568 height 744
click at [743, 233] on textarea at bounding box center [637, 256] width 370 height 73
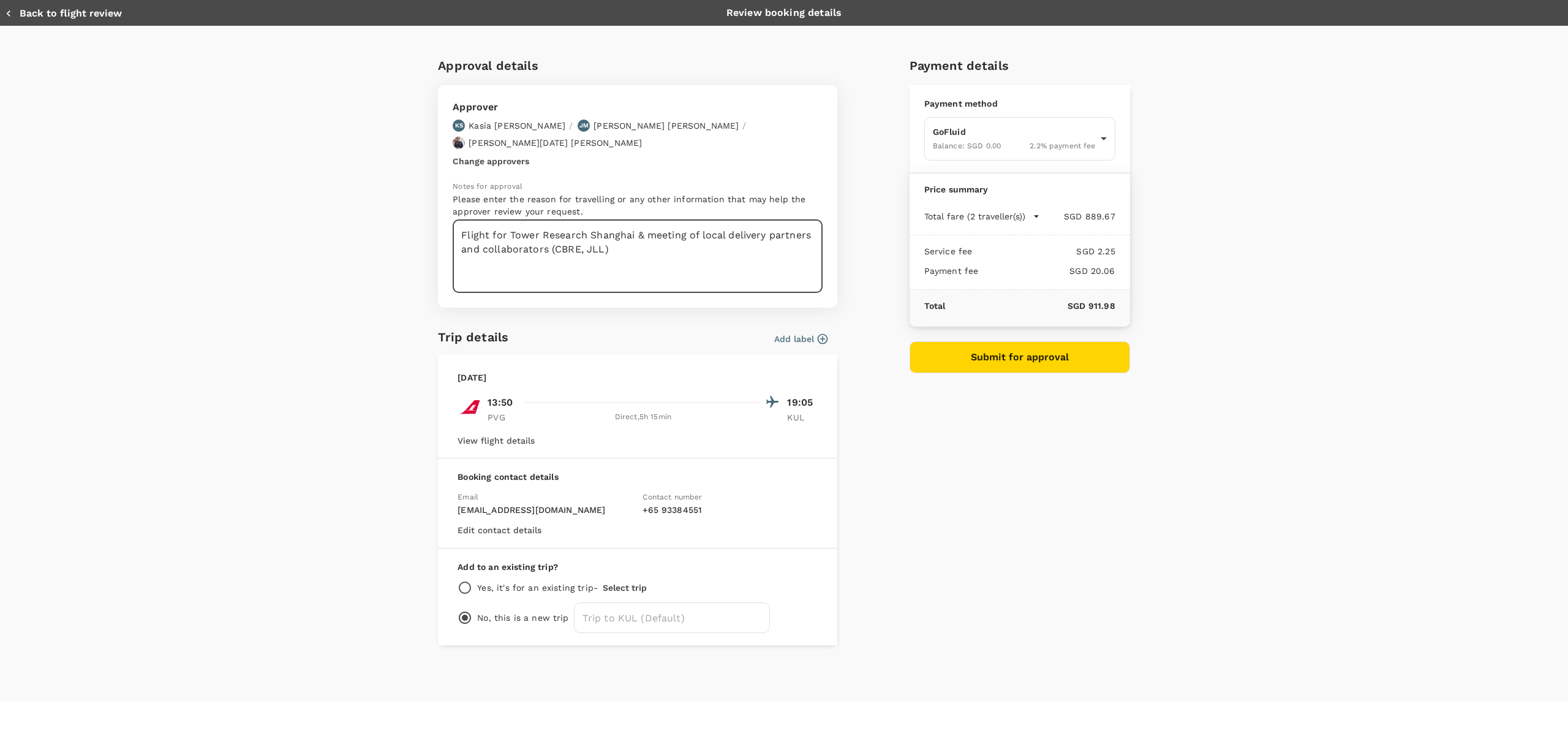
type textarea "Flight for Tower Research Shanghai & meeting of local delivery partners and col…"
click at [807, 327] on div "Add label" at bounding box center [799, 336] width 58 height 19
click at [797, 333] on button "Add label" at bounding box center [801, 339] width 53 height 12
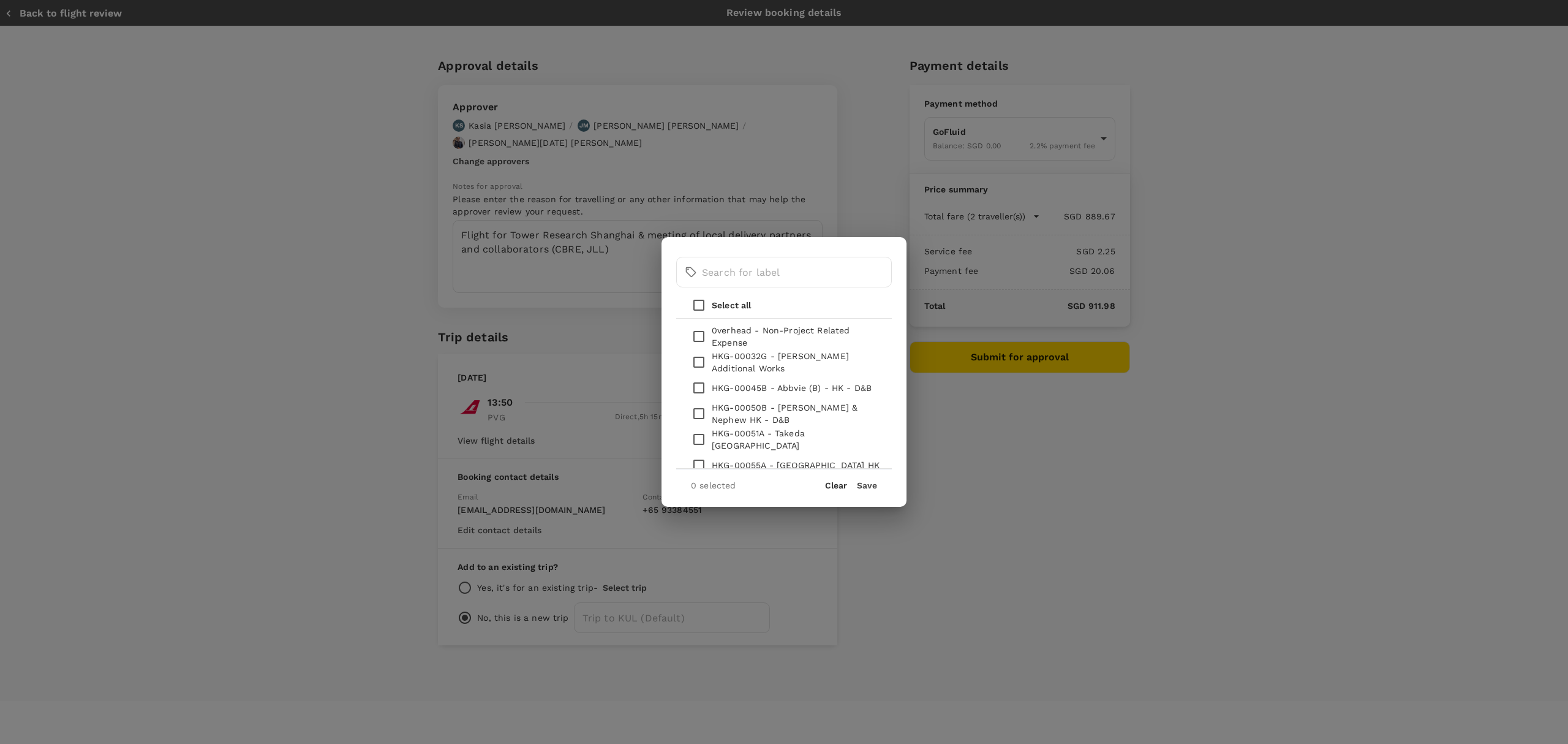
click at [871, 485] on button "Save" at bounding box center [867, 485] width 20 height 10
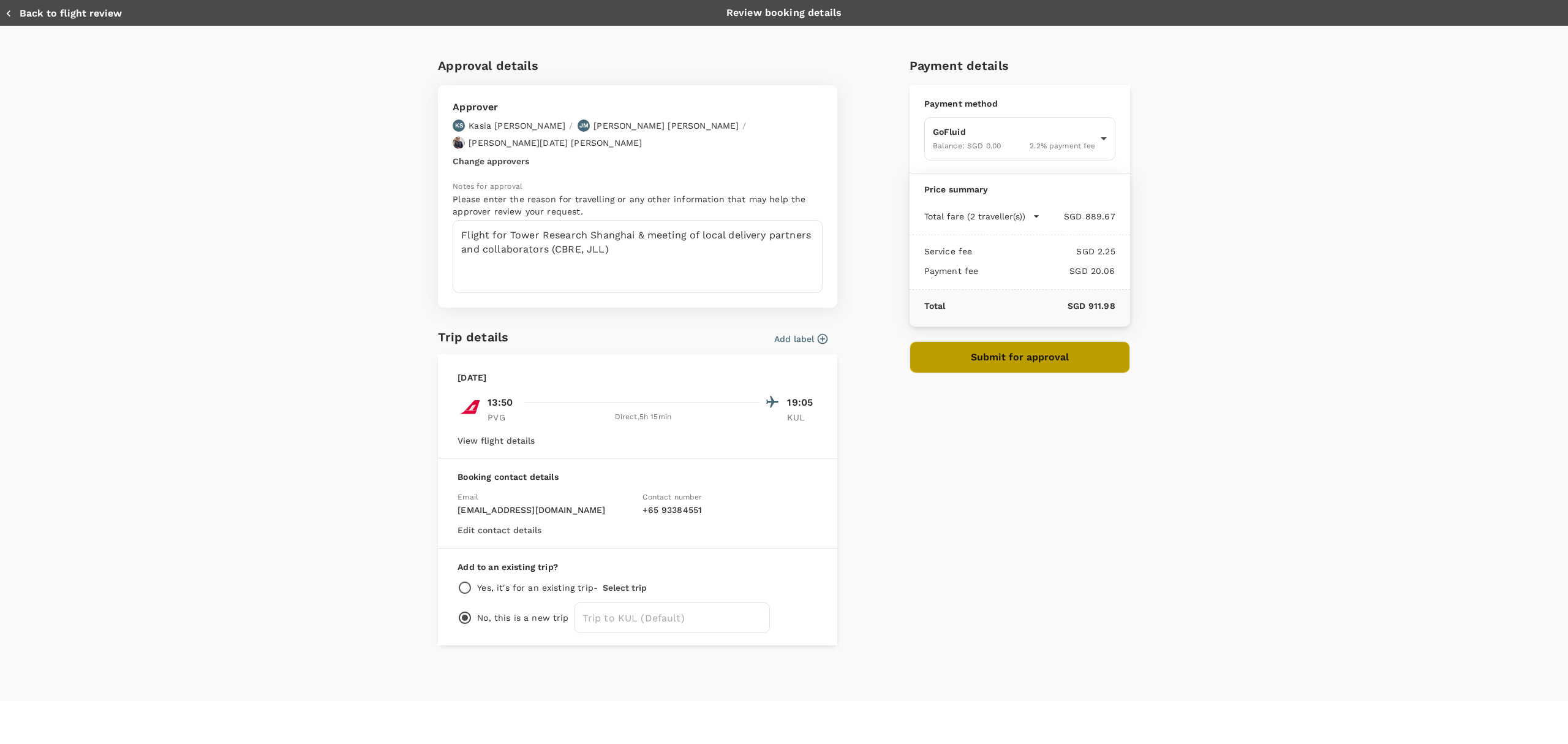
click at [1013, 348] on button "Submit for approval" at bounding box center [1020, 357] width 221 height 32
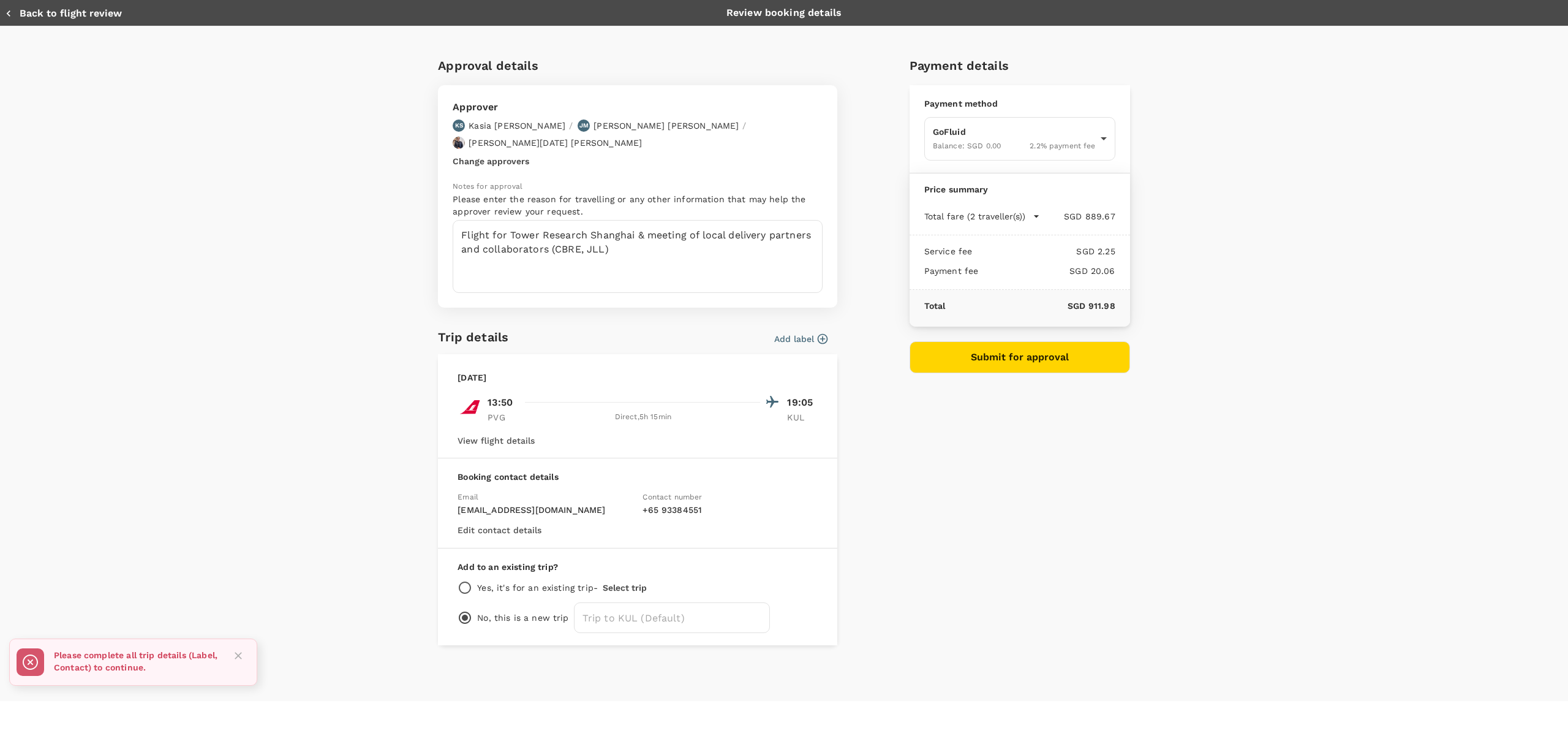
click at [821, 333] on icon "button" at bounding box center [823, 339] width 12 height 12
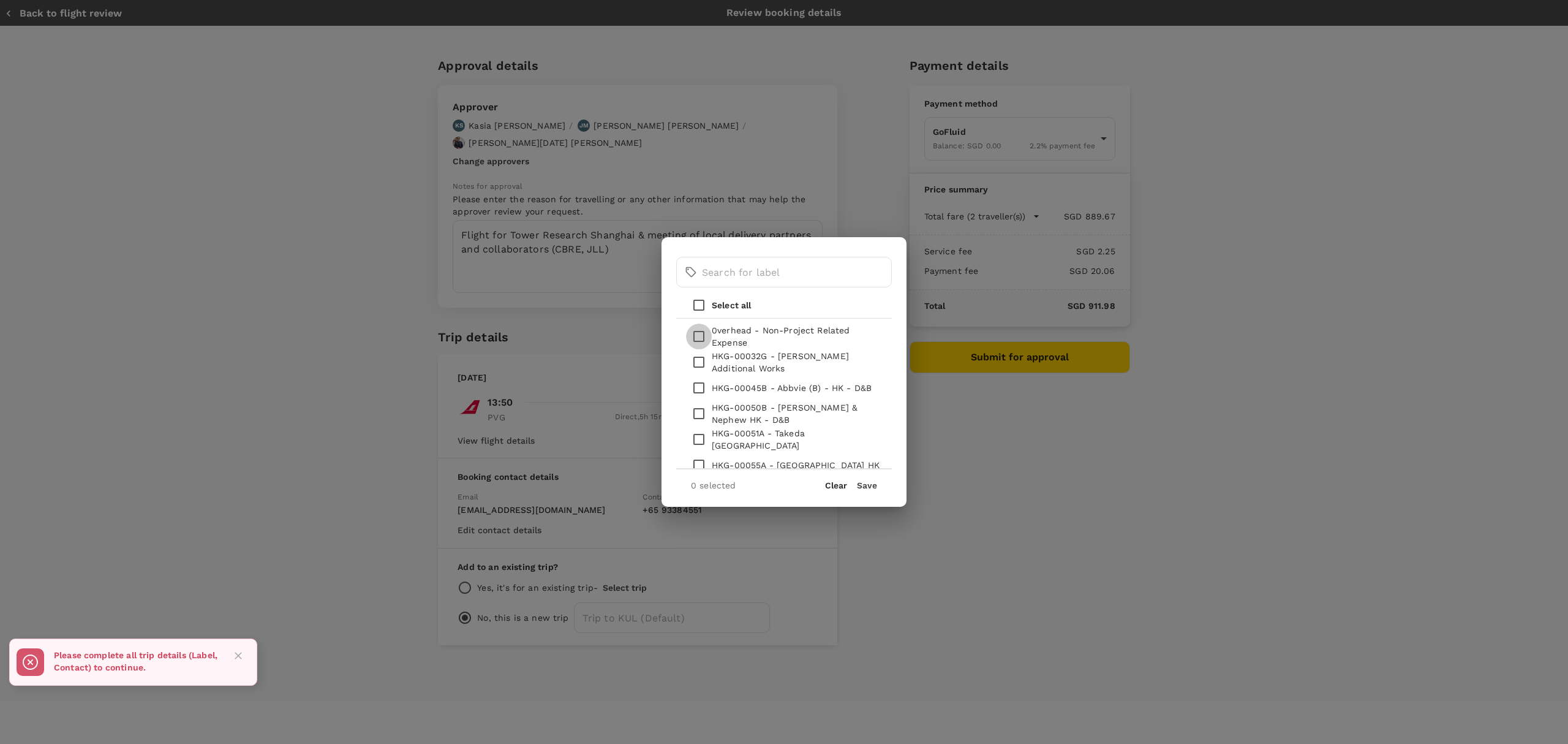
click at [699, 334] on input "checkbox" at bounding box center [699, 336] width 26 height 26
checkbox input "true"
click at [866, 485] on button "Save" at bounding box center [867, 485] width 20 height 10
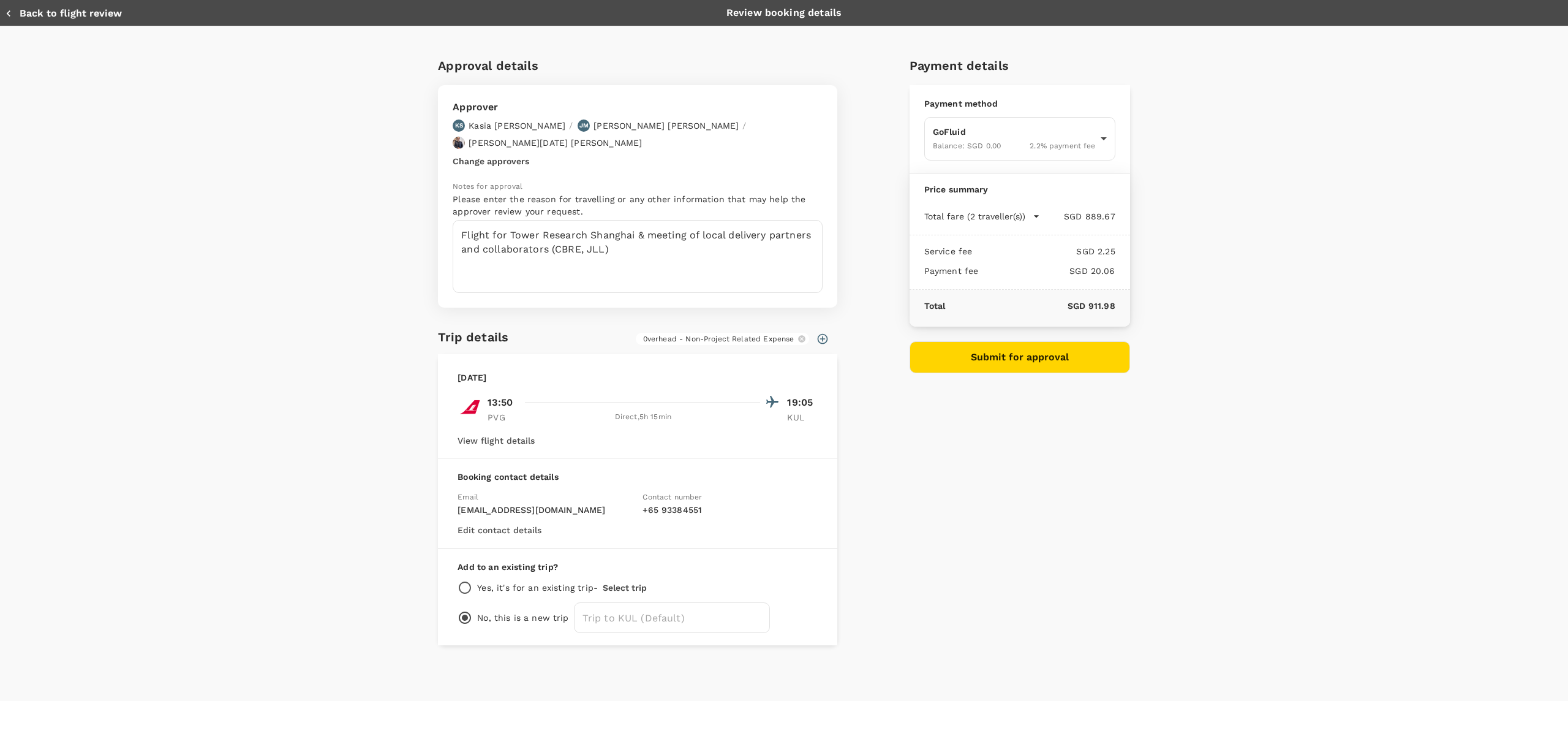
click at [998, 354] on button "Submit for approval" at bounding box center [1020, 357] width 221 height 32
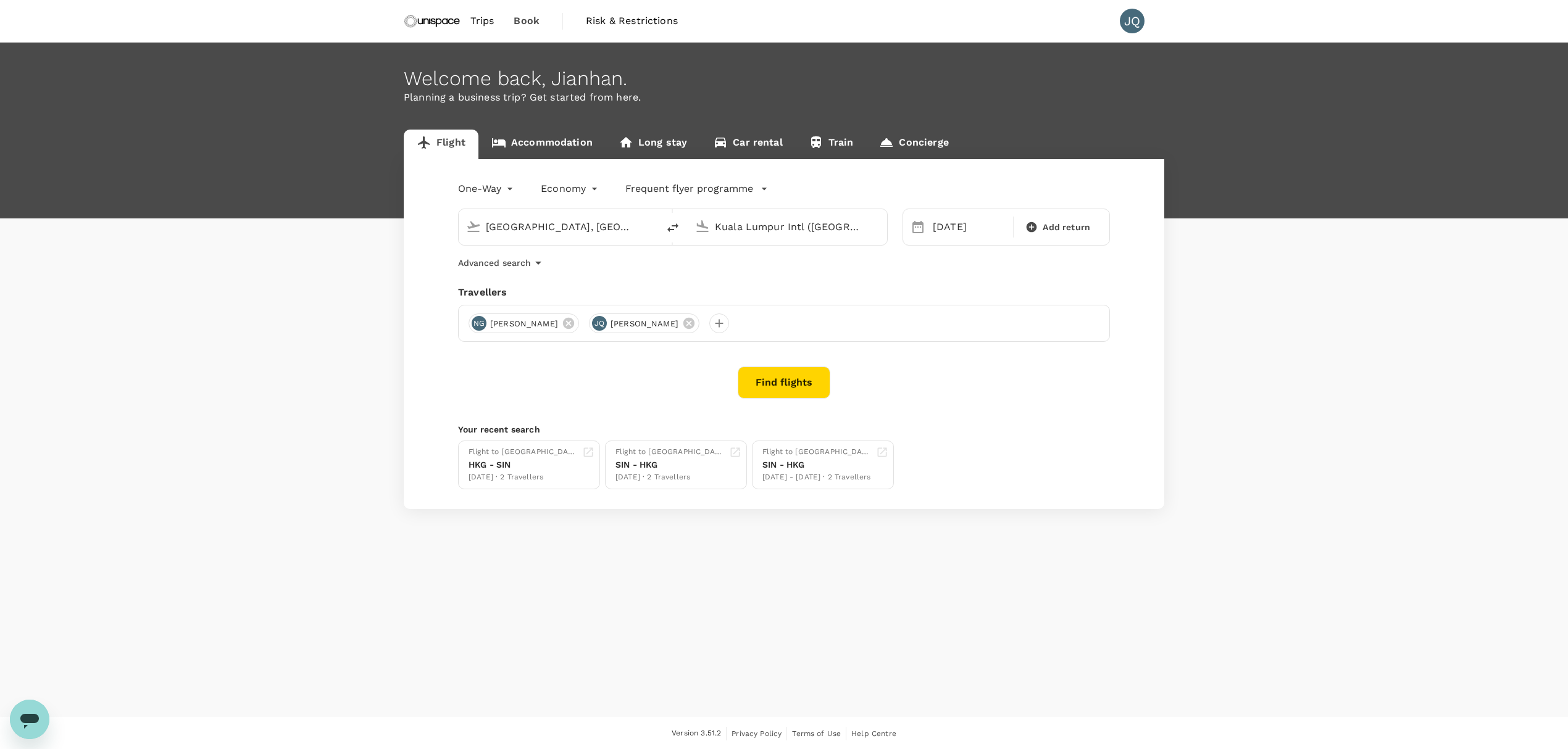
click at [569, 139] on link "Accommodation" at bounding box center [541, 144] width 127 height 29
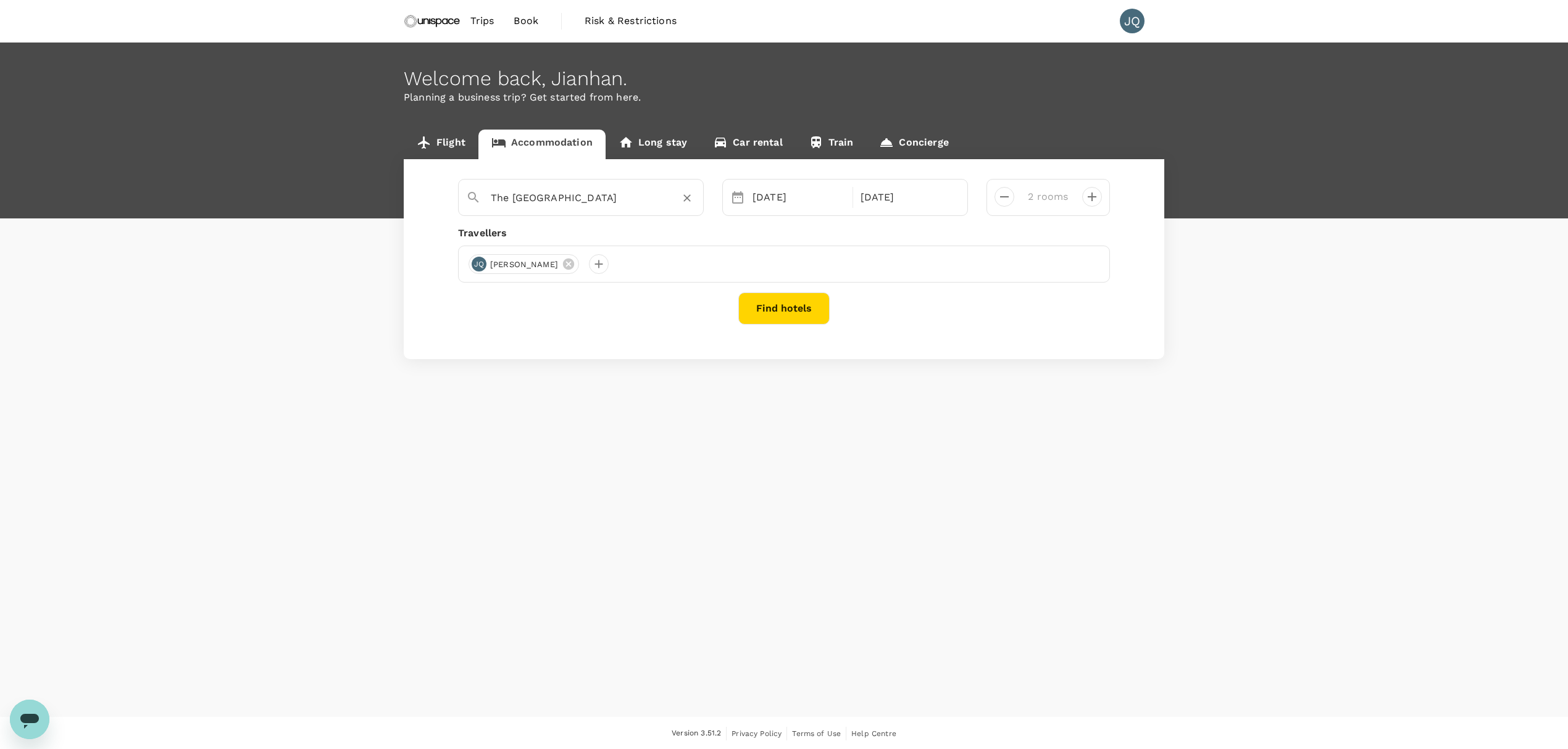
click at [628, 200] on input "The Kowloon Hotel" at bounding box center [576, 198] width 171 height 20
type input "The Kowloon Hotel"
click at [766, 206] on div "25 Aug" at bounding box center [798, 197] width 102 height 25
click at [987, 351] on div "24" at bounding box center [989, 352] width 23 height 23
click at [863, 349] on div "26" at bounding box center [865, 352] width 23 height 23
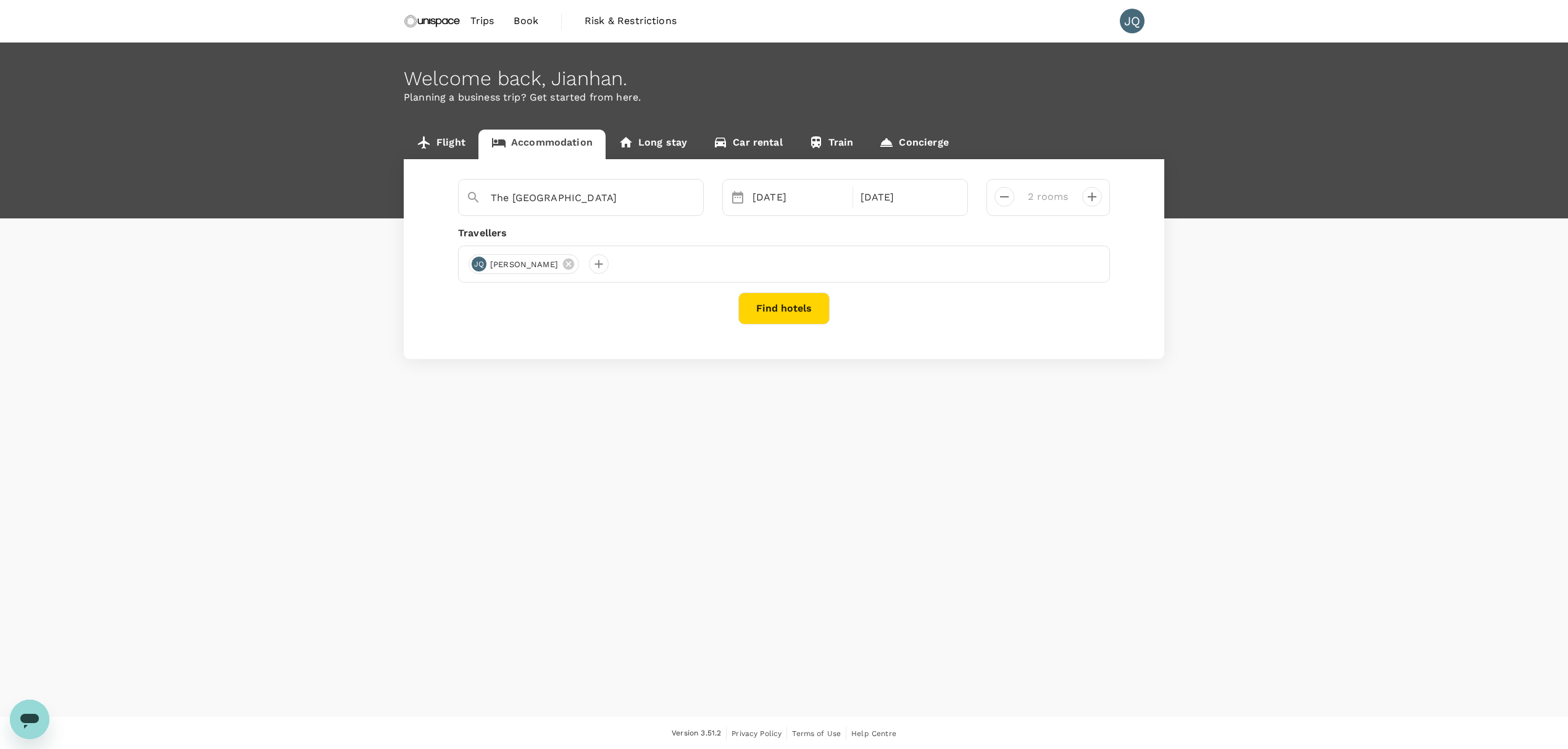
click at [1014, 201] on div "2 rooms" at bounding box center [1043, 191] width 58 height 29
drag, startPoint x: 1000, startPoint y: 203, endPoint x: 998, endPoint y: 210, distance: 7.3
click at [1001, 203] on icon "decrease" at bounding box center [1004, 196] width 15 height 15
type input "1 room"
click at [798, 292] on button "Find hotels" at bounding box center [783, 308] width 92 height 32
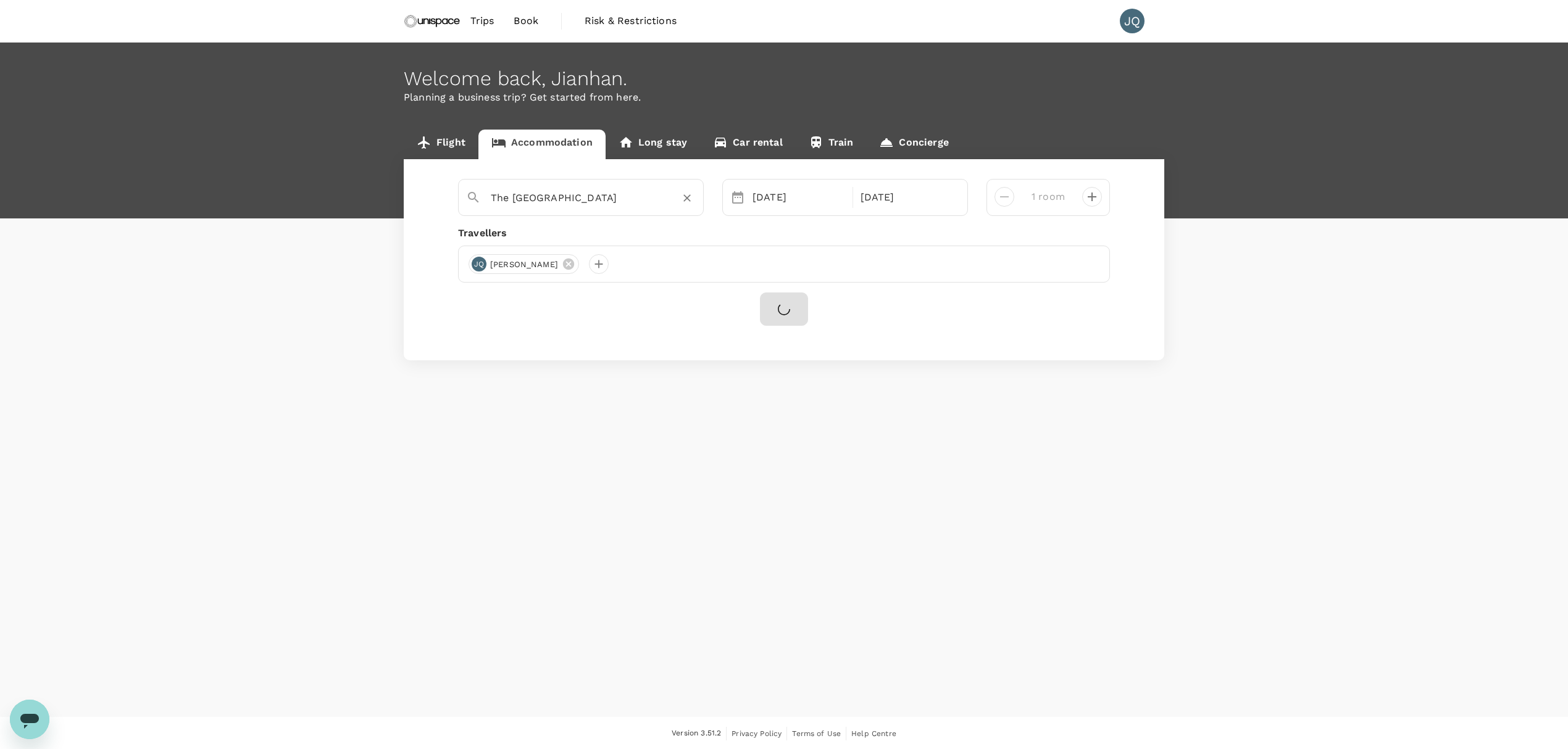
click at [606, 203] on input "The Kowloon Hotel" at bounding box center [576, 198] width 171 height 20
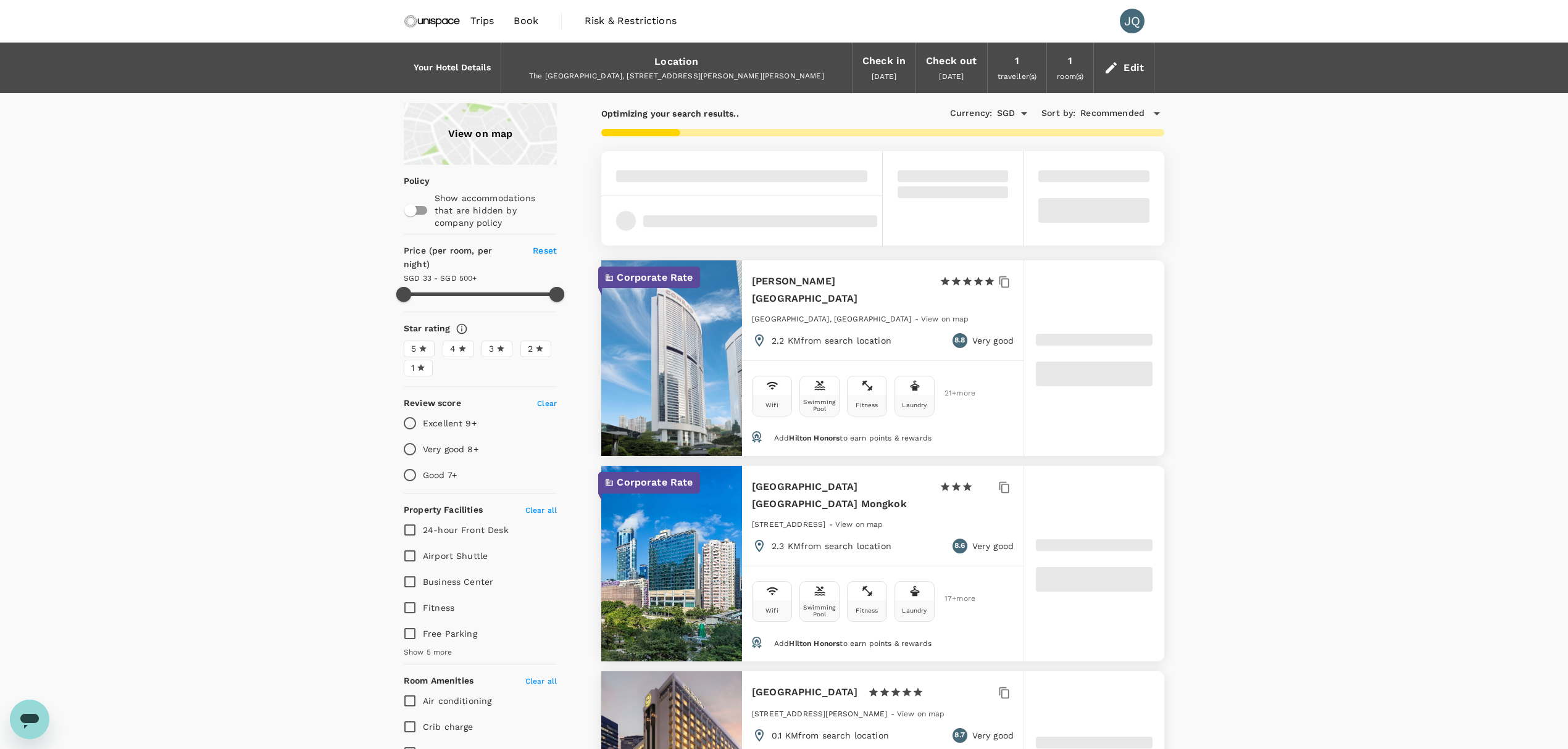
type input "499.5"
drag, startPoint x: 472, startPoint y: 63, endPoint x: 518, endPoint y: 65, distance: 46.0
click at [472, 63] on h6 "Your Hotel Details" at bounding box center [452, 68] width 77 height 13
click at [682, 74] on div "The Kowloon Hotel, 19-21 Nathan Rd, Tsim Sha Tsui, Hong Kong" at bounding box center [676, 76] width 331 height 12
click at [1125, 64] on div "Edit" at bounding box center [1133, 68] width 20 height 17
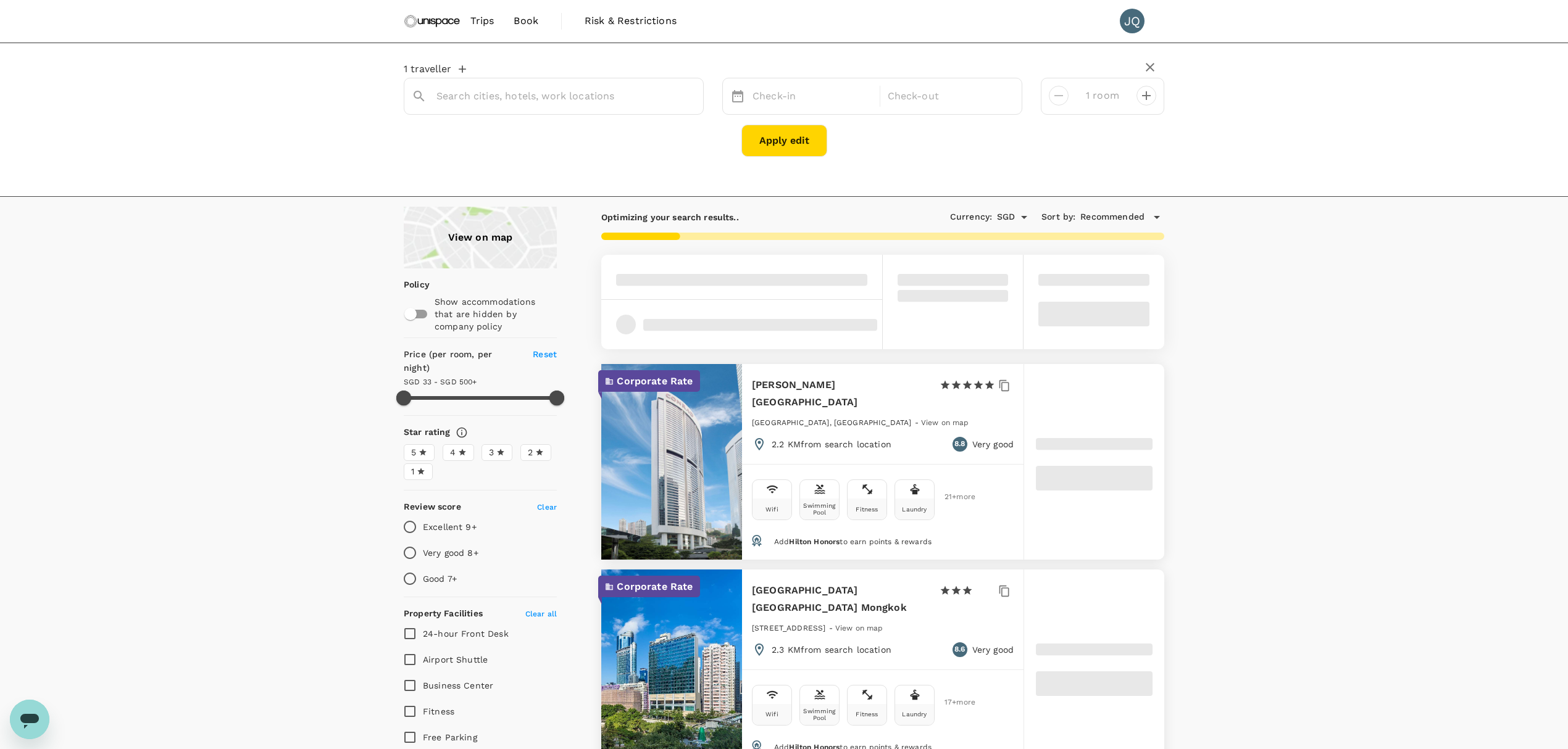
type input "The Kowloon Hotel"
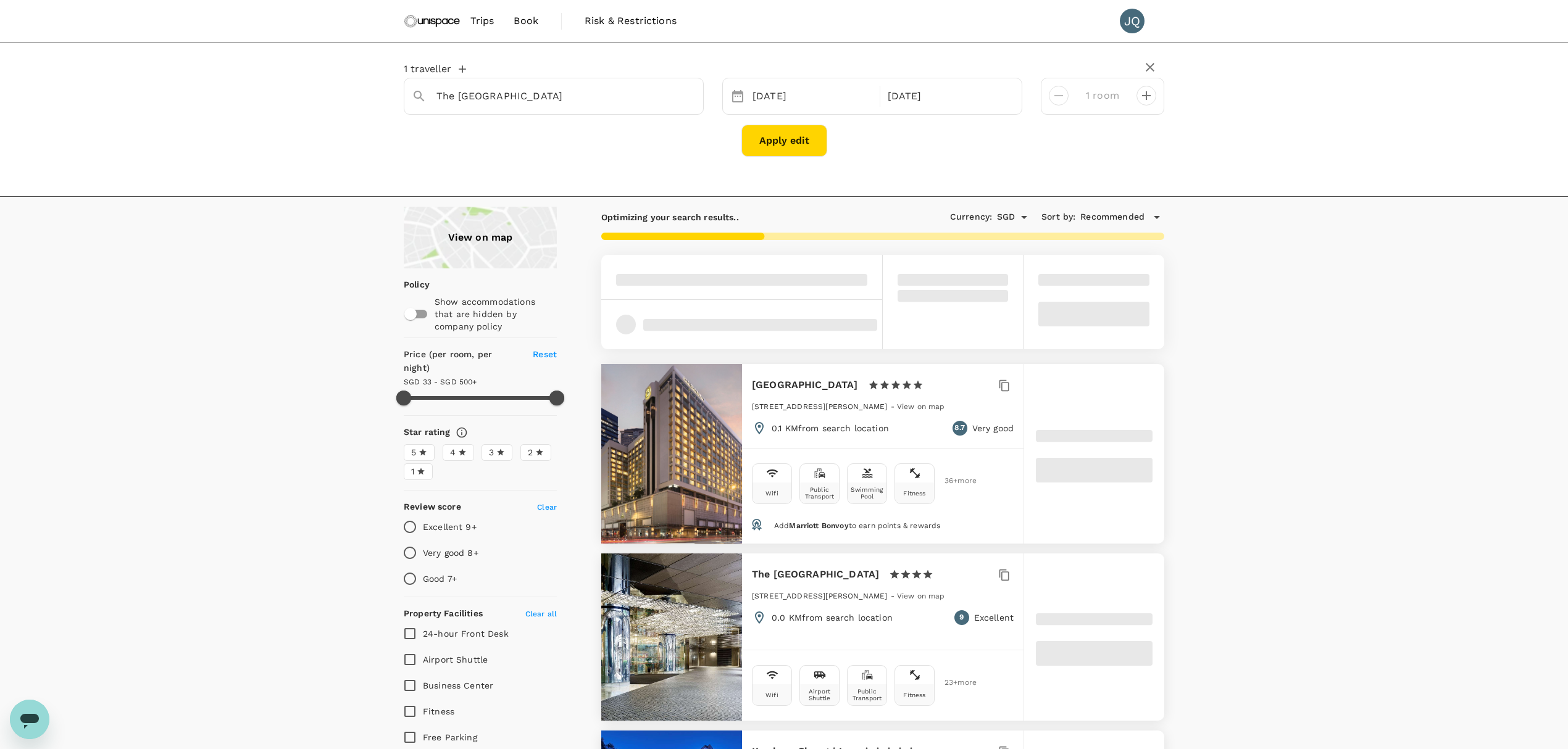
type input "499.5"
click at [543, 79] on div "The Kowloon Hotel" at bounding box center [561, 91] width 269 height 29
click at [552, 101] on input "The Kowloon Hotel" at bounding box center [548, 96] width 225 height 20
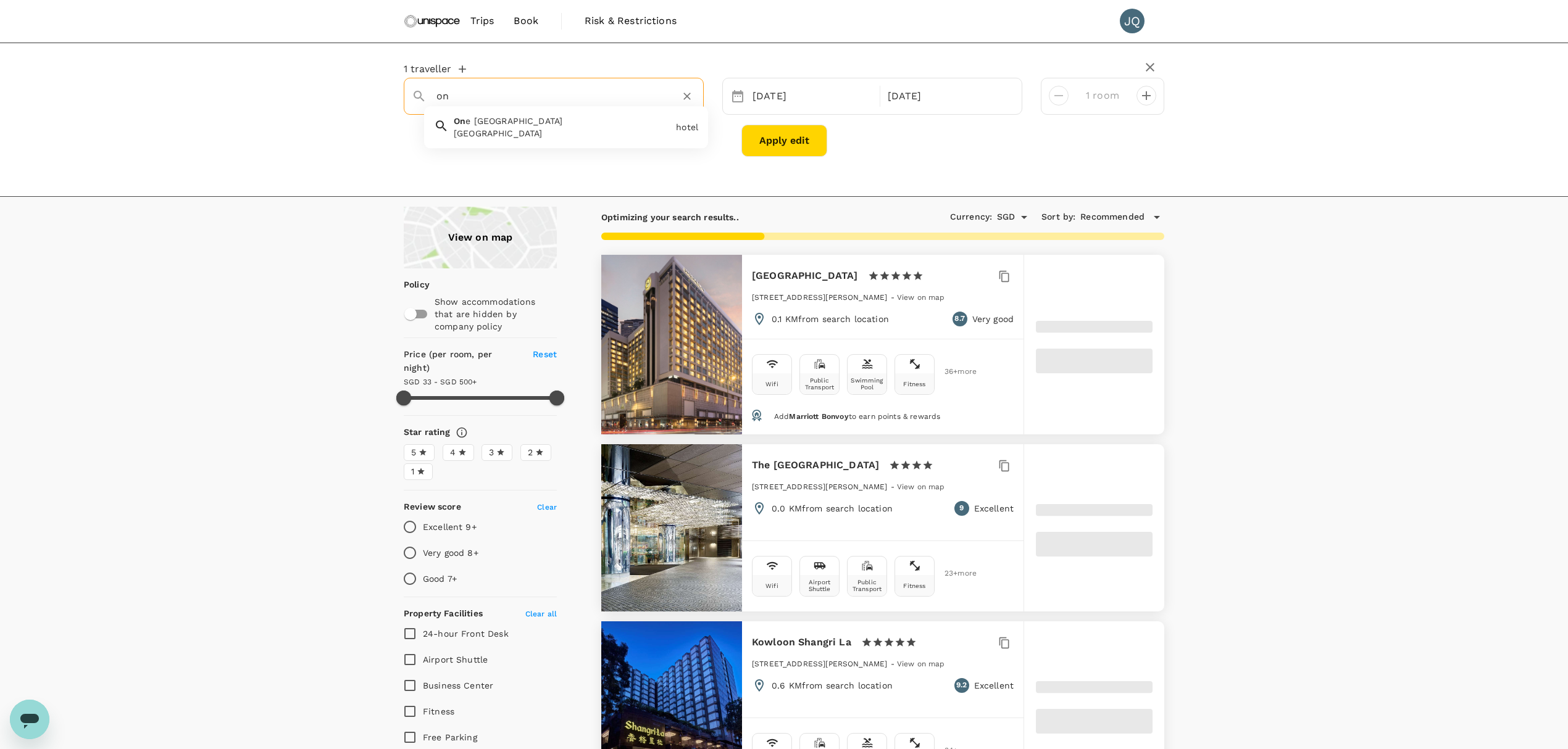
type input "on"
type input "499.5"
click at [579, 115] on div "One World Hot el One World Hotel" at bounding box center [560, 124] width 222 height 29
type input "One World Hotel"
click at [784, 141] on button "Apply edit" at bounding box center [784, 140] width 86 height 32
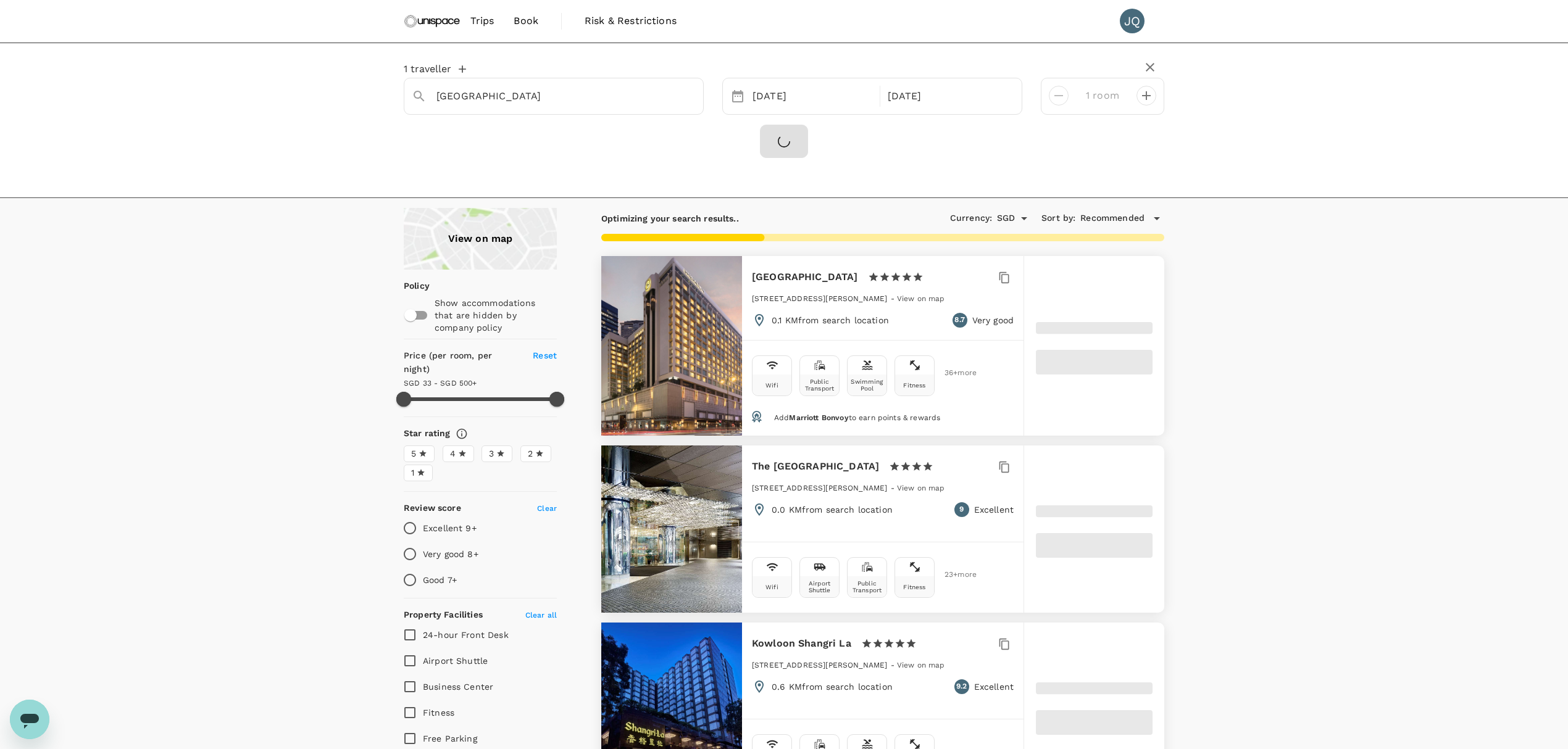
type input "499.11"
type input "25.11"
type input "499.11"
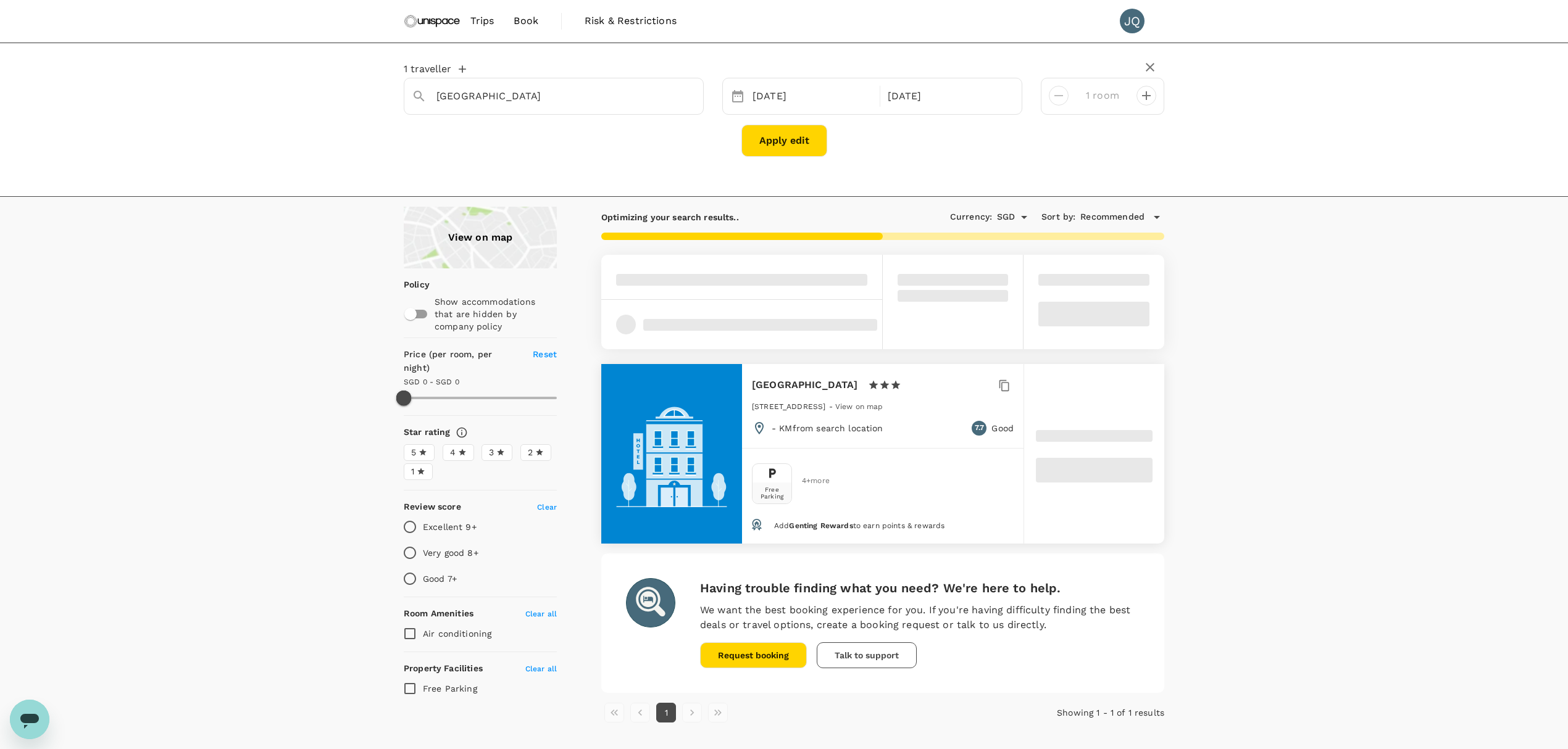
type input "One World Hotel"
type input "80.33"
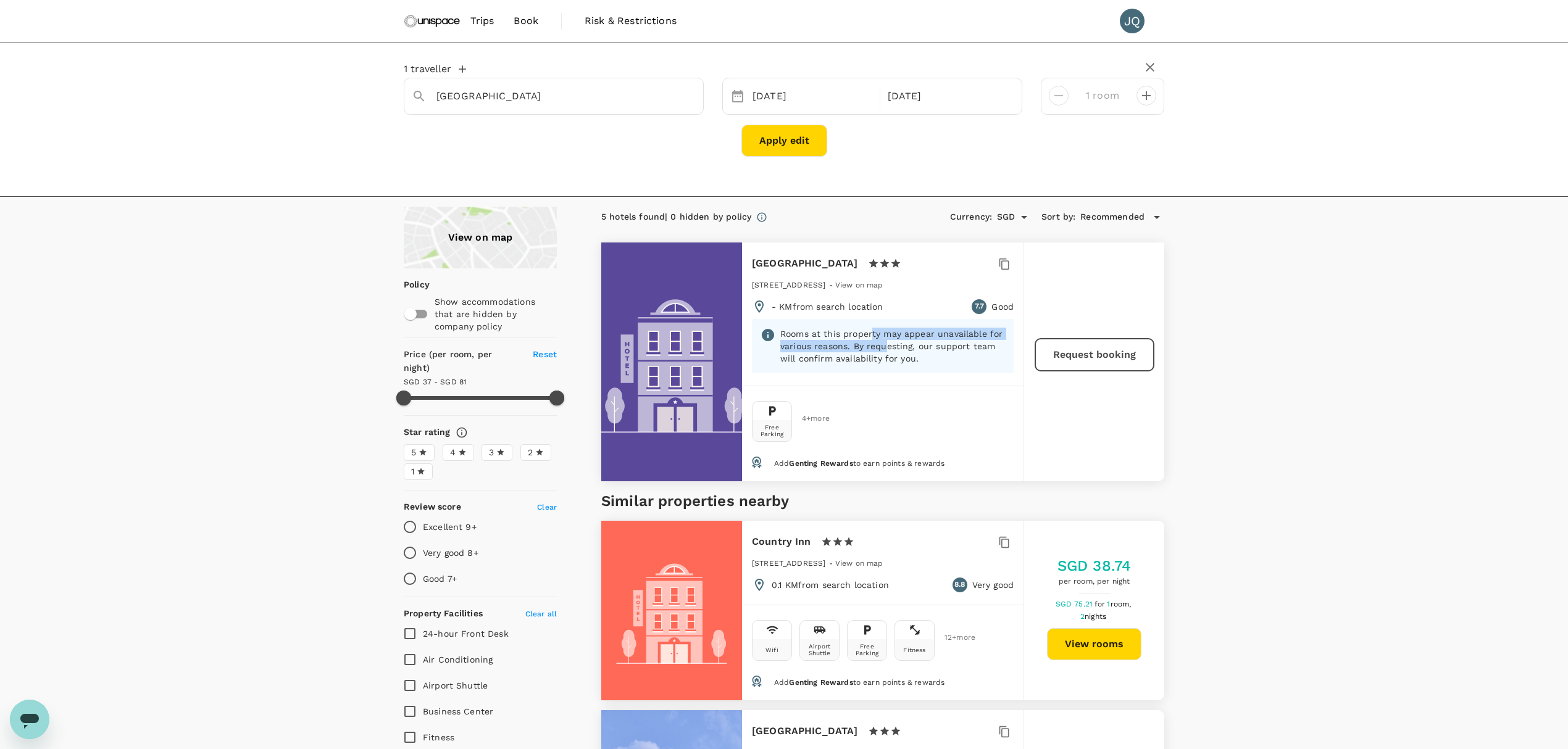
drag, startPoint x: 872, startPoint y: 337, endPoint x: 887, endPoint y: 347, distance: 18.0
click at [887, 347] on p "Rooms at this property may appear unavailable for various reasons. By requestin…" at bounding box center [892, 347] width 225 height 37
click at [1107, 347] on button "Request booking" at bounding box center [1093, 355] width 118 height 32
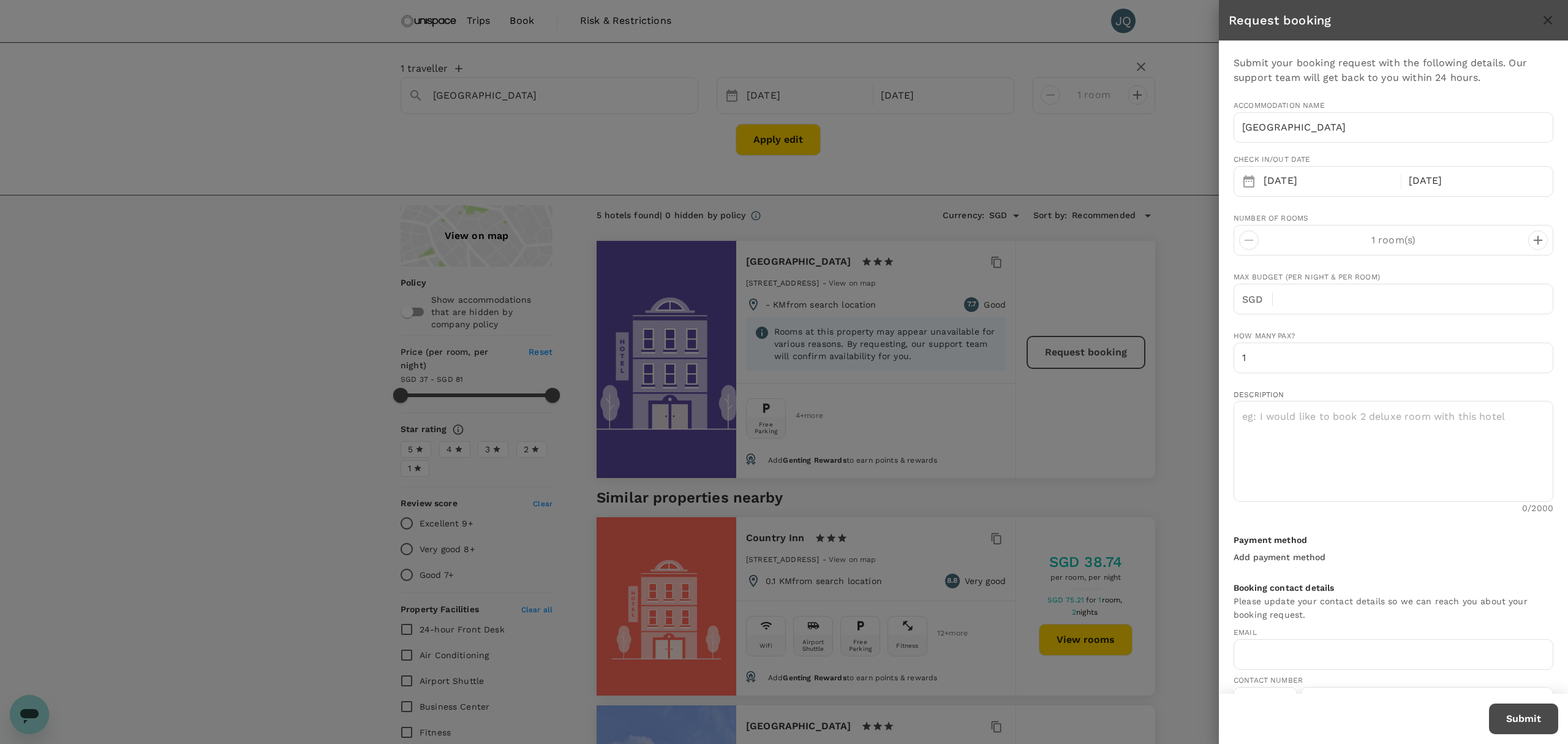
type input "jianhan.qiu@unispace.com"
type input "65"
type input "93384551"
click at [1534, 240] on icon "decrease" at bounding box center [1539, 240] width 9 height 9
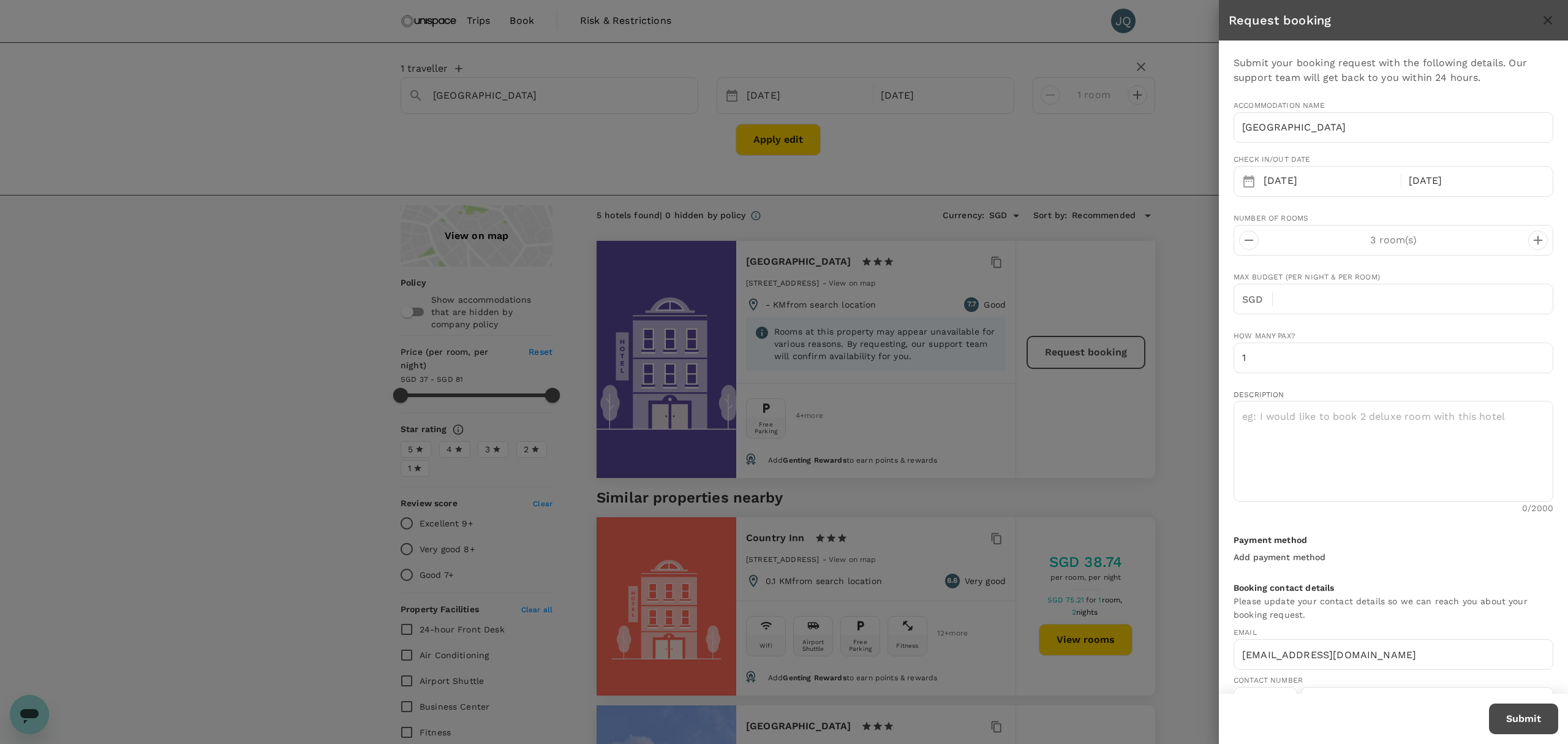
click at [1534, 240] on icon "decrease" at bounding box center [1539, 240] width 9 height 9
click at [1371, 291] on input "text" at bounding box center [1418, 298] width 271 height 31
type input "80.33"
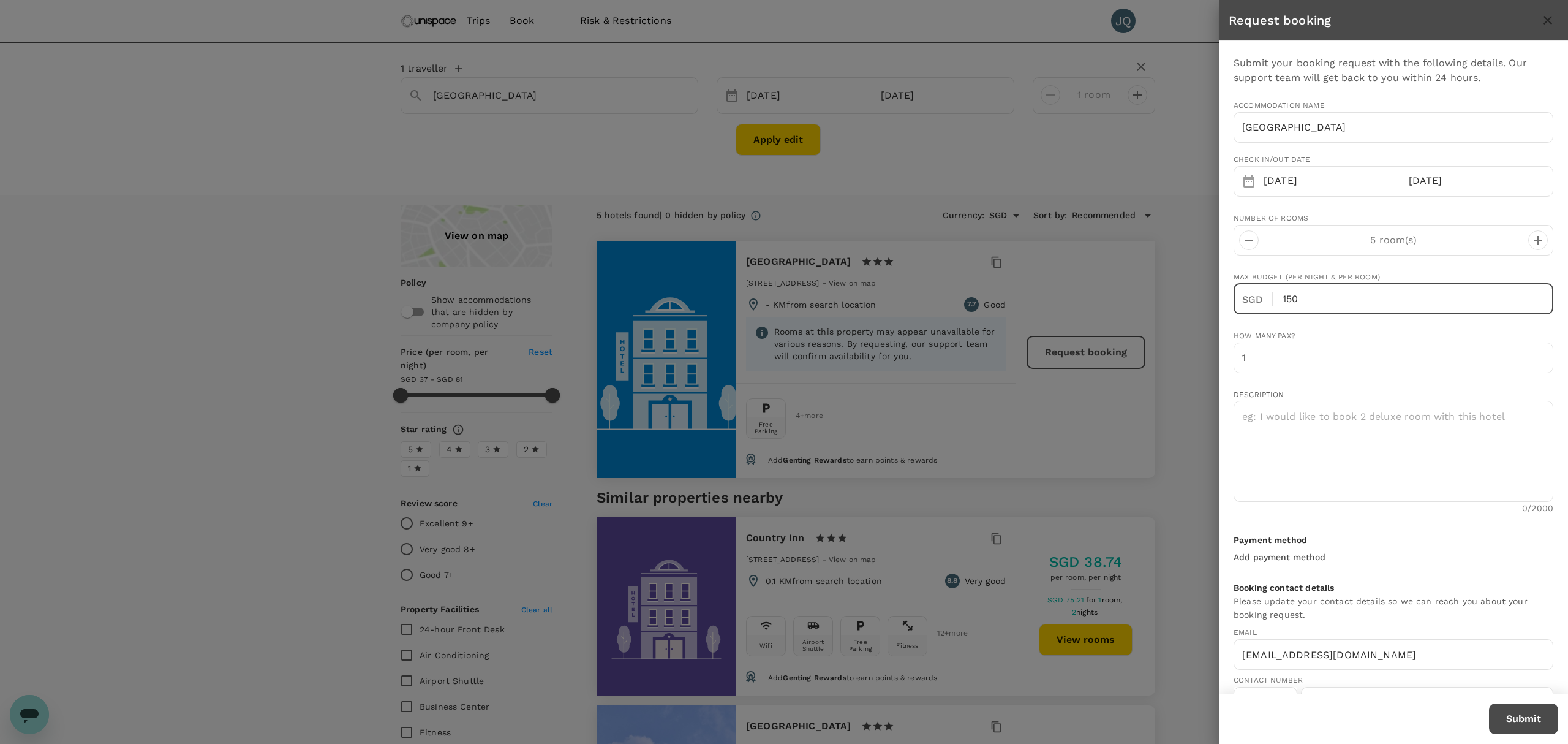
type input "150"
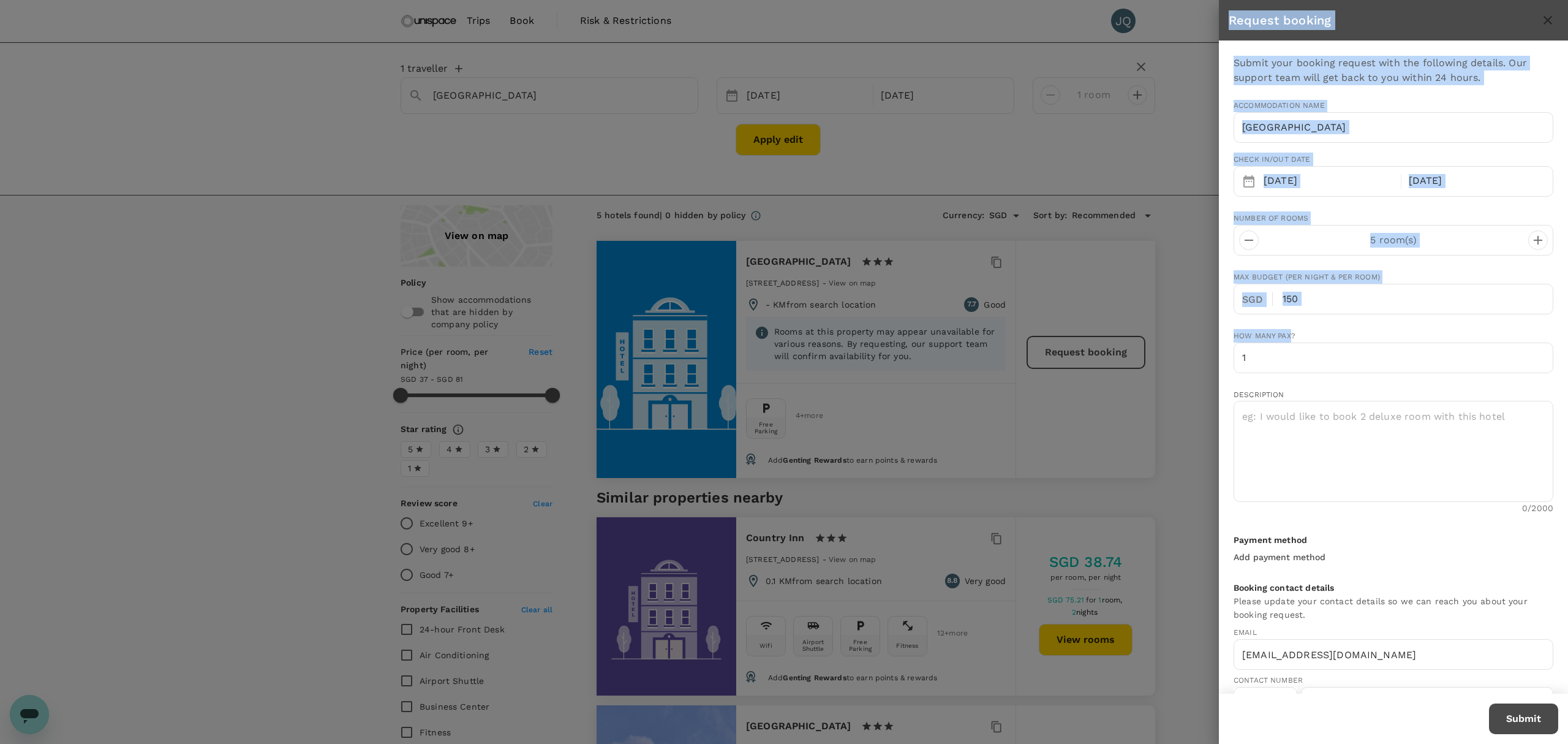
drag, startPoint x: 1290, startPoint y: 339, endPoint x: 1224, endPoint y: 347, distance: 66.5
click at [1188, 344] on div "Request booking Submit your booking request with the following details. Our sup…" at bounding box center [784, 372] width 1568 height 744
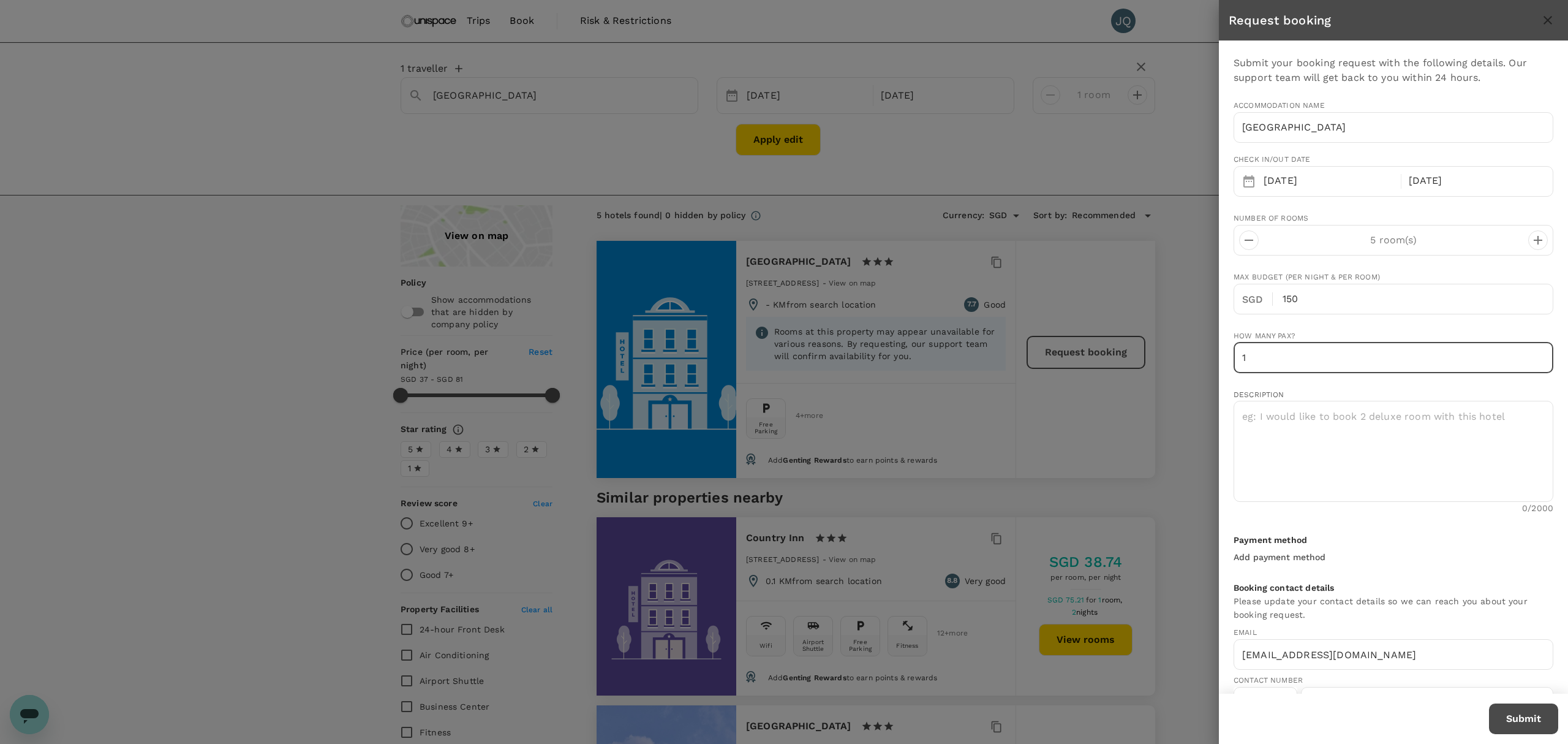
drag, startPoint x: 1264, startPoint y: 357, endPoint x: 1116, endPoint y: 357, distance: 148.0
click at [1115, 357] on div "Request booking Submit your booking request with the following details. Our sup…" at bounding box center [784, 372] width 1568 height 744
type input "5"
click at [1405, 455] on textarea at bounding box center [1393, 451] width 319 height 101
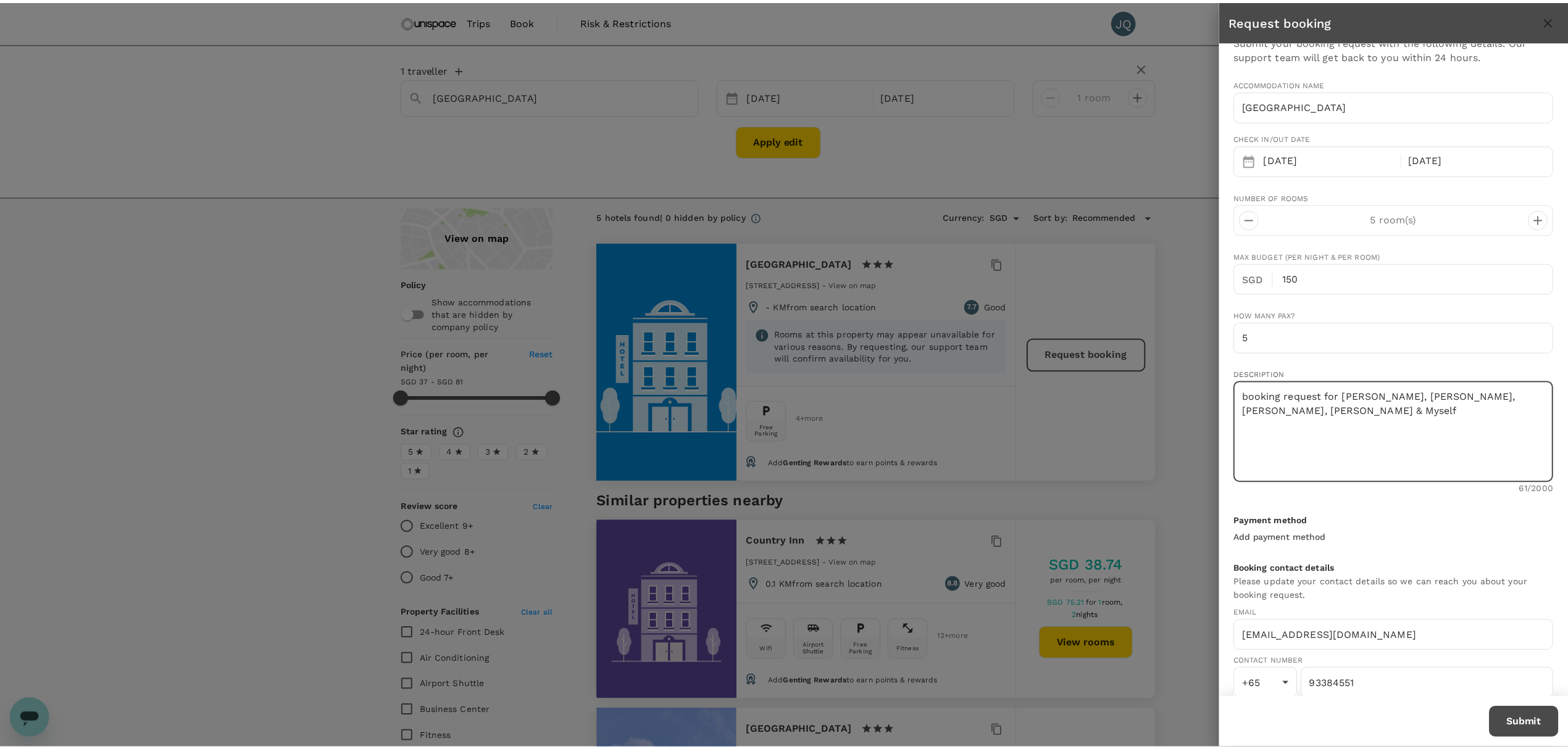
scroll to position [36, 0]
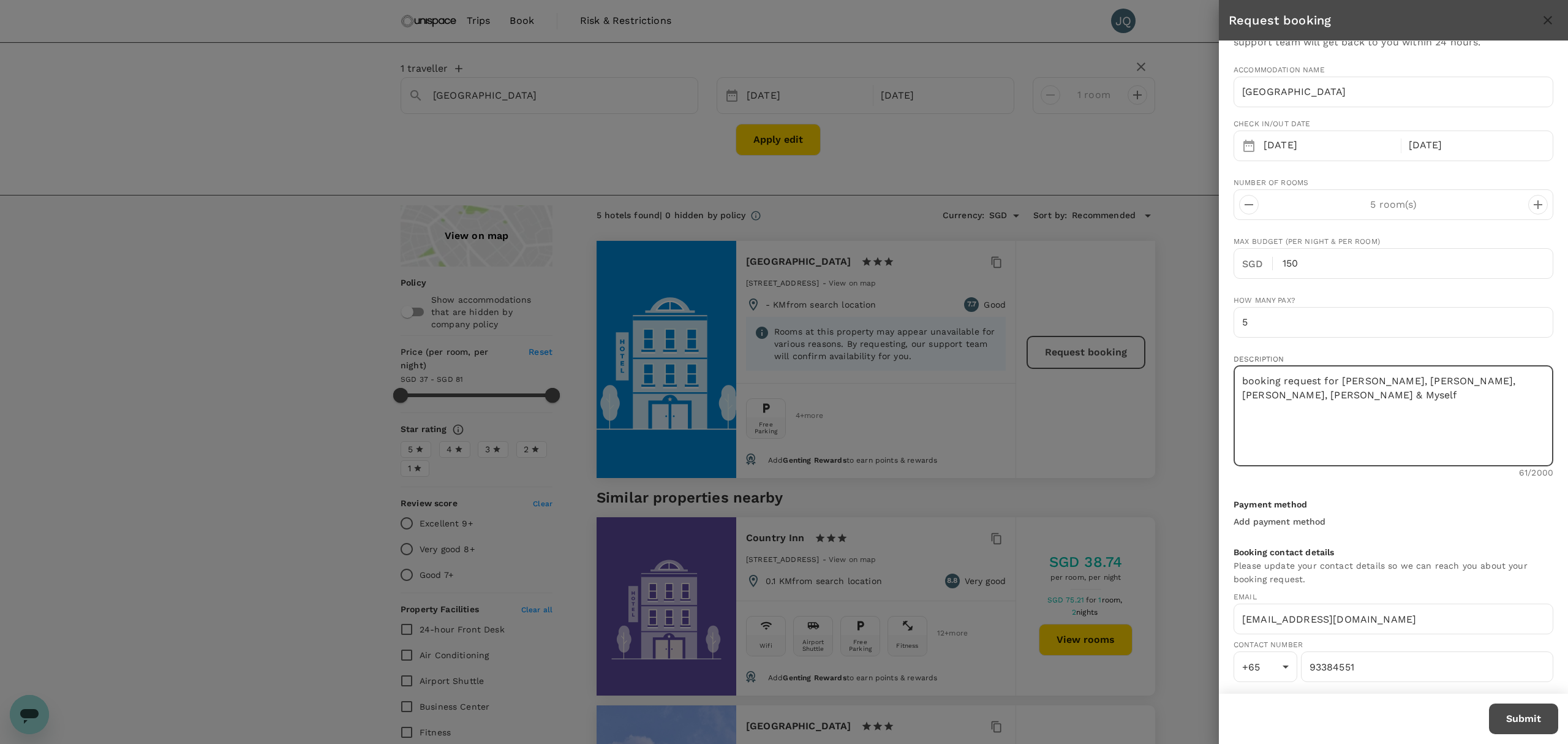
type textarea "booking request for Joanne, Daniel, PuiKheng, Nicole & Myself"
click at [1512, 710] on button "Submit" at bounding box center [1524, 718] width 69 height 31
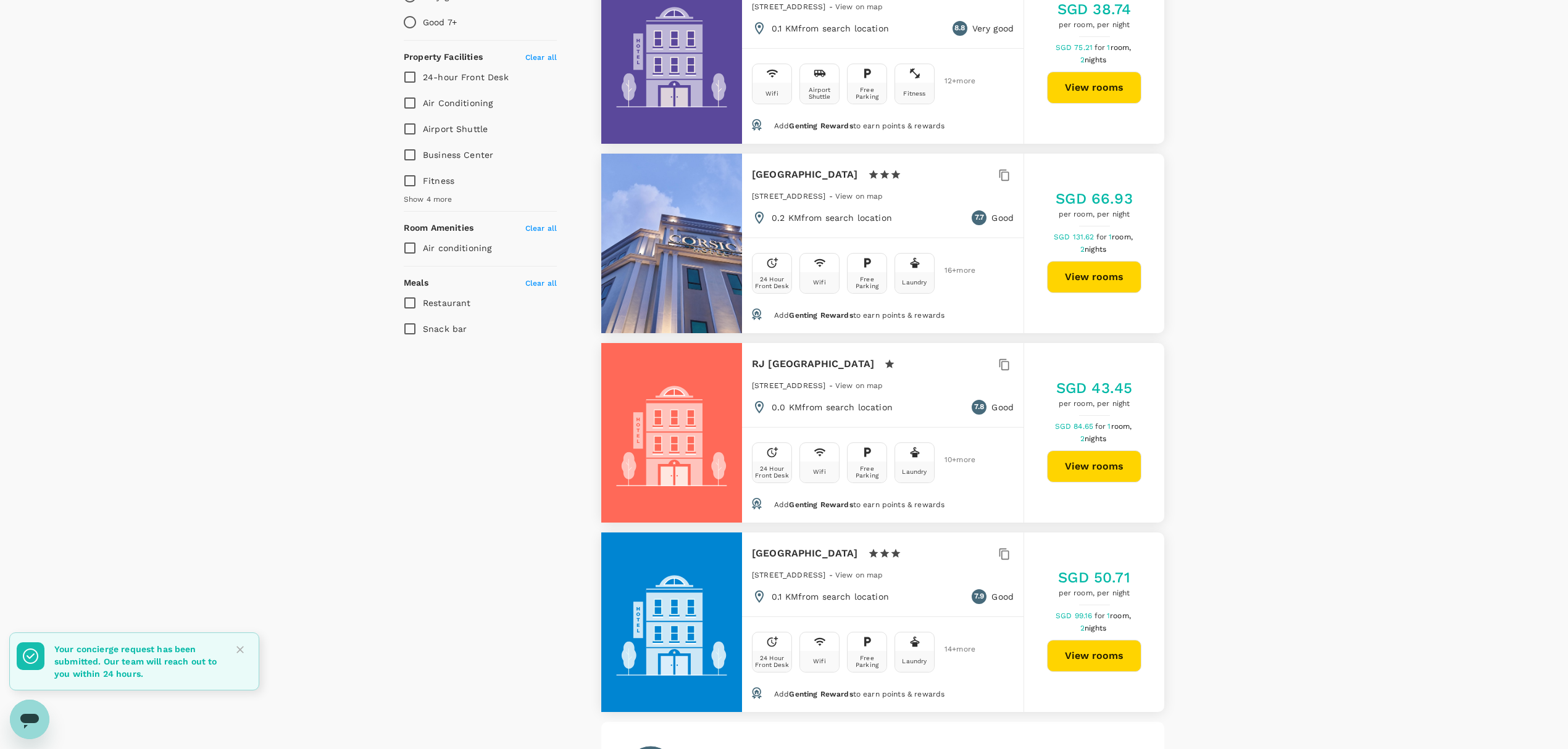
scroll to position [558, 0]
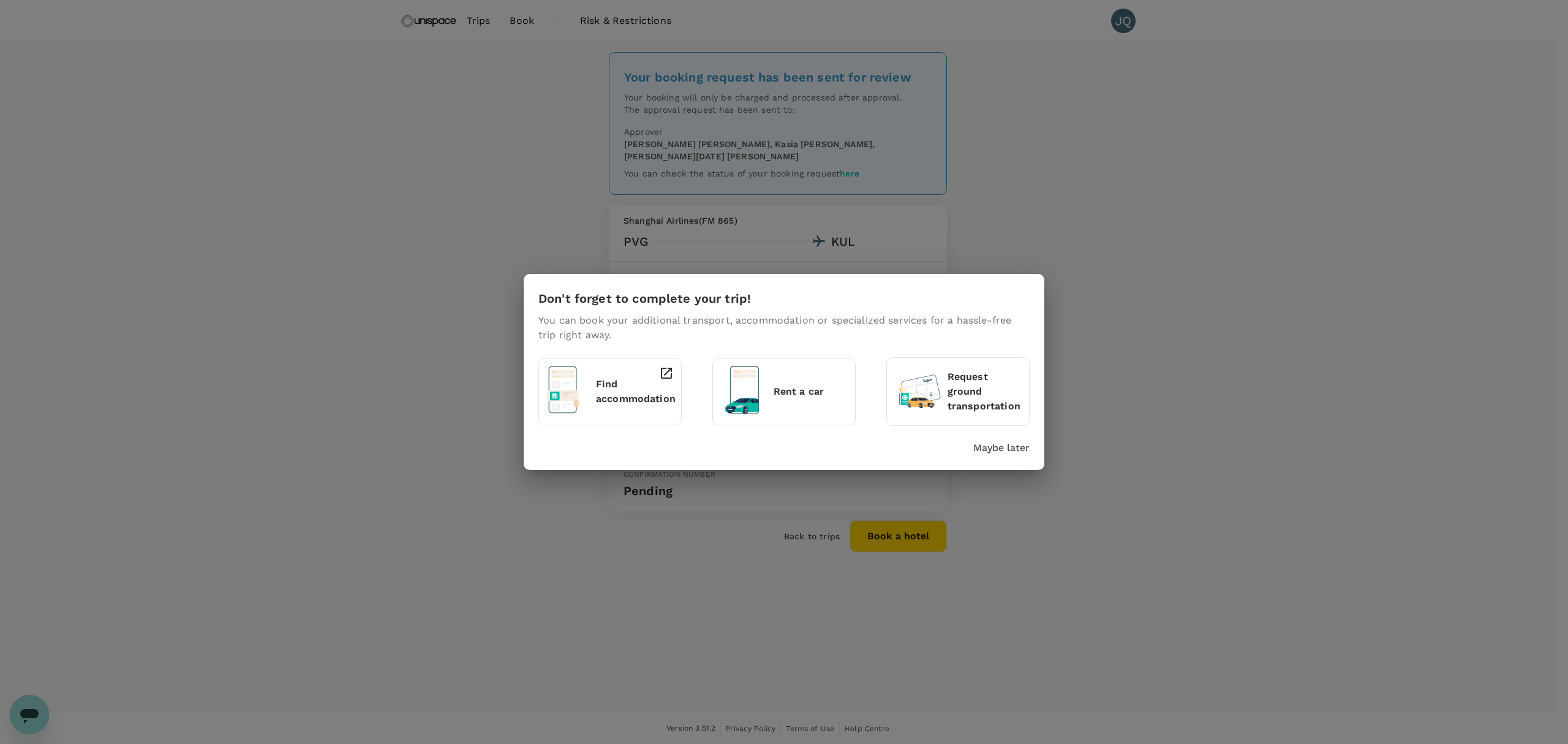
click at [615, 392] on p "Find accommodation" at bounding box center [636, 391] width 79 height 29
click at [995, 444] on p "Maybe later" at bounding box center [1002, 447] width 56 height 15
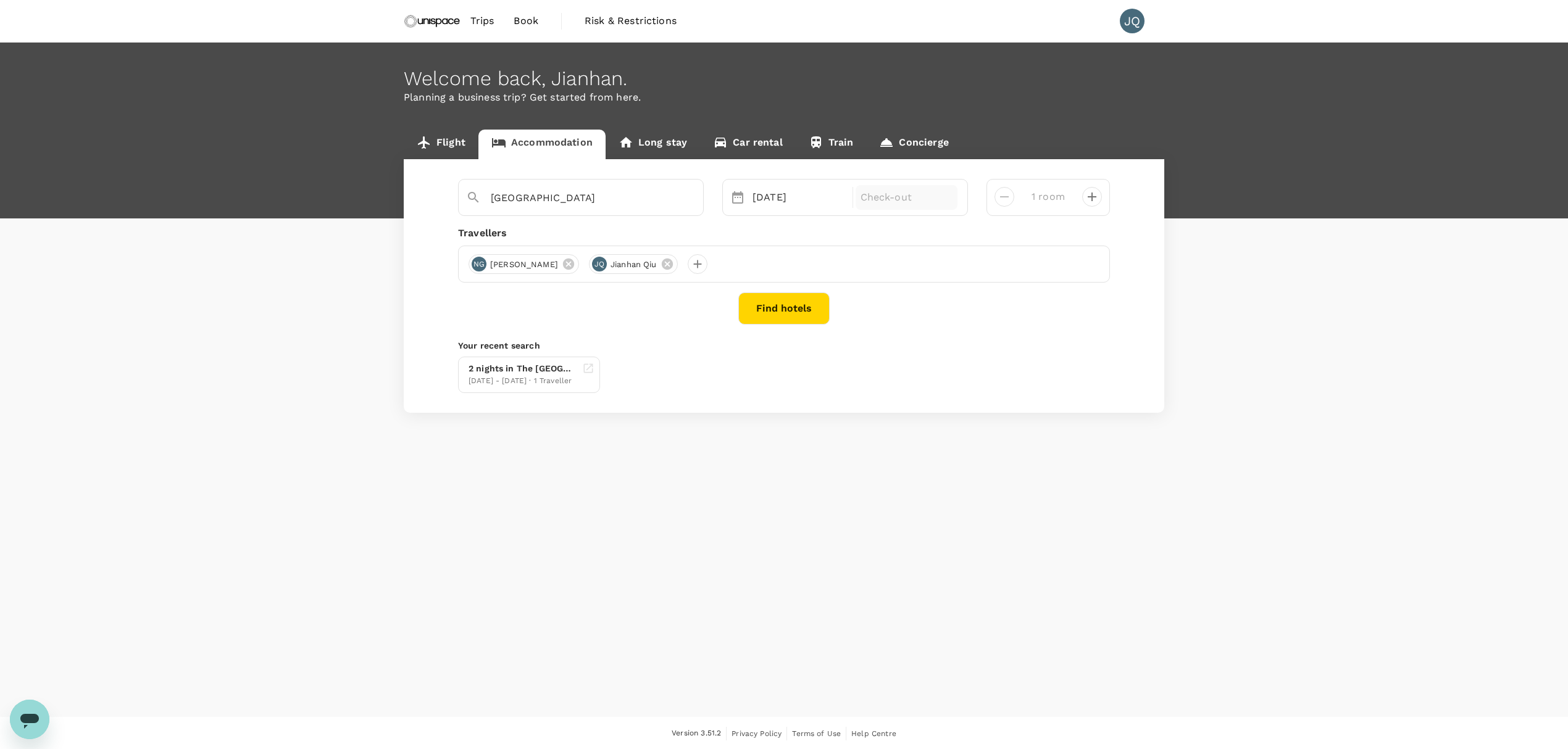
click at [871, 197] on p "Check-out" at bounding box center [907, 197] width 92 height 15
click at [858, 340] on div "26" at bounding box center [865, 352] width 23 height 23
click at [773, 307] on button "Find hotels" at bounding box center [783, 308] width 92 height 32
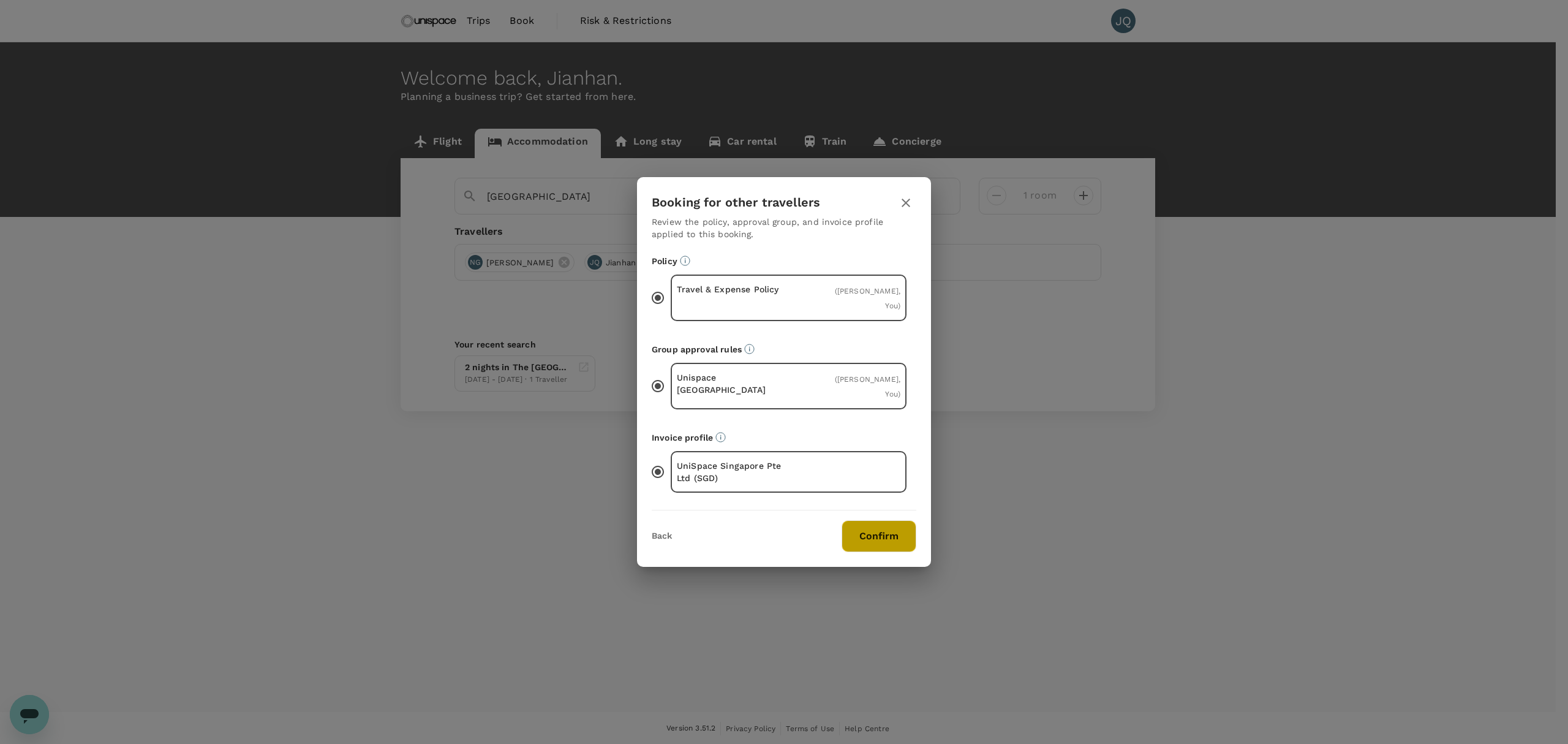
click at [863, 520] on button "Confirm" at bounding box center [879, 536] width 75 height 32
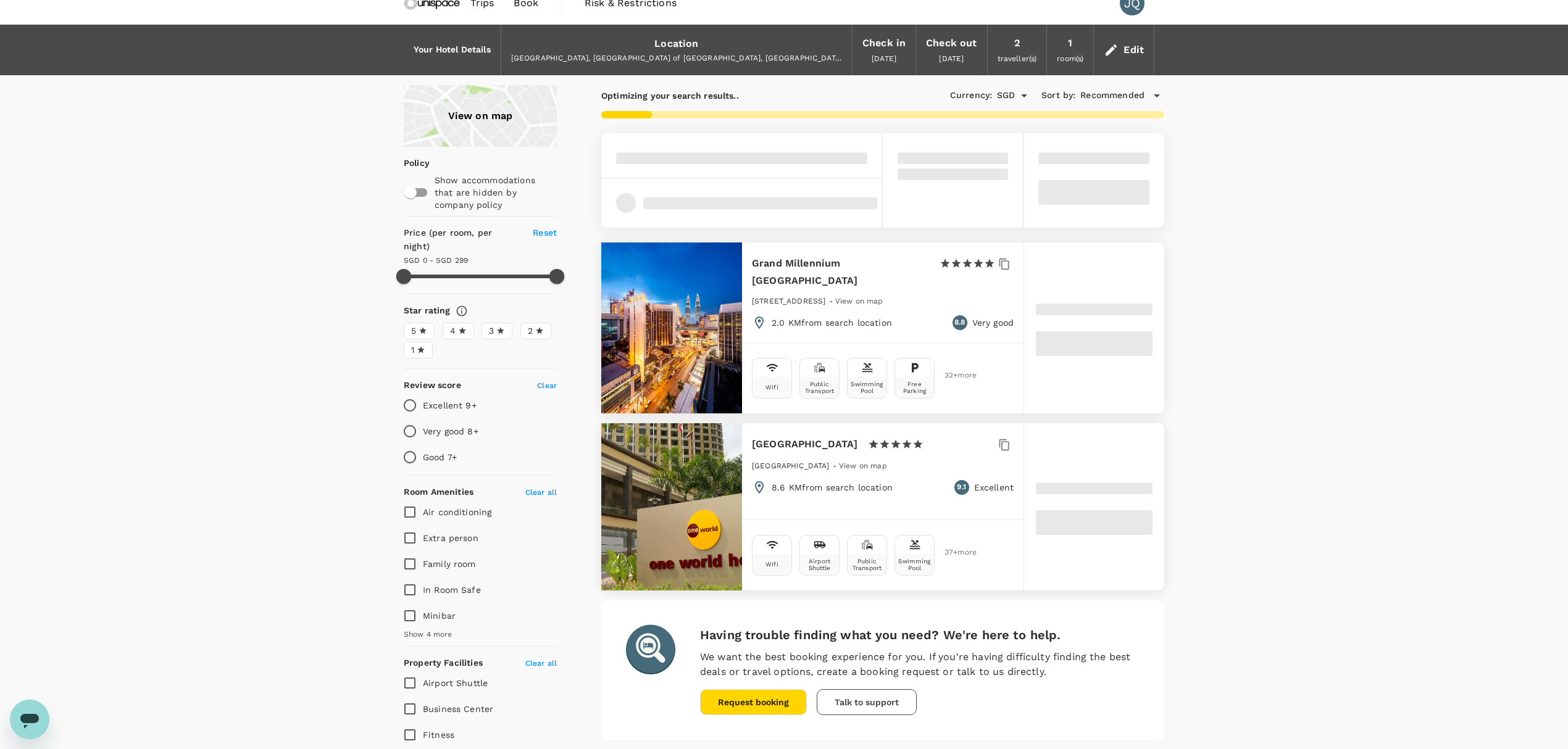
scroll to position [25, 0]
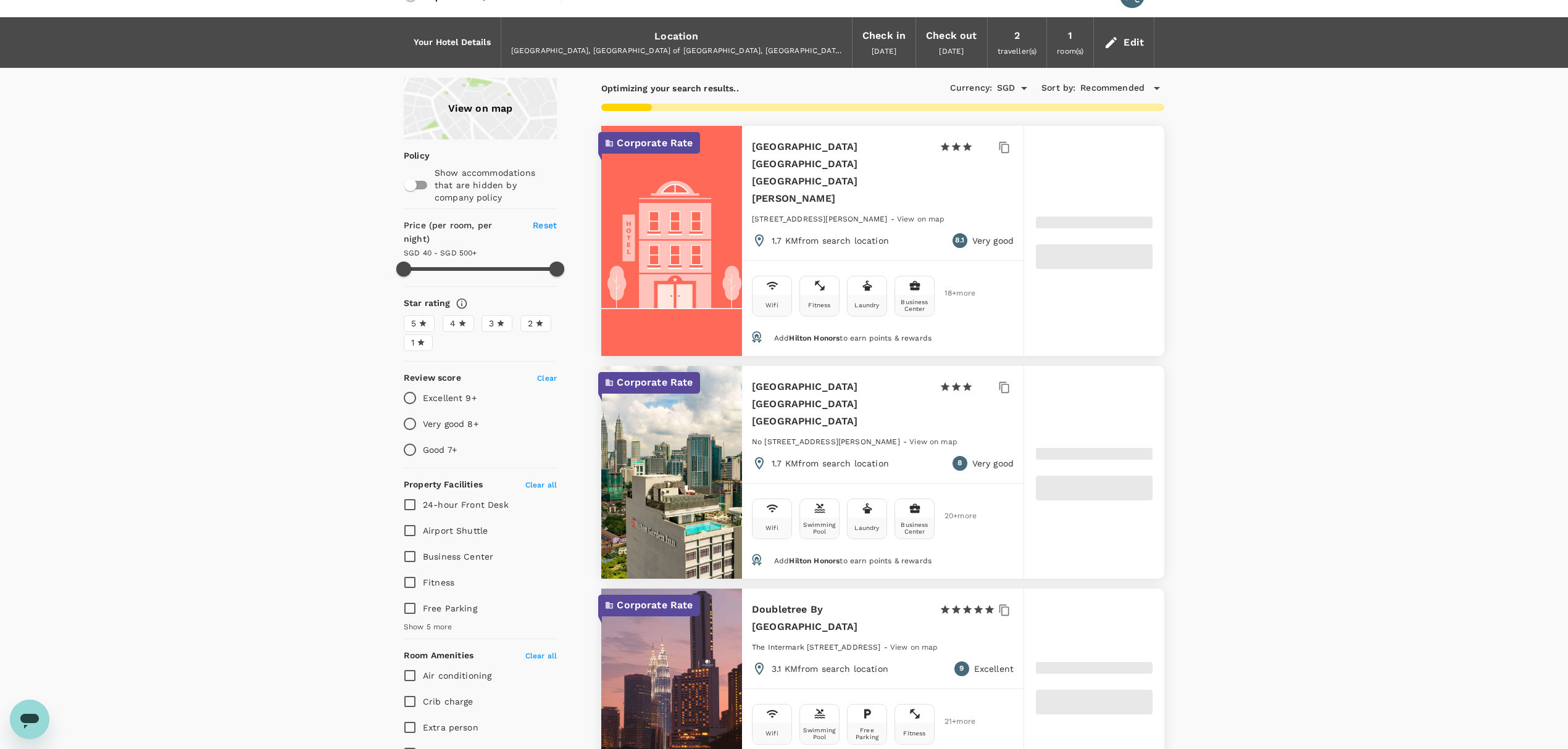
type input "499.94"
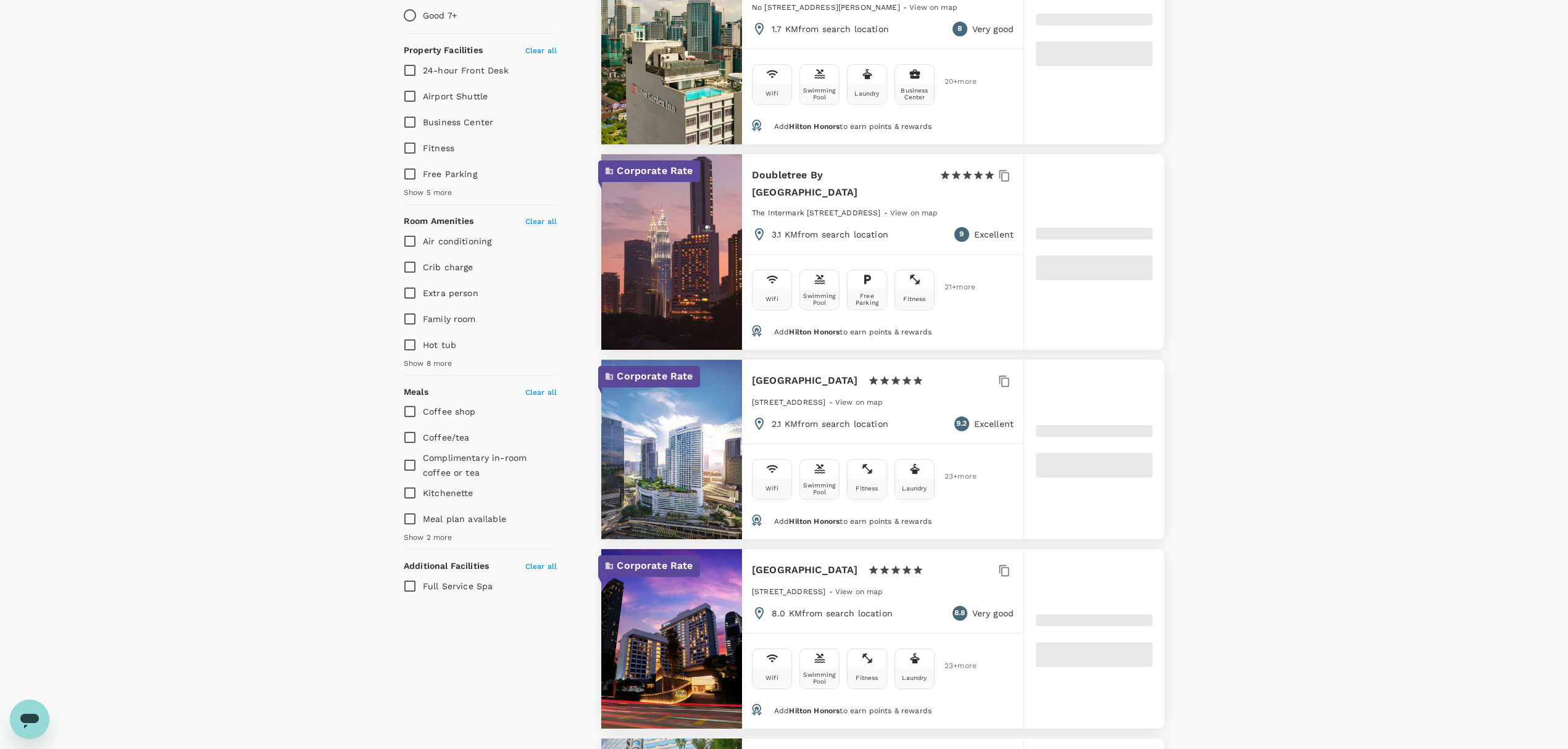
scroll to position [766, 0]
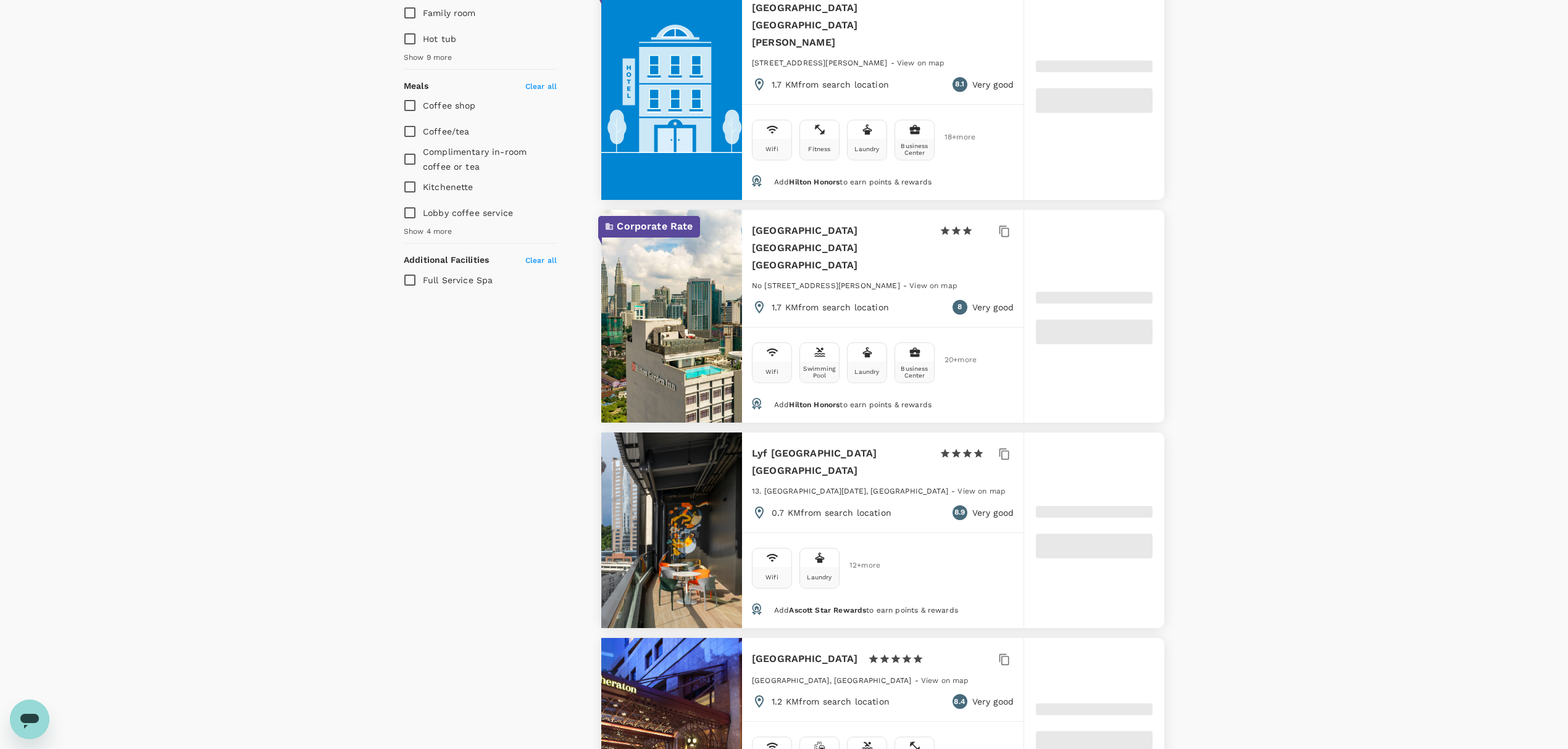
type input "39.61"
type input "499.61"
type input "22.61"
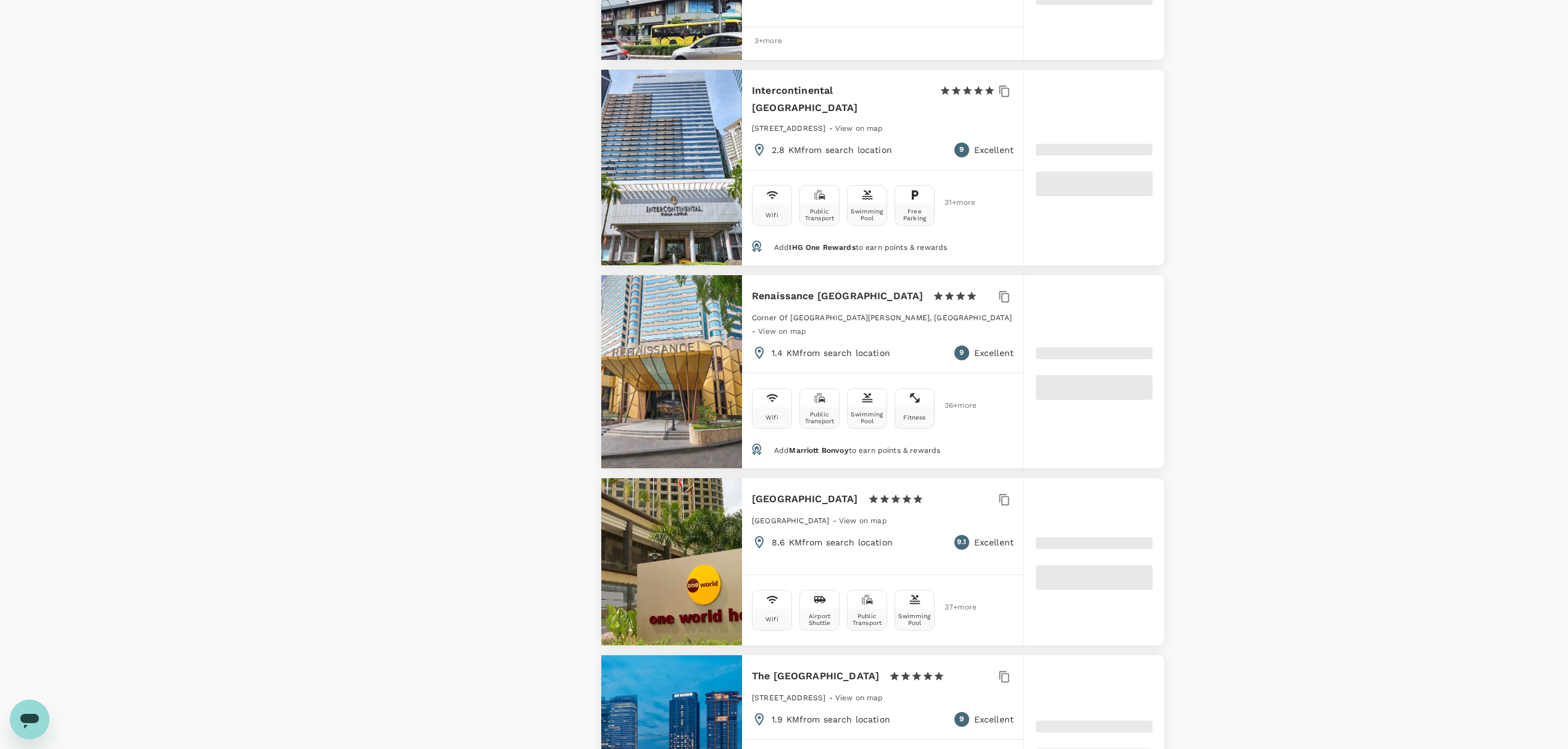
scroll to position [2932, 0]
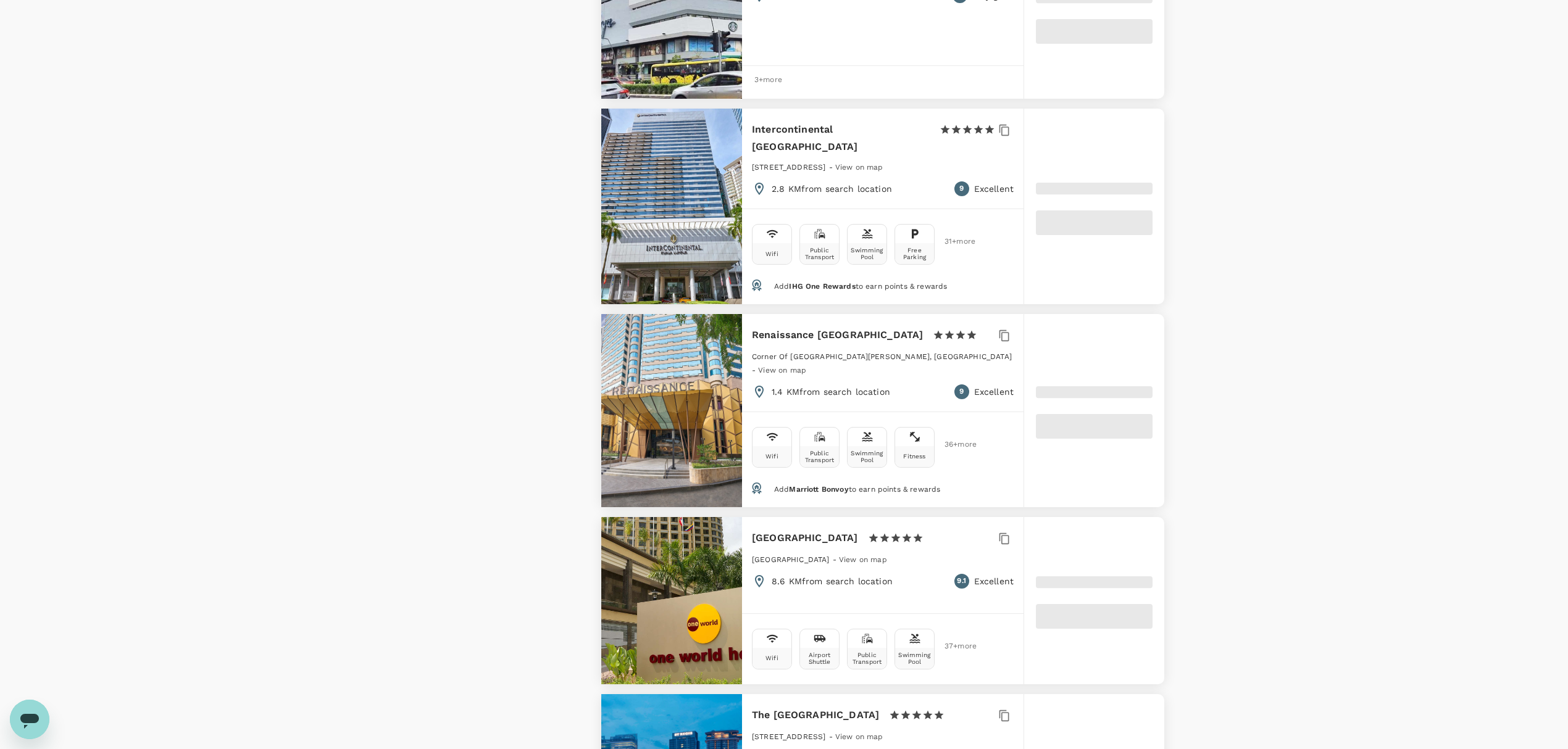
type input "499.92"
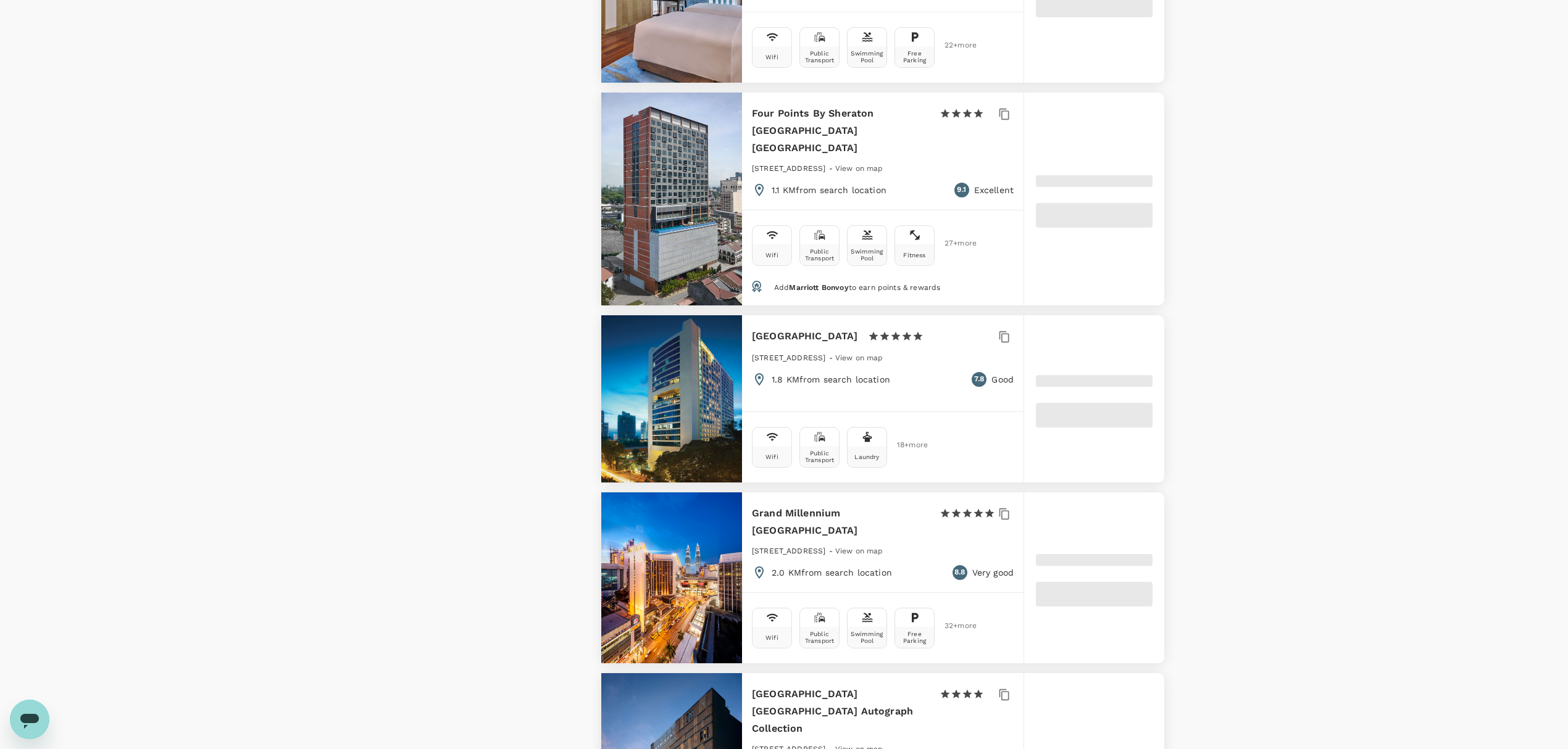
type input "17.92"
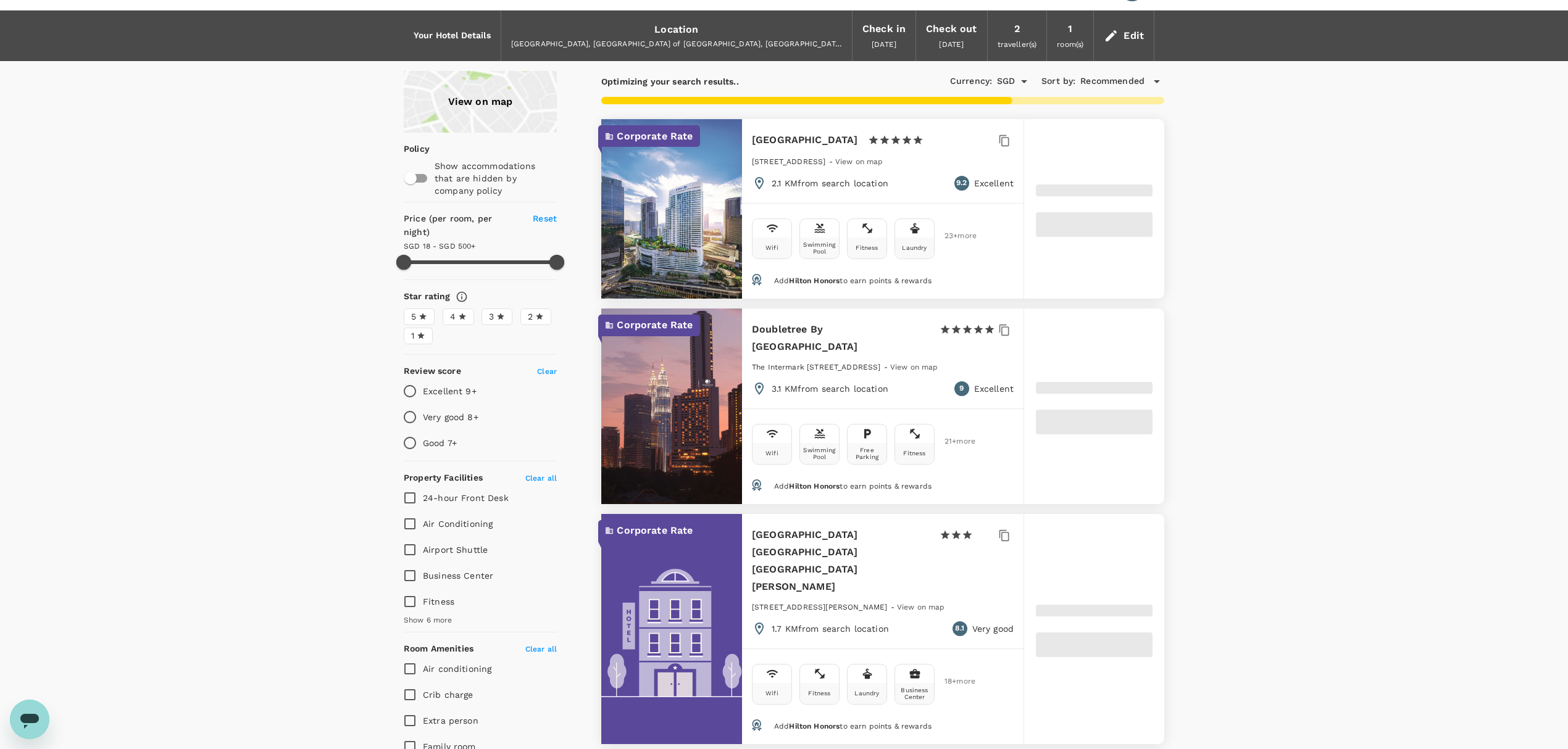
scroll to position [0, 0]
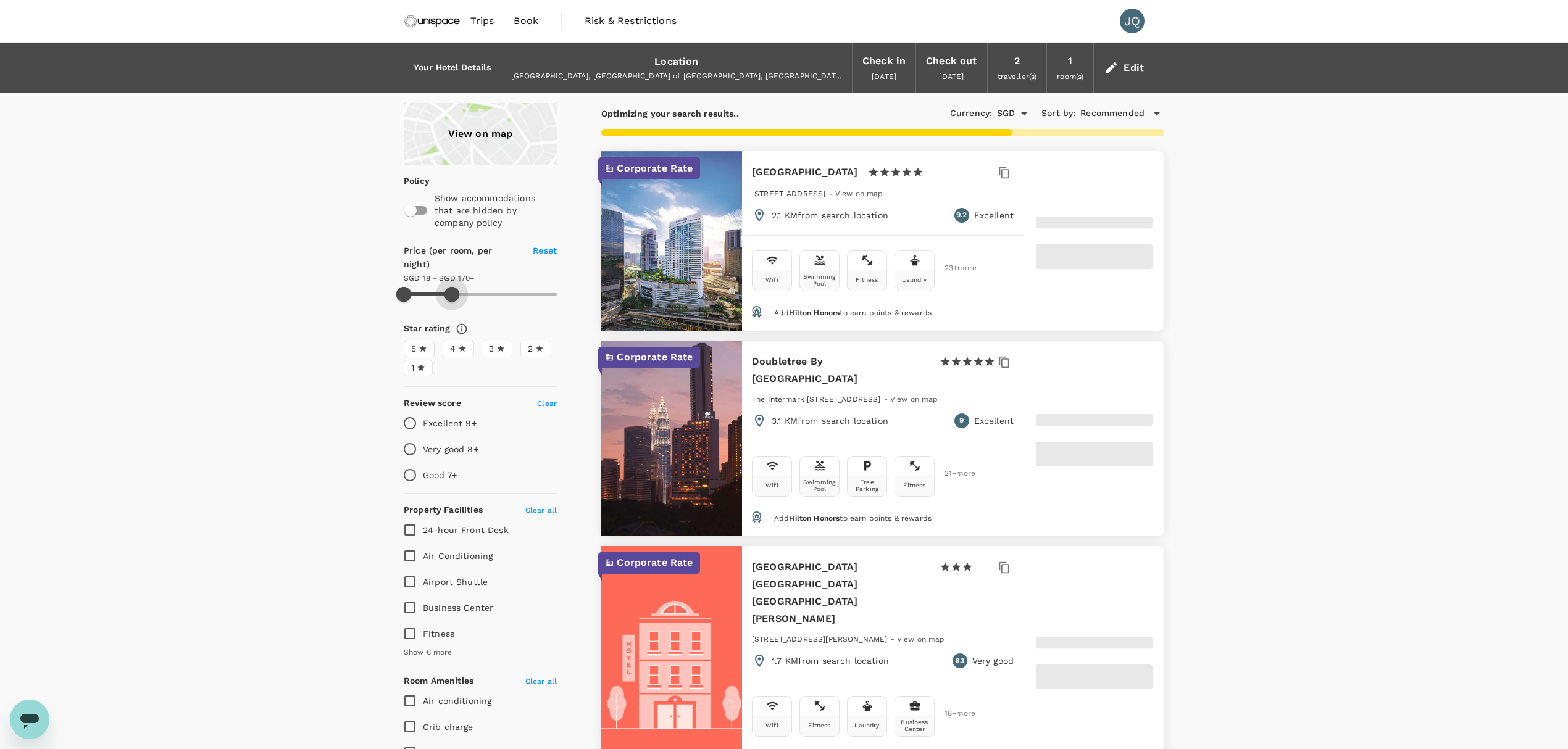
drag, startPoint x: 544, startPoint y: 276, endPoint x: 452, endPoint y: 282, distance: 92.2
click at [452, 287] on span at bounding box center [452, 294] width 15 height 15
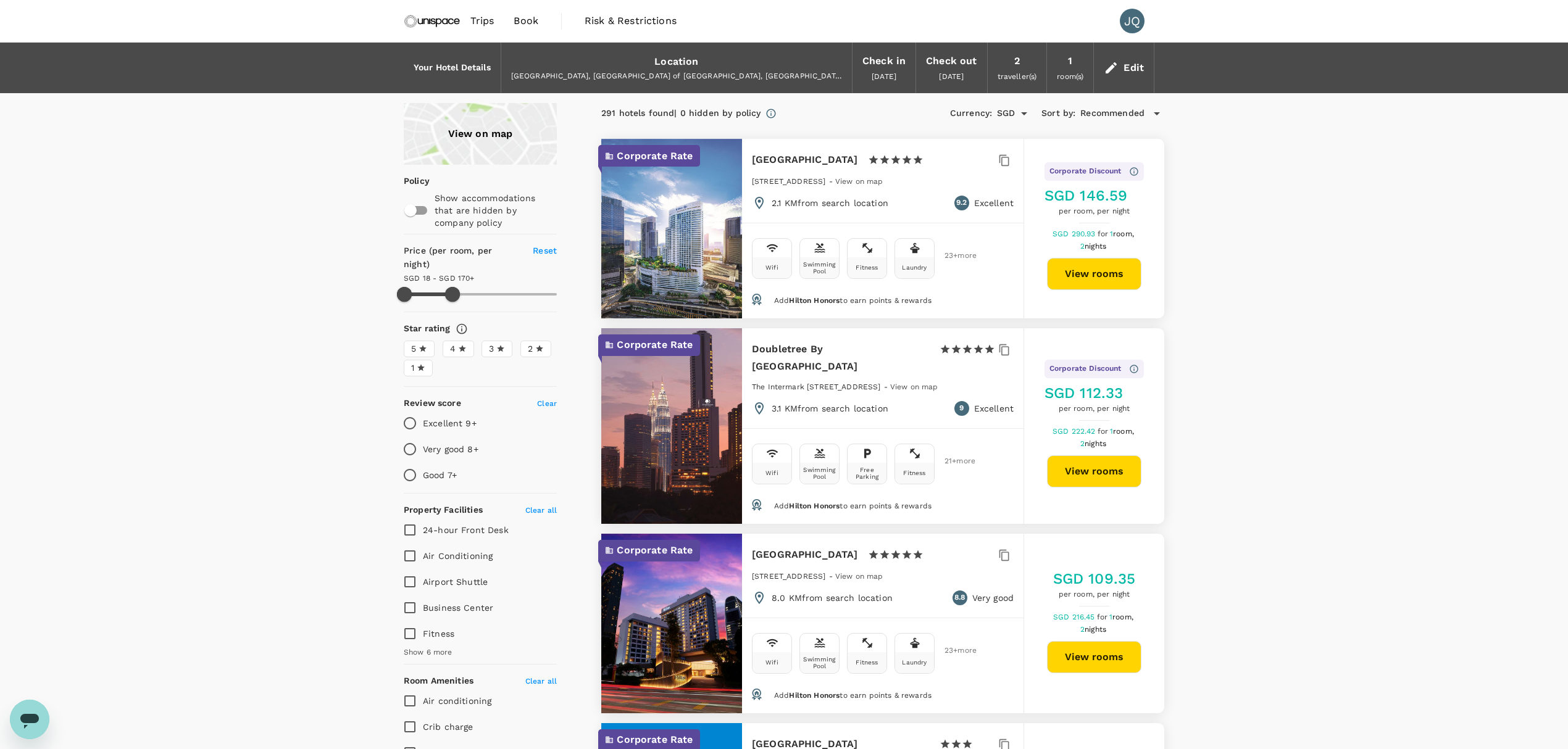
click at [1082, 275] on button "View rooms" at bounding box center [1094, 274] width 94 height 32
type input "169.88"
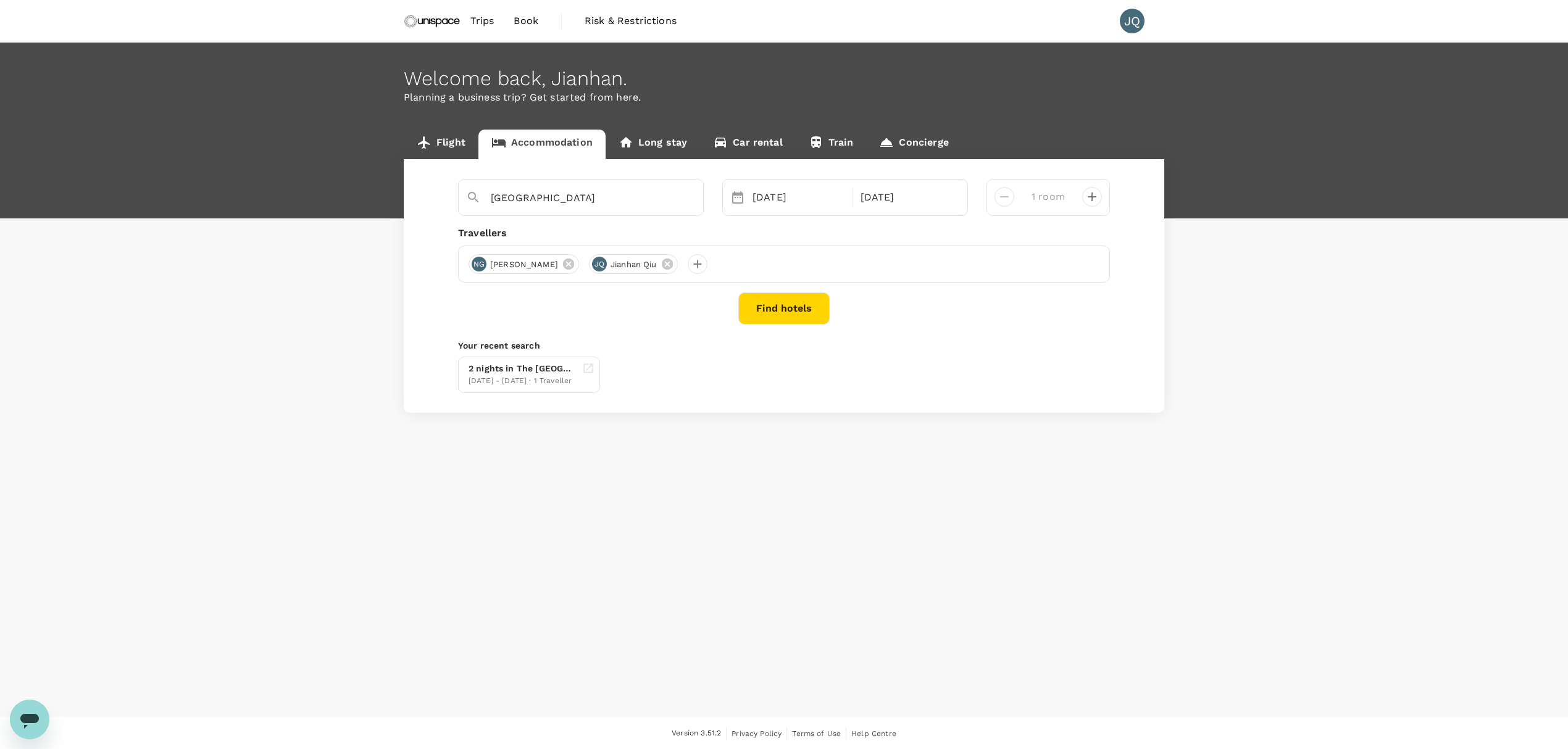
click at [833, 315] on div "Find hotels" at bounding box center [783, 308] width 652 height 32
click at [790, 304] on button "Find hotels" at bounding box center [783, 308] width 92 height 32
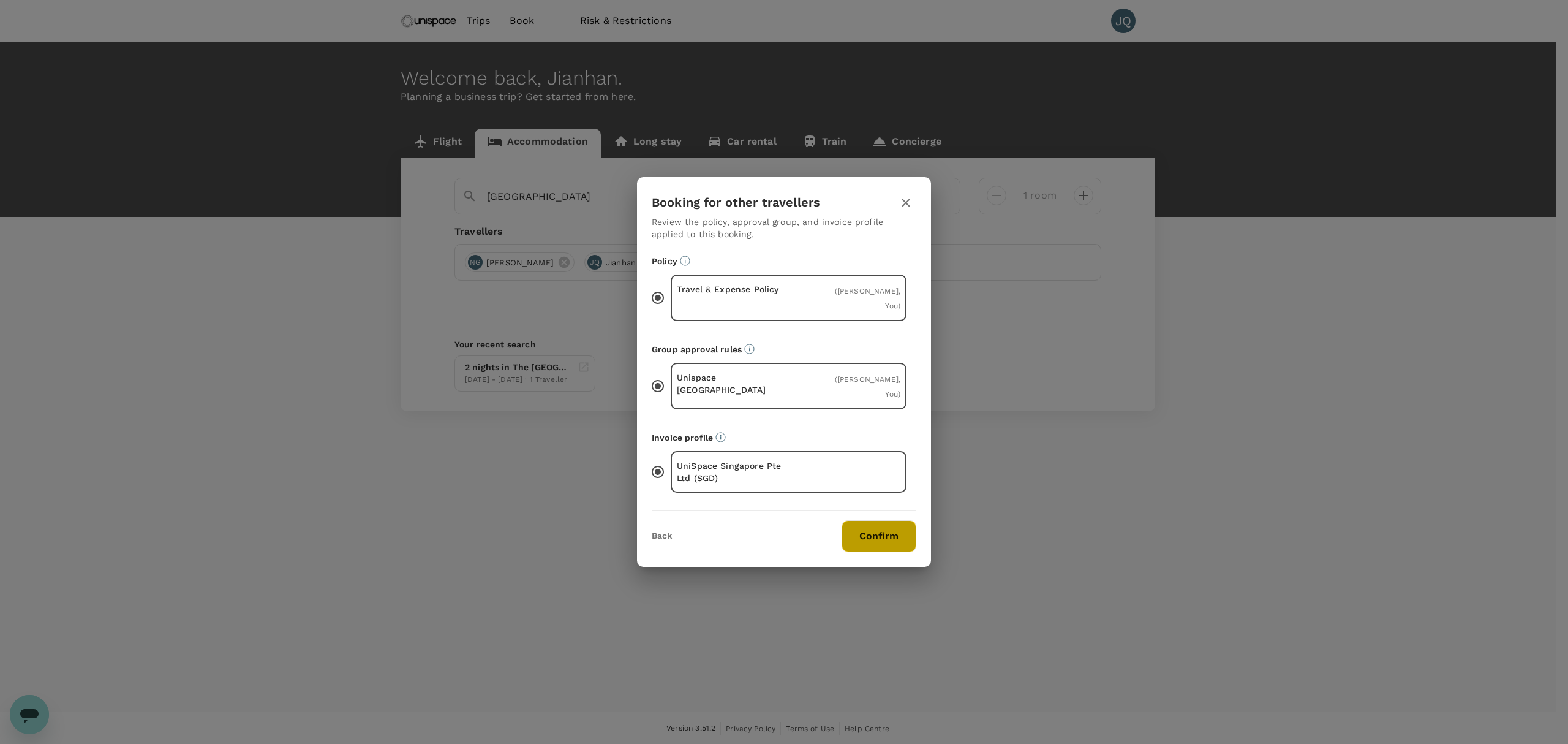
click at [864, 520] on button "Confirm" at bounding box center [879, 536] width 75 height 32
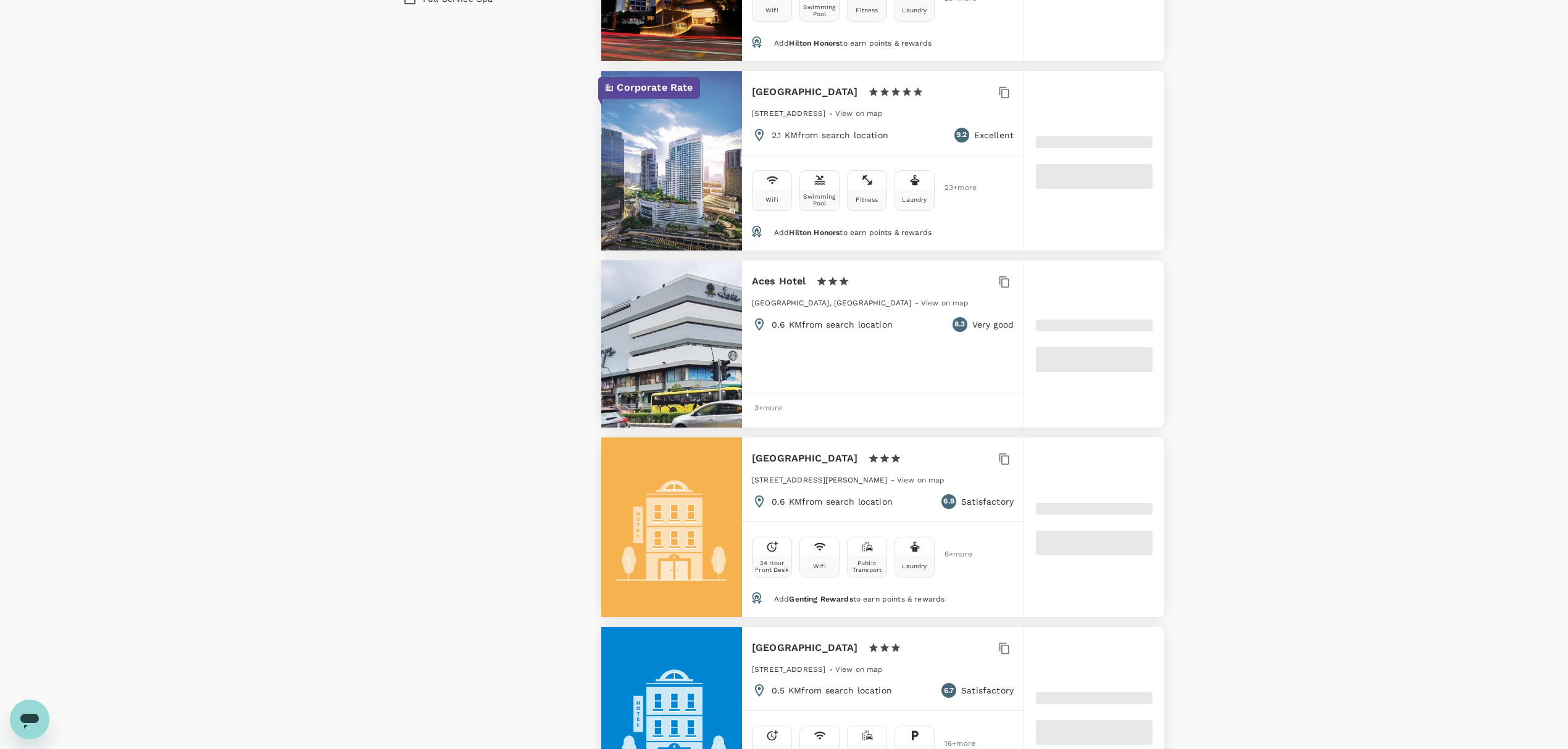
scroll to position [1316, 0]
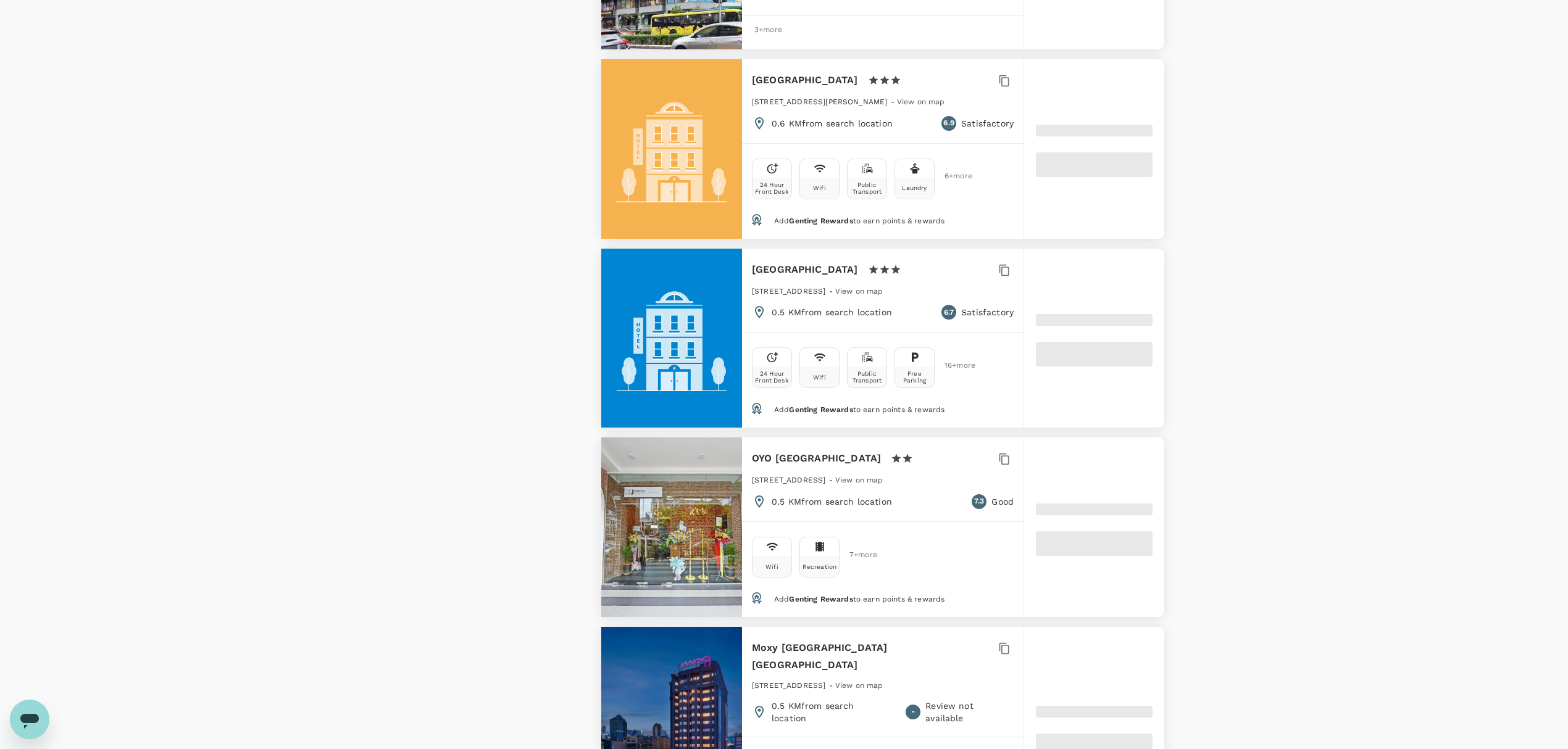
type input "499.77"
type input "19.77"
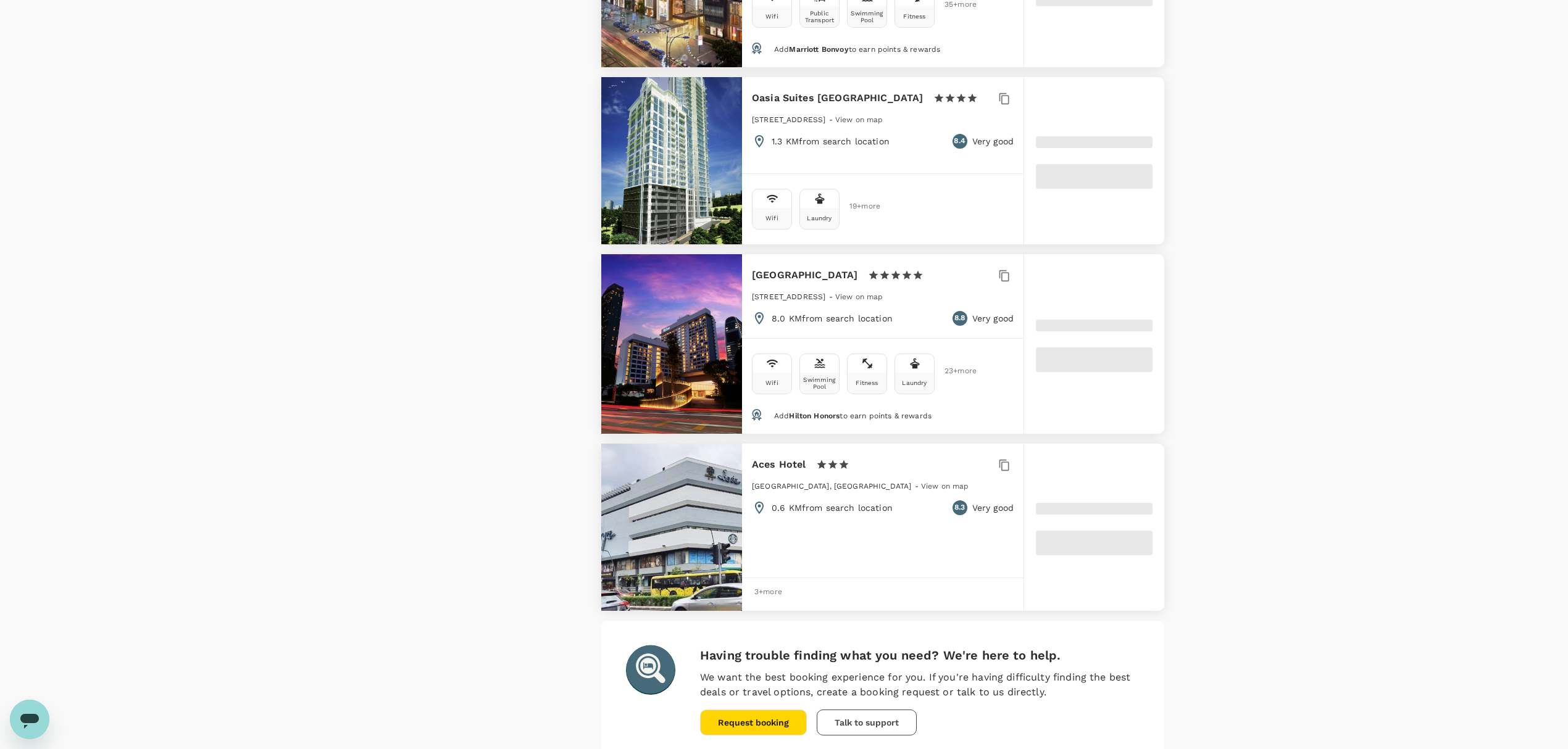
scroll to position [3434, 0]
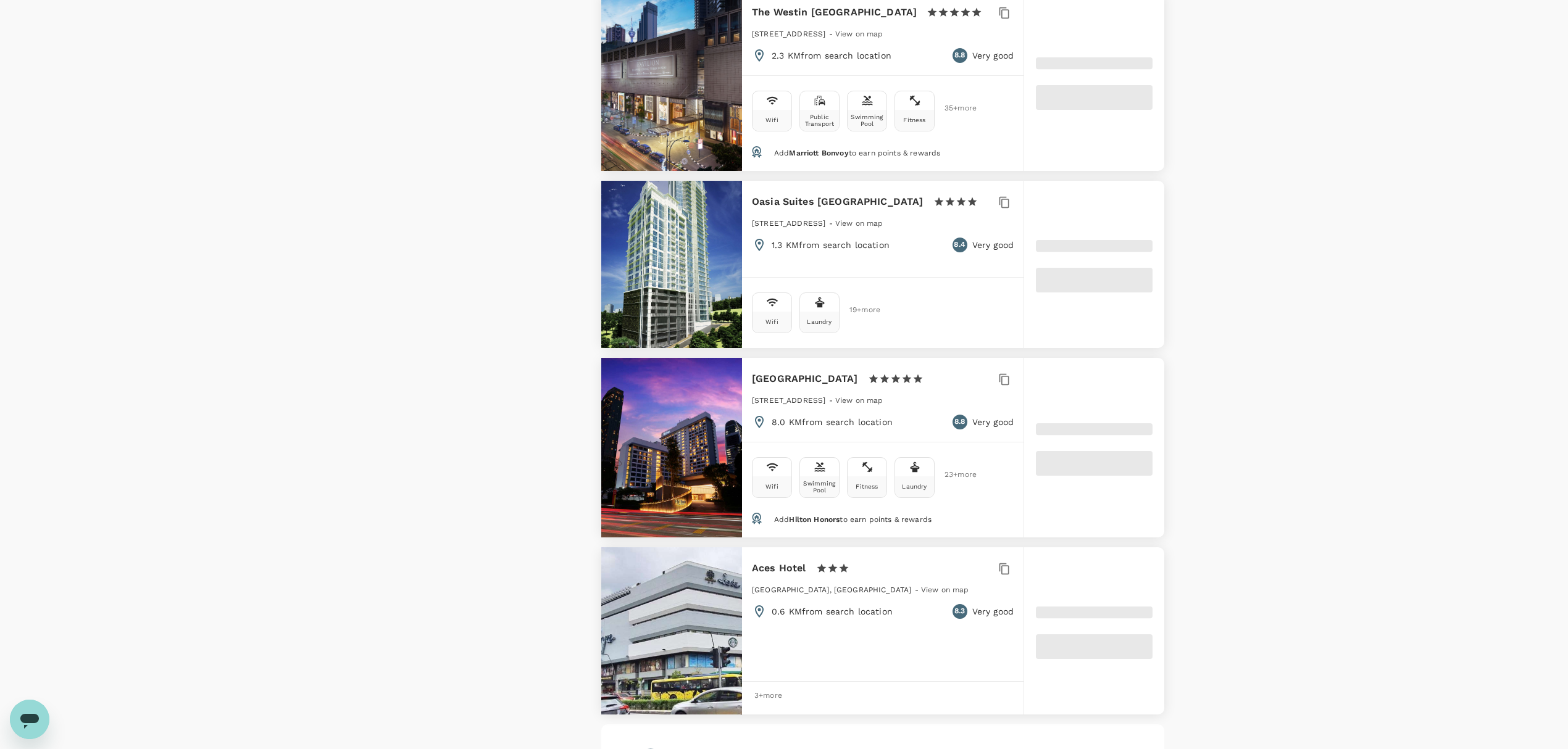
type input "499.88"
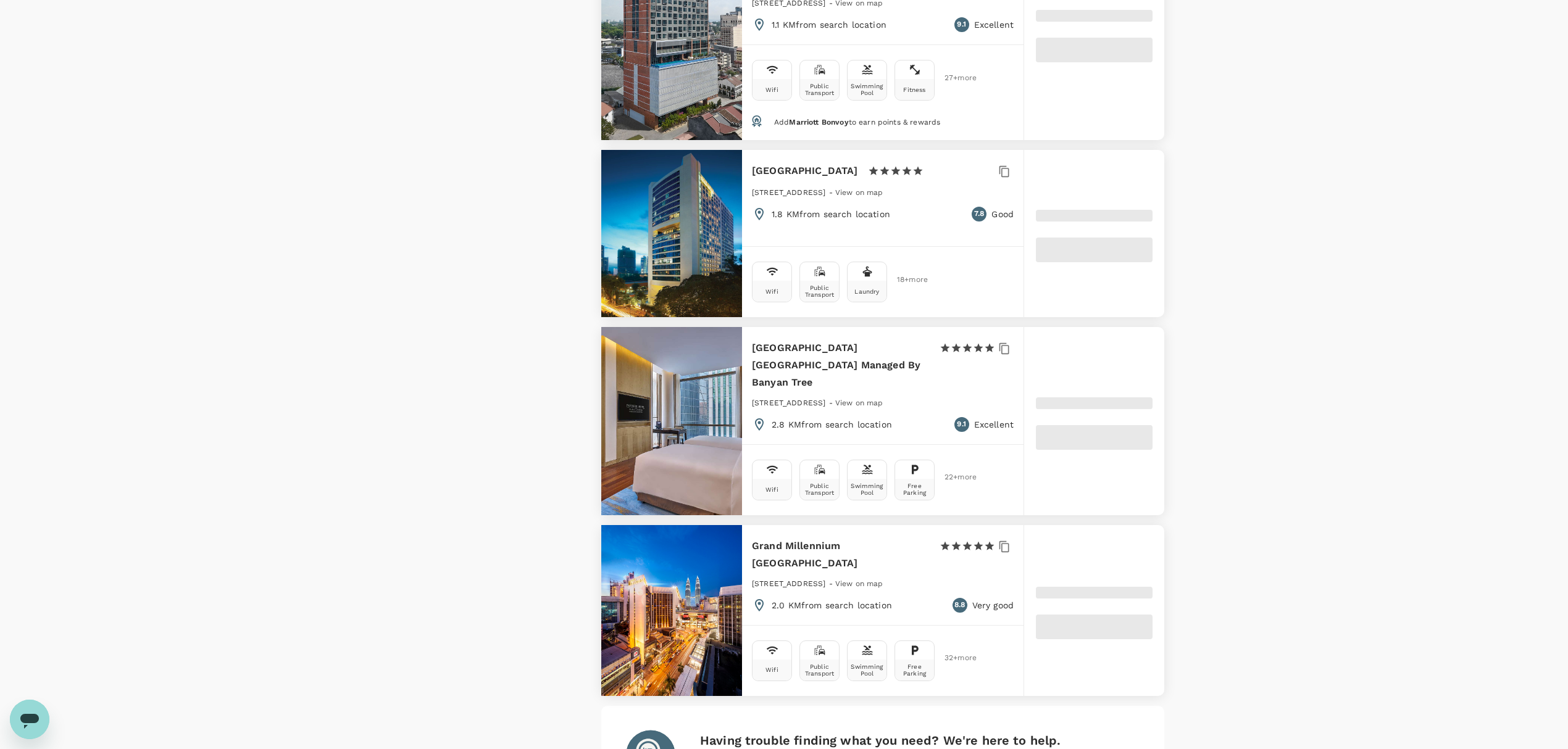
type input "16.88"
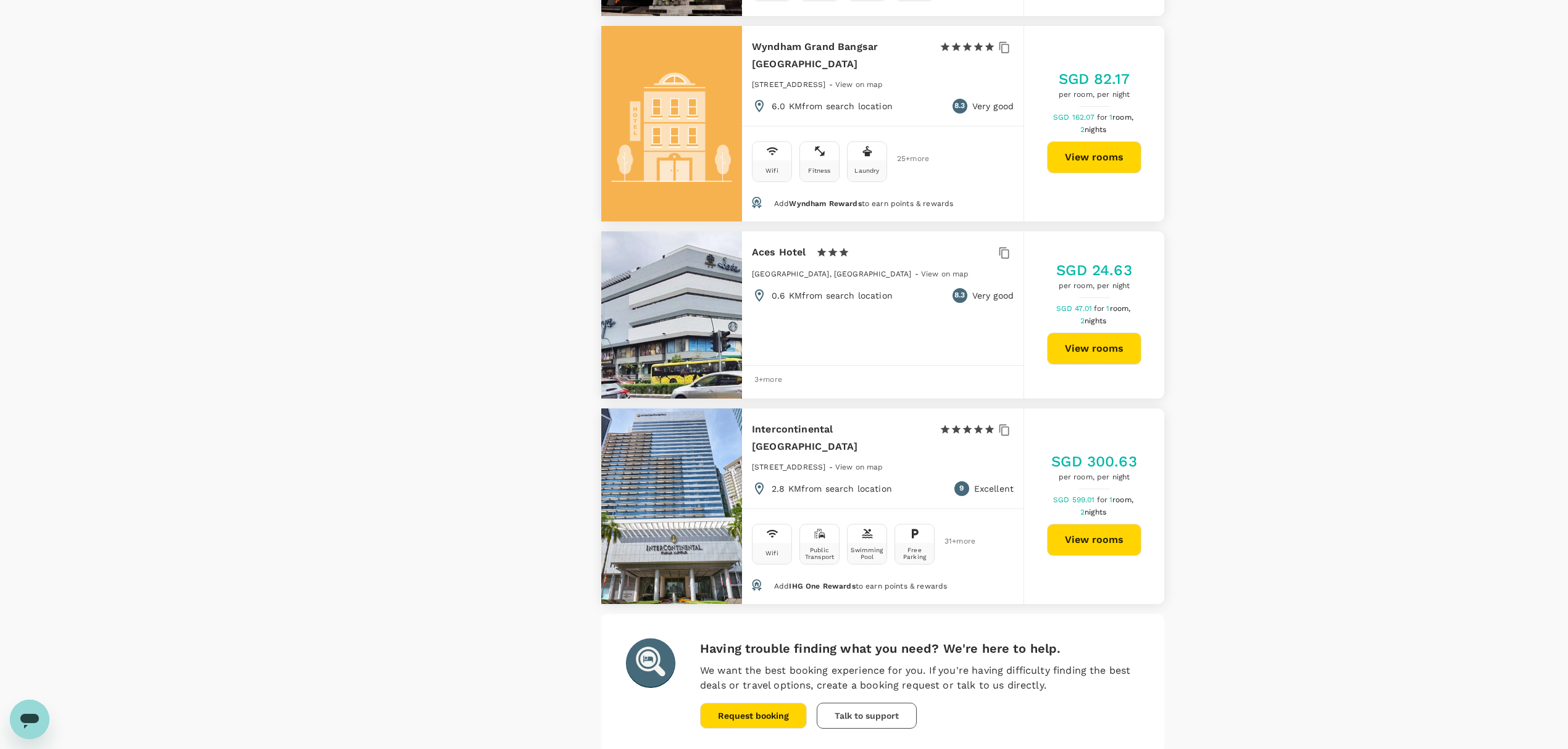
scroll to position [3390, 0]
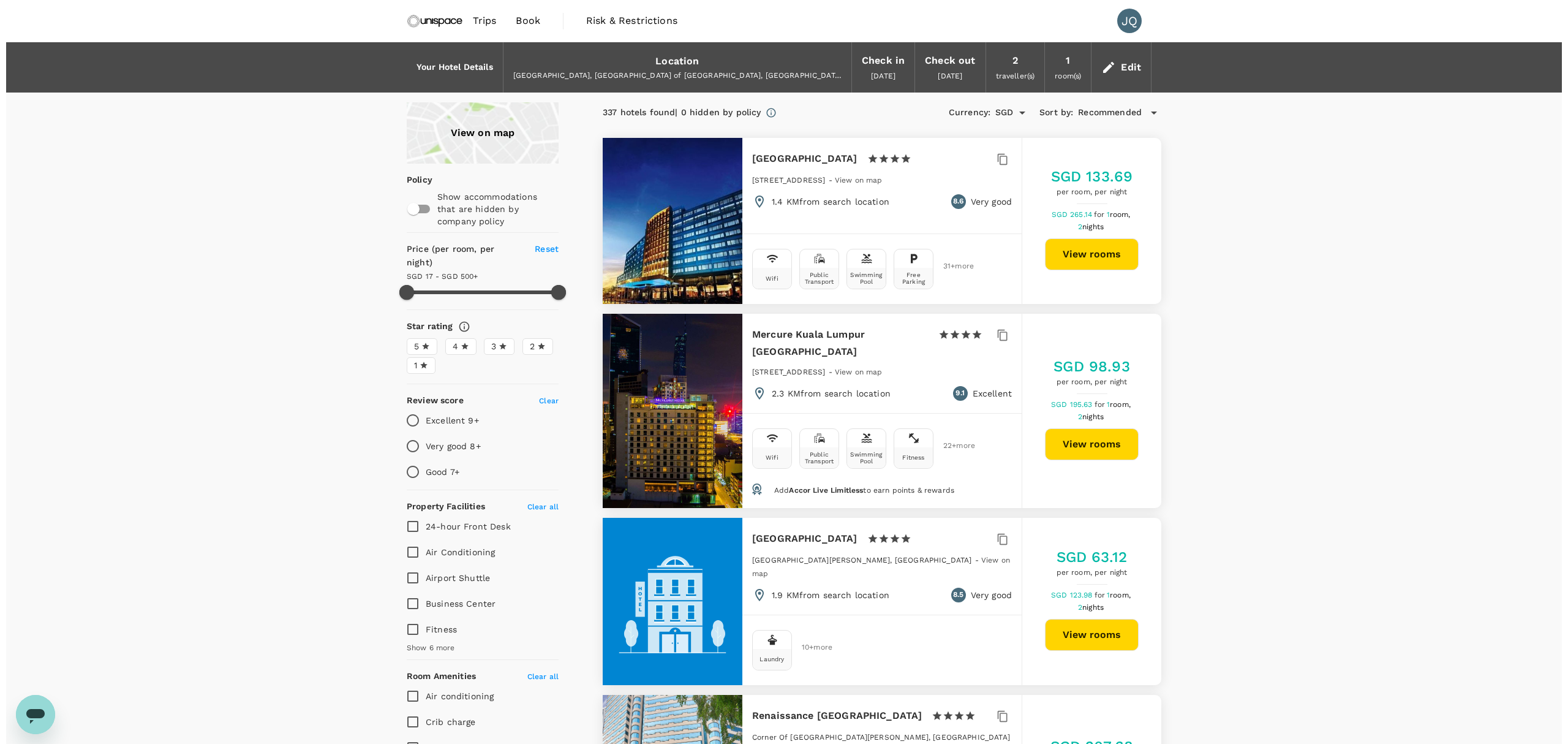
scroll to position [530, 0]
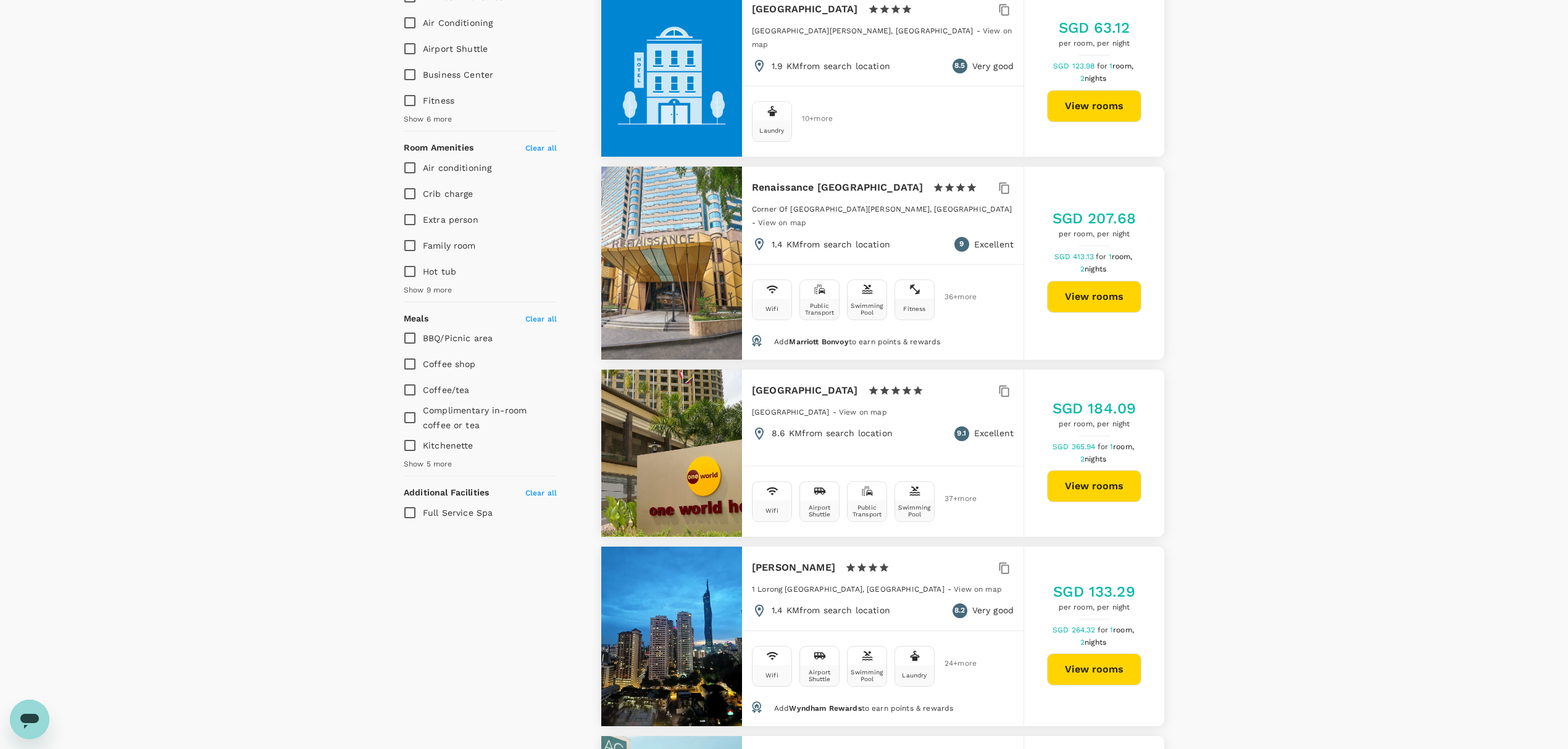
click at [1101, 470] on button "View rooms" at bounding box center [1094, 486] width 94 height 32
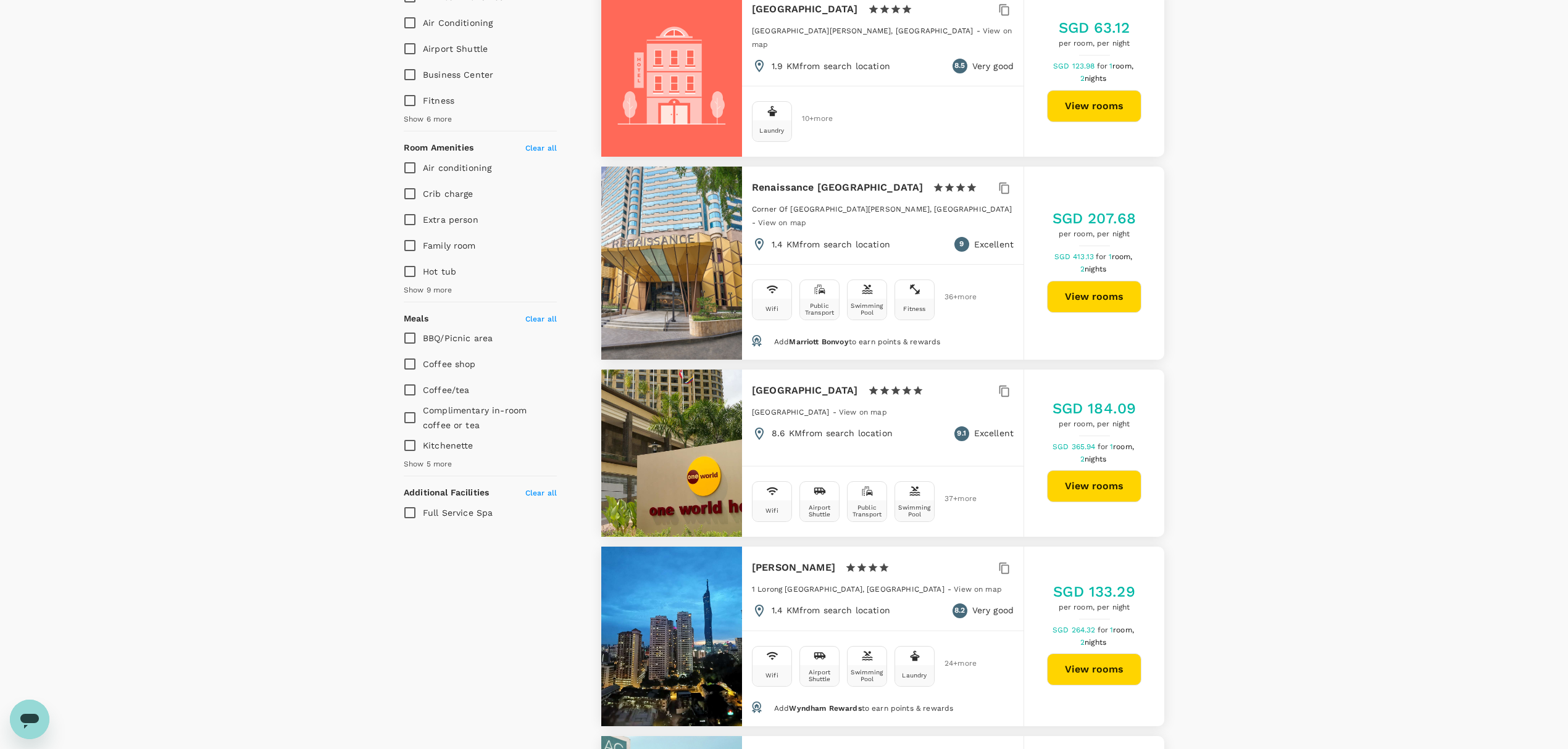
type input "499.88"
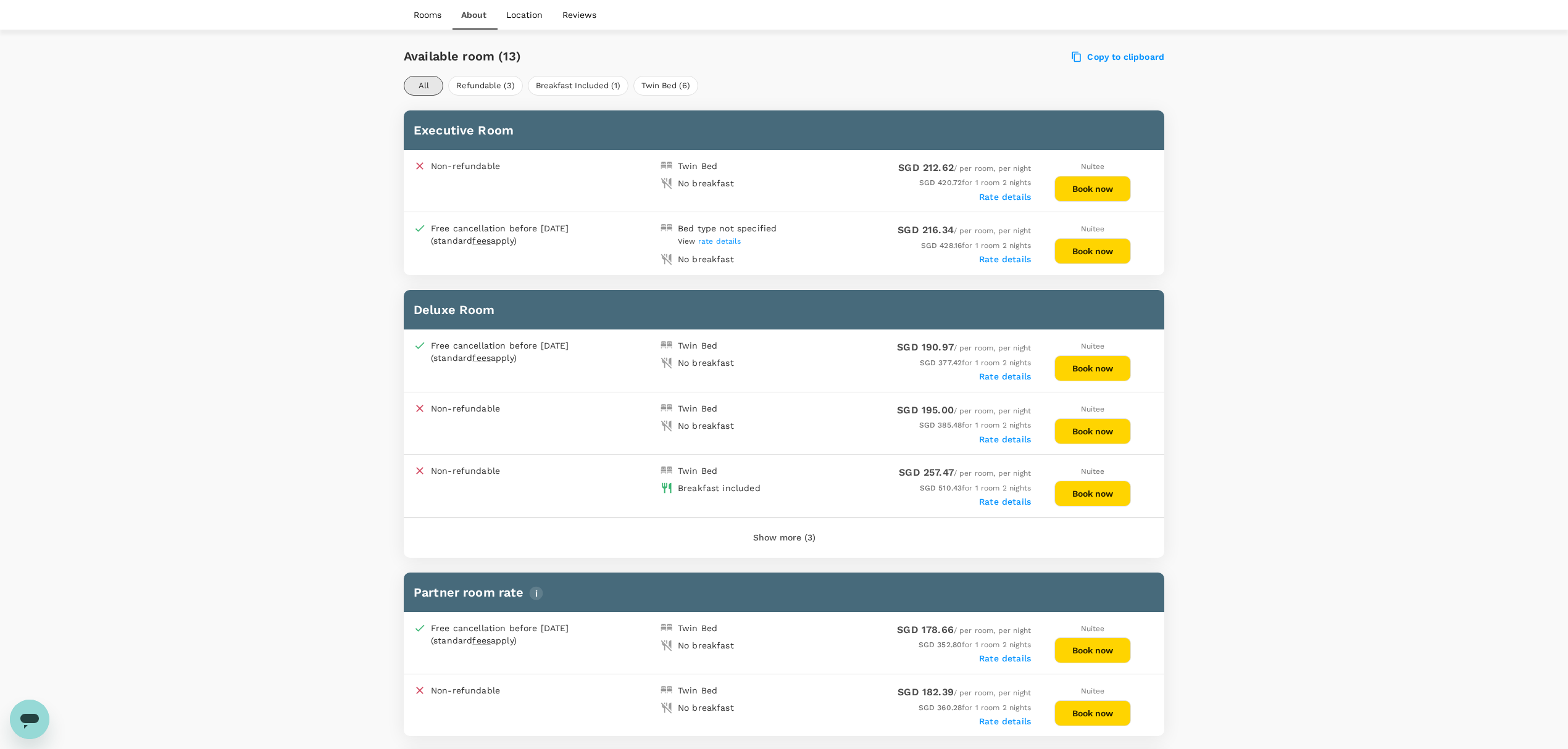
scroll to position [493, 0]
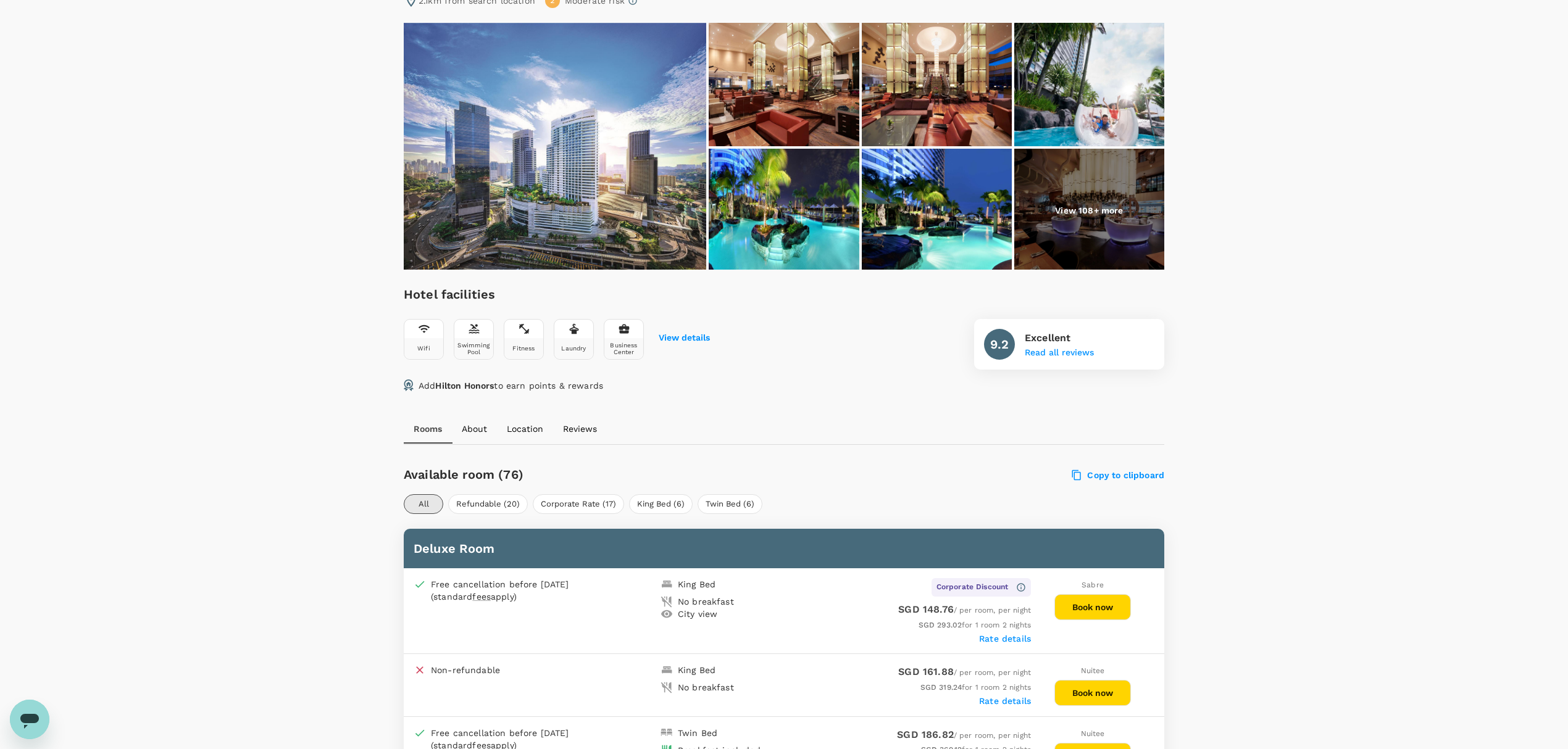
scroll to position [82, 0]
